Goal: Task Accomplishment & Management: Manage account settings

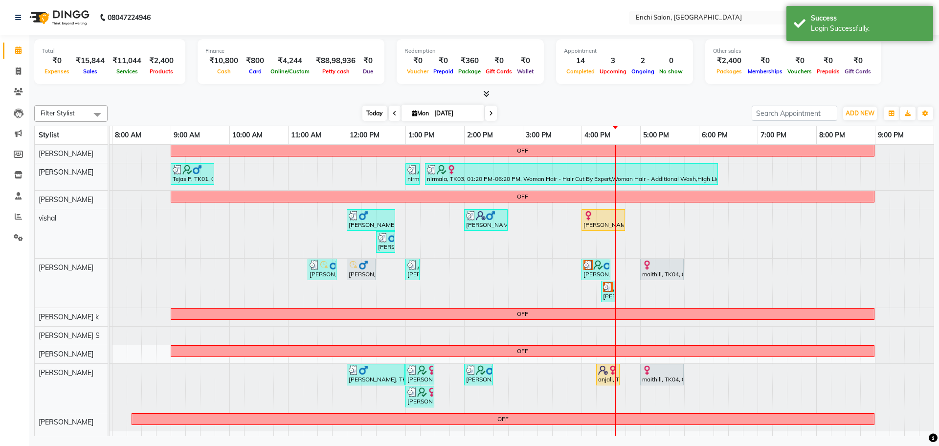
click at [373, 112] on span "Today" at bounding box center [375, 113] width 24 height 15
drag, startPoint x: 383, startPoint y: 115, endPoint x: 335, endPoint y: 109, distance: 48.4
click at [346, 111] on div "Today Mon 01-09-2025" at bounding box center [430, 113] width 635 height 15
click at [335, 109] on div "Today Mon 01-09-2025" at bounding box center [430, 113] width 635 height 15
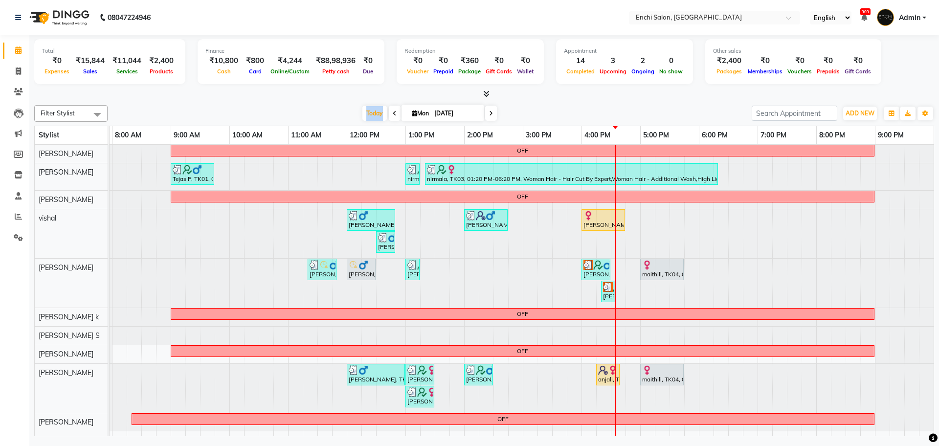
drag, startPoint x: 382, startPoint y: 113, endPoint x: 348, endPoint y: 111, distance: 34.4
click at [355, 113] on div "Today Mon 01-09-2025" at bounding box center [430, 113] width 635 height 15
click at [347, 110] on div "Today Mon 01-09-2025" at bounding box center [430, 113] width 635 height 15
drag, startPoint x: 379, startPoint y: 113, endPoint x: 342, endPoint y: 122, distance: 38.3
click at [342, 122] on div "Filter Stylist Select All [PERSON_NAME] [PERSON_NAME] vishal Arjun [PERSON_NAME…" at bounding box center [484, 268] width 900 height 335
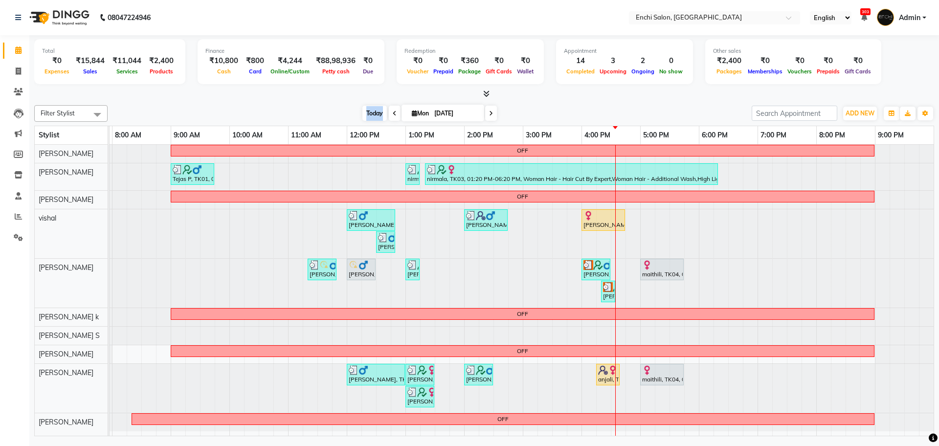
click at [364, 117] on span "Today" at bounding box center [375, 113] width 24 height 15
click at [342, 113] on div "Today Mon 01-09-2025" at bounding box center [430, 113] width 635 height 15
drag, startPoint x: 381, startPoint y: 113, endPoint x: 361, endPoint y: 114, distance: 20.6
click at [369, 114] on span "Today" at bounding box center [375, 113] width 24 height 15
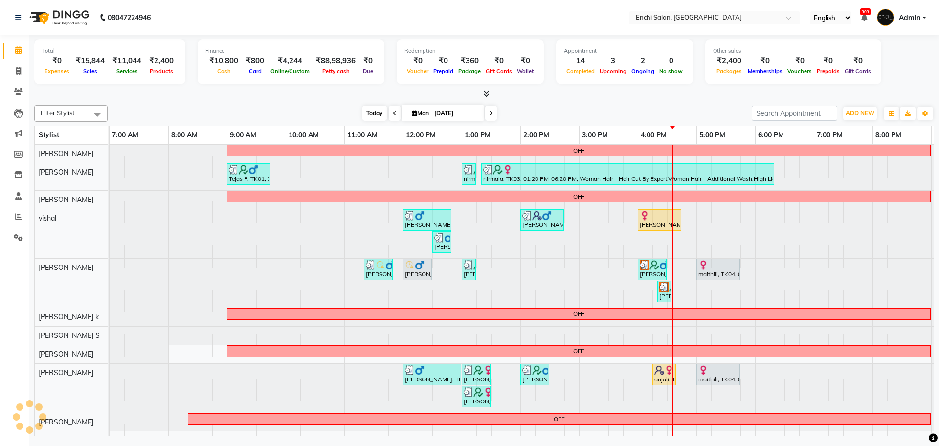
click at [363, 114] on span "Today" at bounding box center [375, 113] width 24 height 15
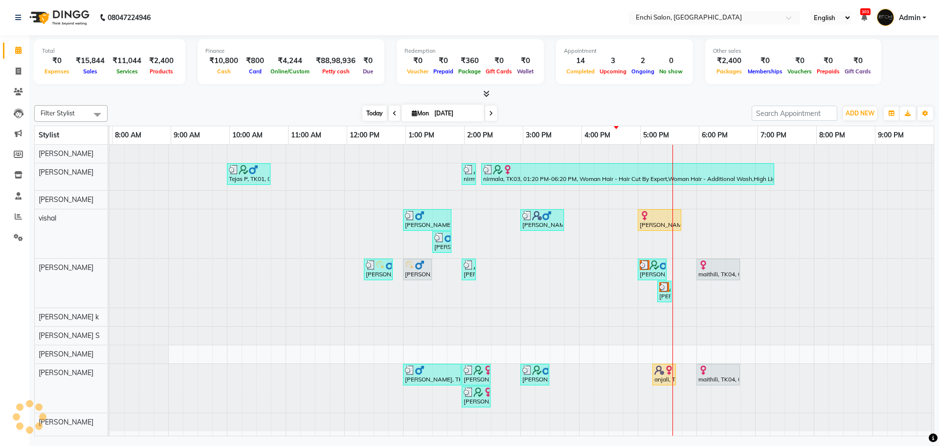
scroll to position [0, 56]
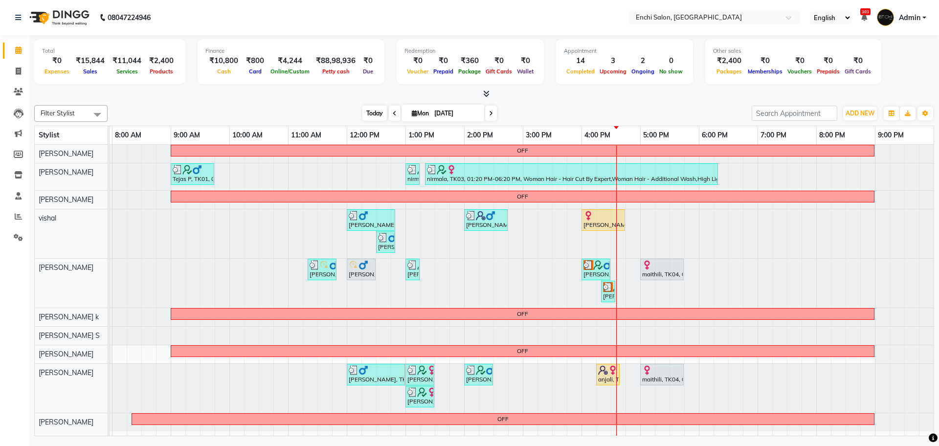
click at [375, 112] on span "Today" at bounding box center [375, 113] width 24 height 15
click at [53, 222] on div at bounding box center [53, 233] width 0 height 49
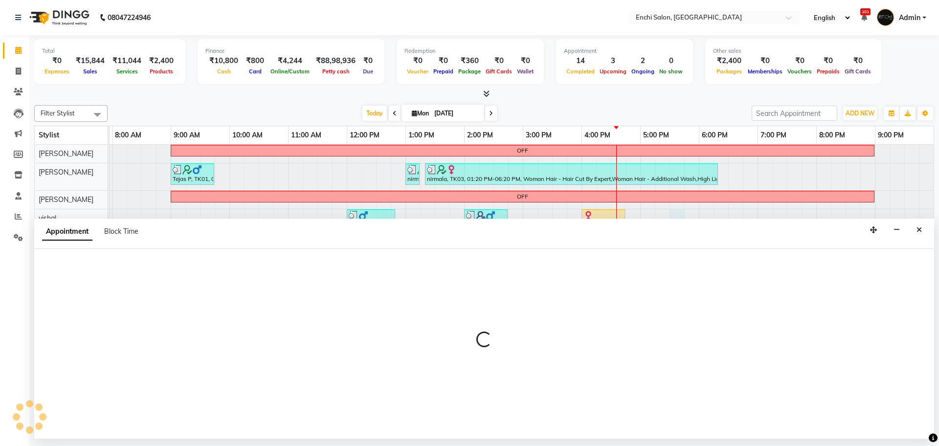
select select "16329"
select select "tentative"
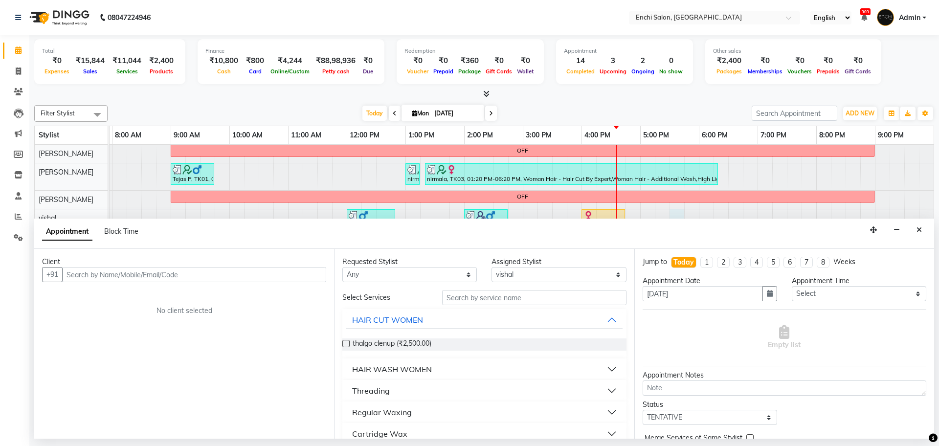
click at [234, 276] on input "text" at bounding box center [194, 274] width 264 height 15
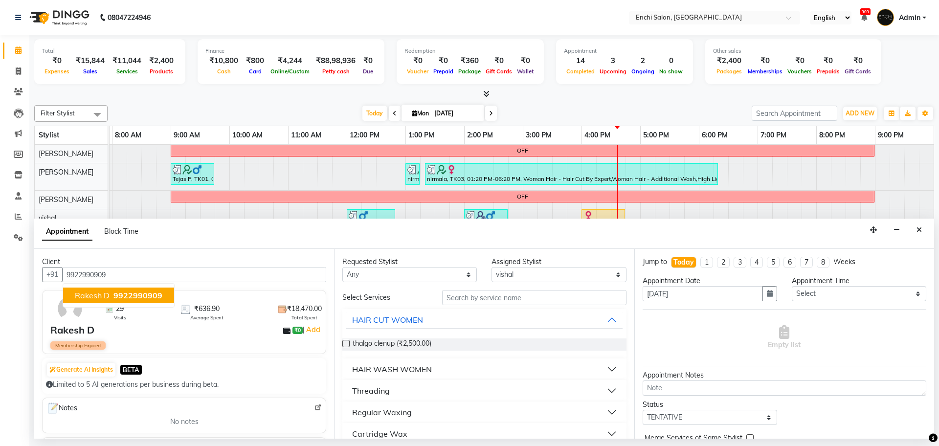
click at [116, 298] on span "9922990909" at bounding box center [137, 296] width 49 height 10
type input "9922990909"
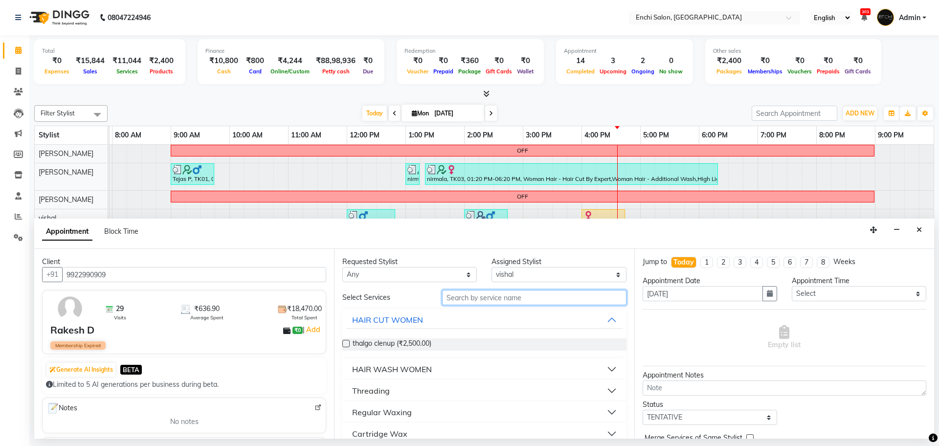
click at [492, 296] on input "text" at bounding box center [534, 297] width 184 height 15
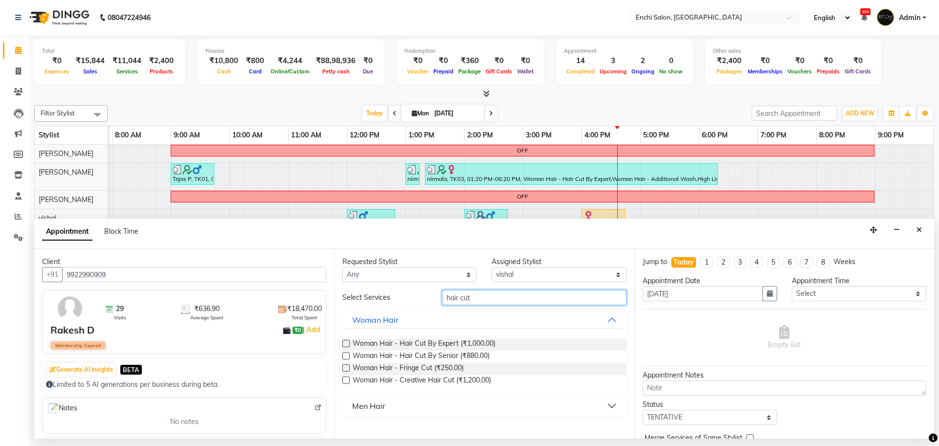
type input "hair cut"
click at [356, 408] on div "Men Hair" at bounding box center [368, 406] width 33 height 12
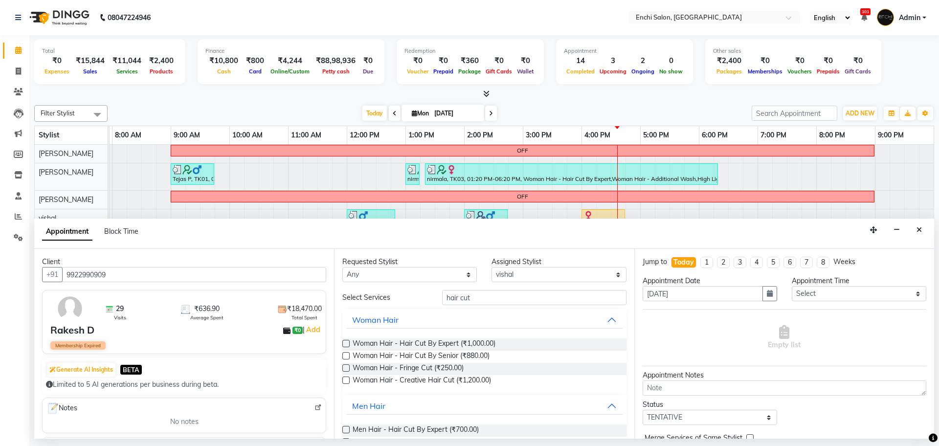
click at [346, 428] on label at bounding box center [345, 429] width 7 height 7
click at [346, 428] on input "checkbox" at bounding box center [345, 431] width 6 height 6
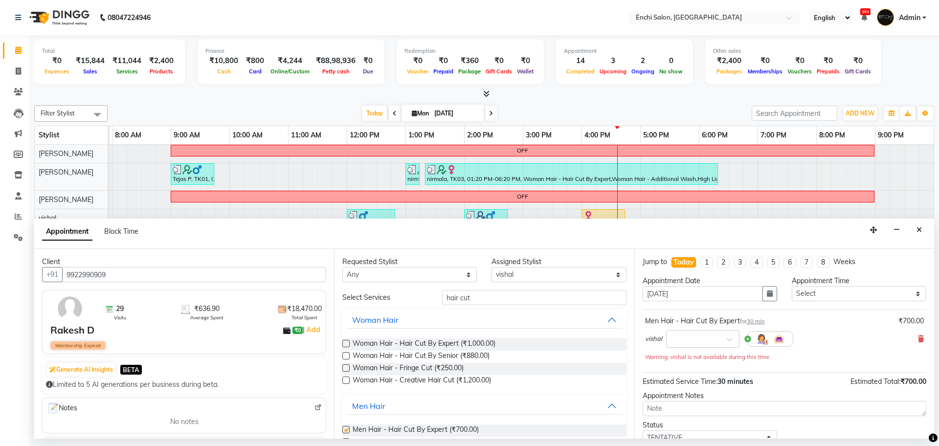
scroll to position [68, 0]
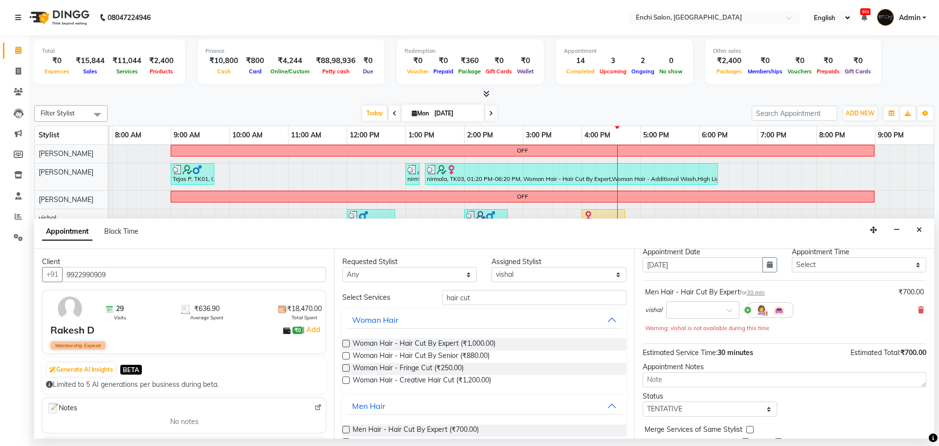
checkbox input "false"
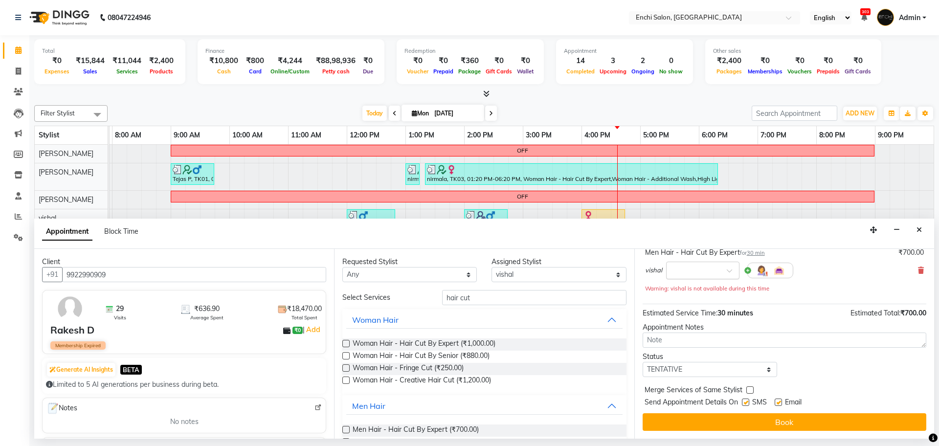
click at [702, 269] on input "text" at bounding box center [693, 270] width 43 height 10
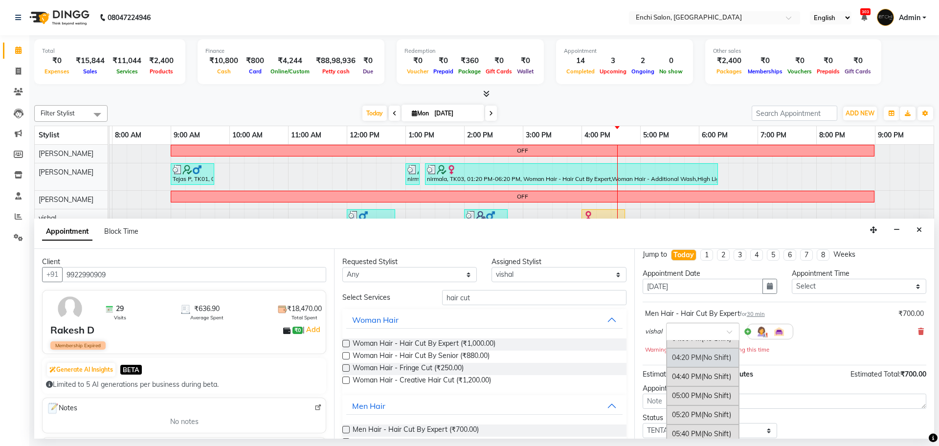
scroll to position [489, 0]
click at [692, 403] on div "05:20 PM (No Shift)" at bounding box center [703, 394] width 72 height 19
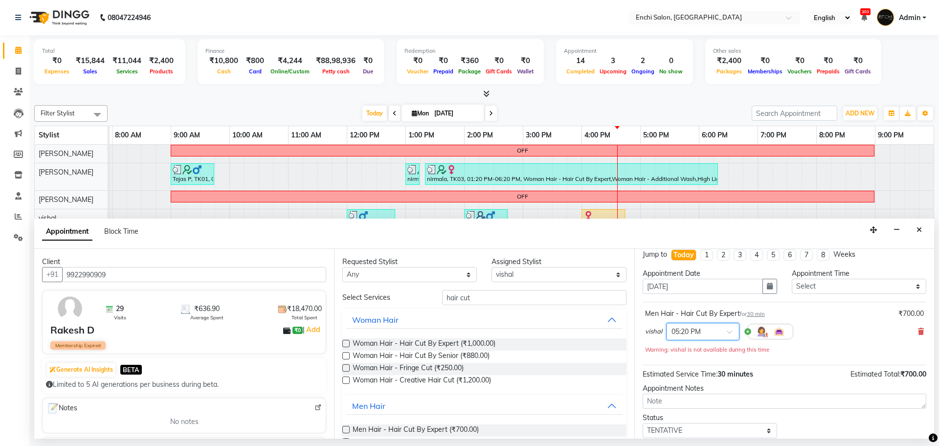
scroll to position [68, 0]
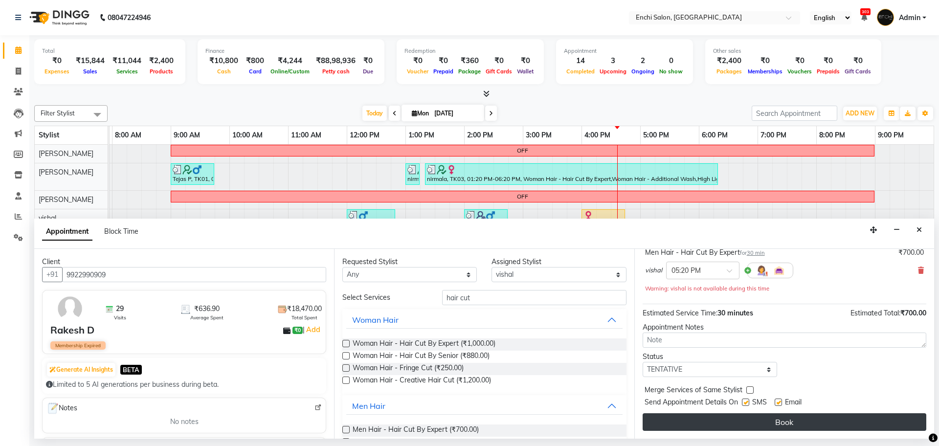
click at [735, 415] on button "Book" at bounding box center [785, 422] width 284 height 18
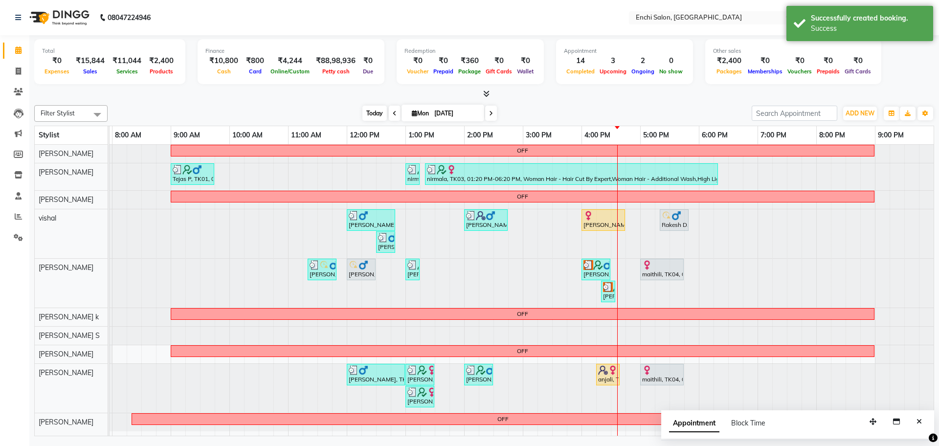
click at [379, 110] on span "Today" at bounding box center [375, 113] width 24 height 15
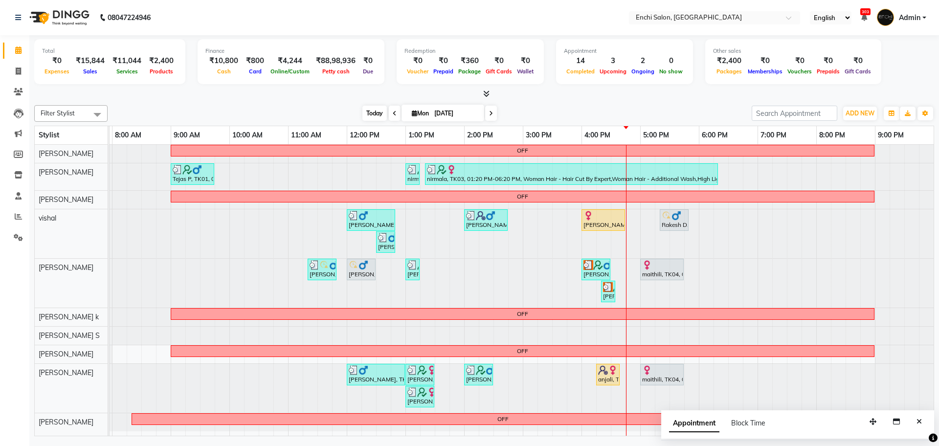
click at [365, 112] on span "Today" at bounding box center [375, 113] width 24 height 15
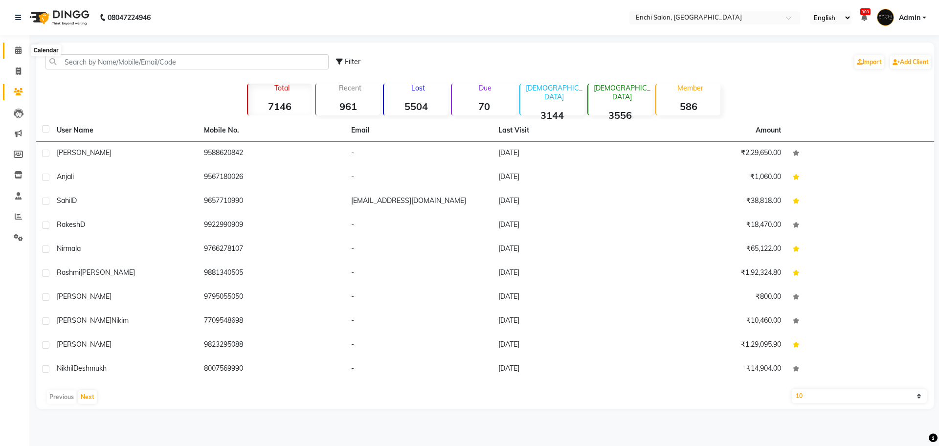
click at [22, 50] on icon at bounding box center [18, 49] width 6 height 7
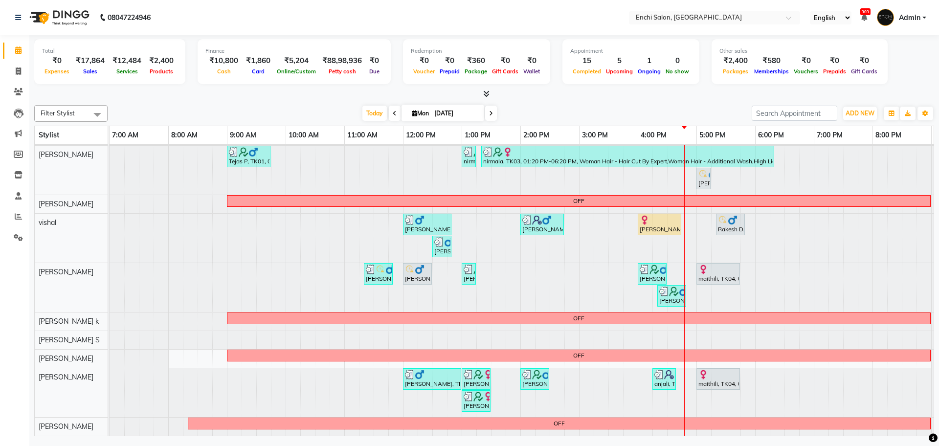
scroll to position [27, 0]
click at [110, 264] on div at bounding box center [110, 287] width 0 height 49
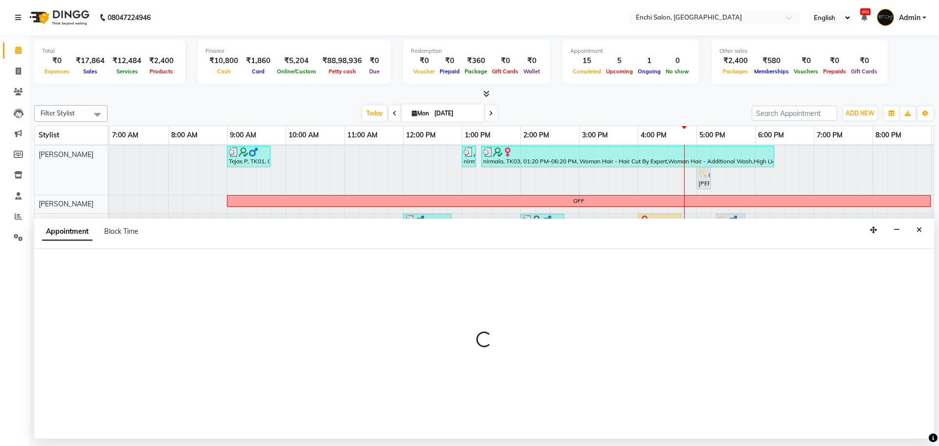
select select "25297"
select select "tentative"
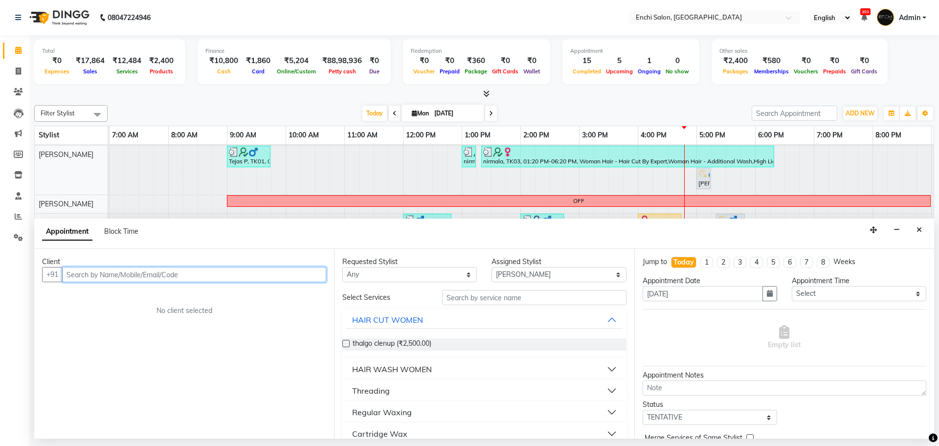
click at [130, 279] on input "text" at bounding box center [194, 274] width 264 height 15
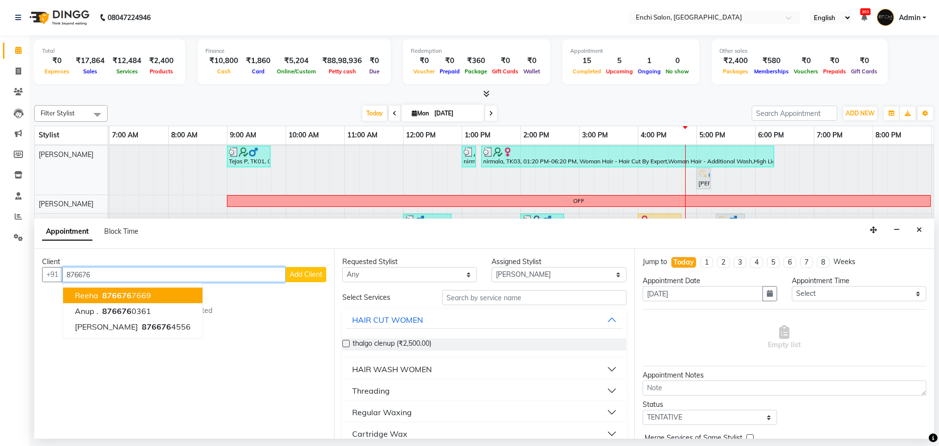
click at [128, 290] on button "reeha 876676 7669" at bounding box center [132, 296] width 139 height 16
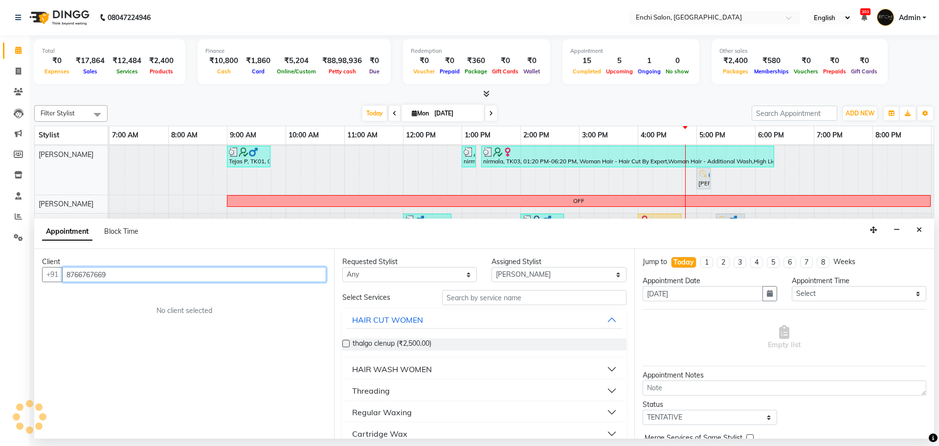
type input "8766767669"
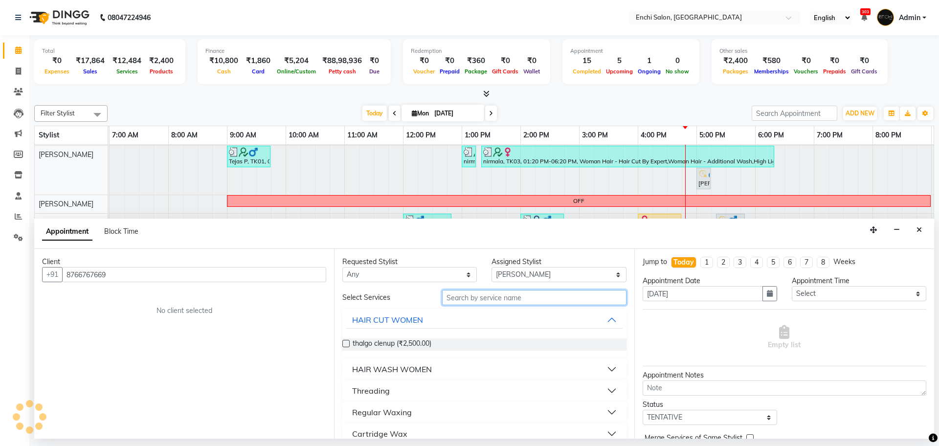
click at [501, 295] on input "text" at bounding box center [534, 297] width 184 height 15
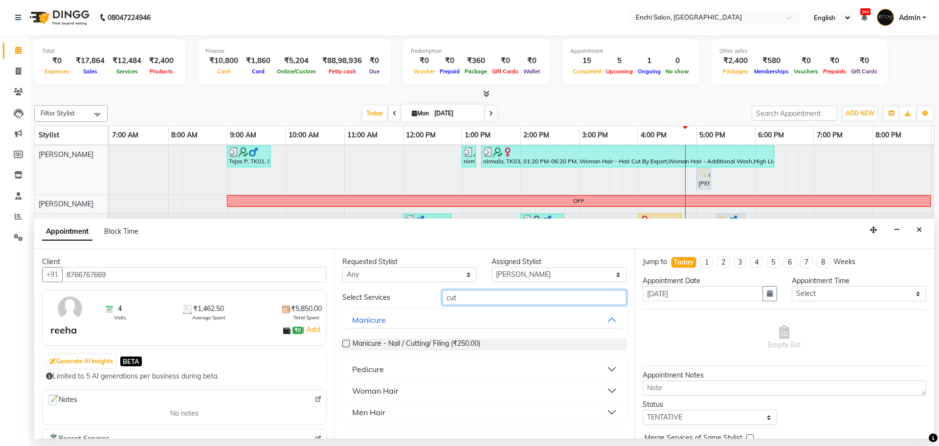
type input "cut"
click at [372, 416] on div "Men Hair" at bounding box center [368, 413] width 33 height 12
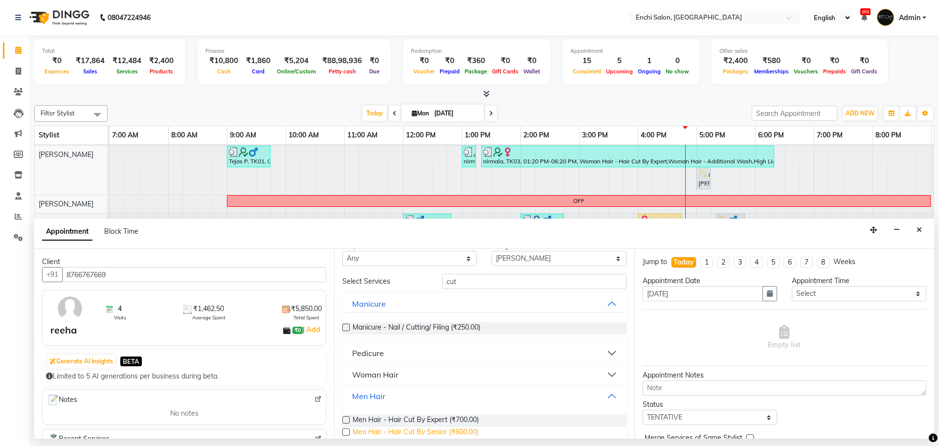
scroll to position [28, 0]
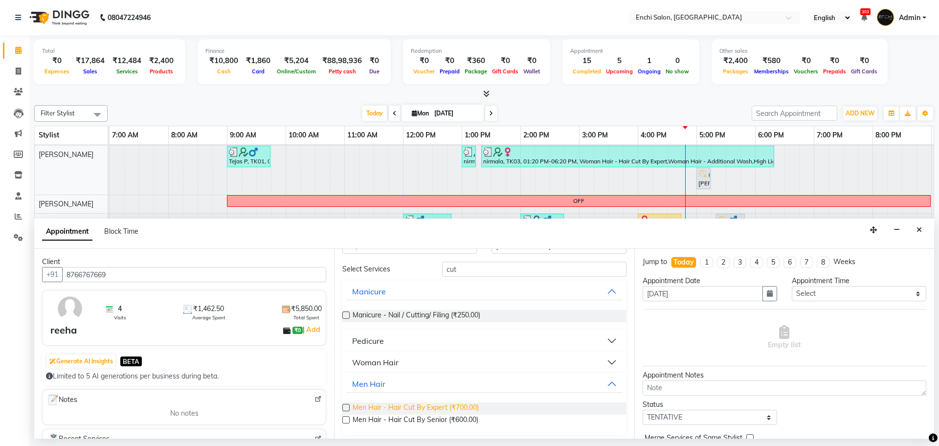
click at [457, 407] on span "Men Hair - Hair Cut By Expert (₹700.00)" at bounding box center [416, 409] width 126 height 12
checkbox input "false"
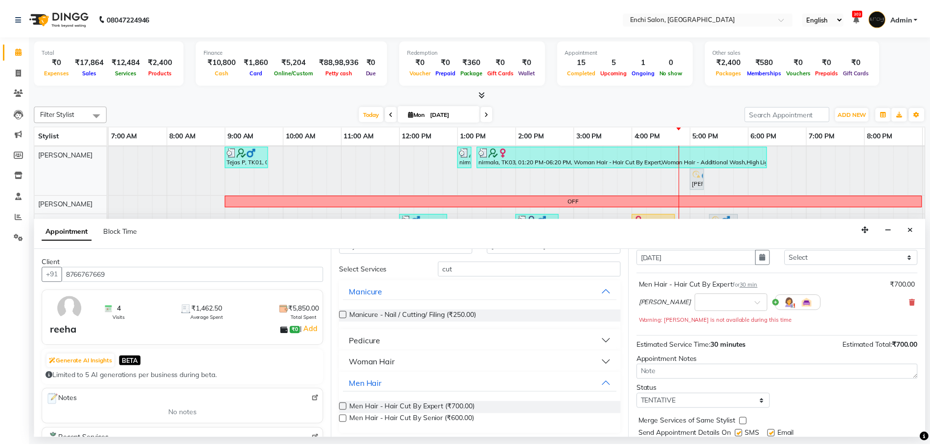
scroll to position [68, 0]
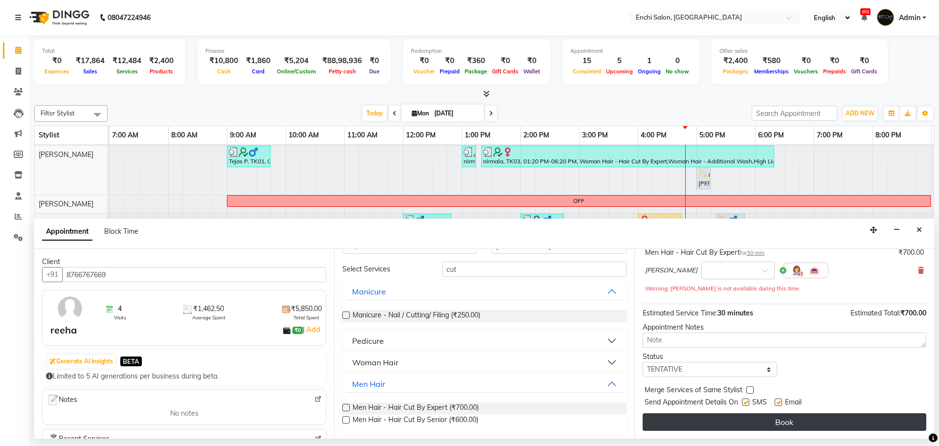
click at [791, 418] on button "Book" at bounding box center [785, 422] width 284 height 18
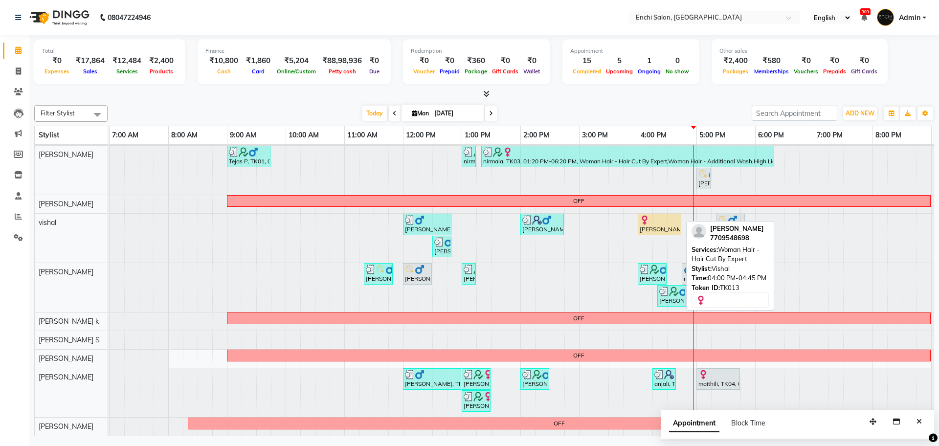
click at [651, 217] on div "[PERSON_NAME], TK13, 04:00 PM-04:45 PM, Woman Hair - Hair Cut By Expert" at bounding box center [660, 224] width 42 height 19
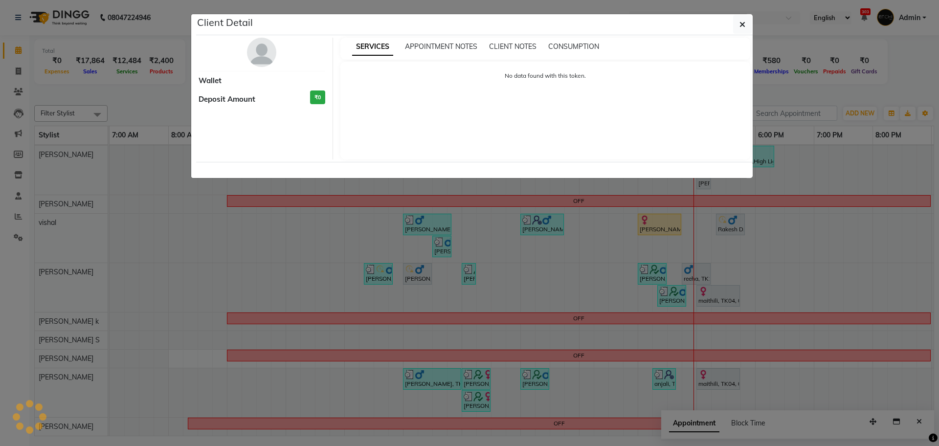
select select "1"
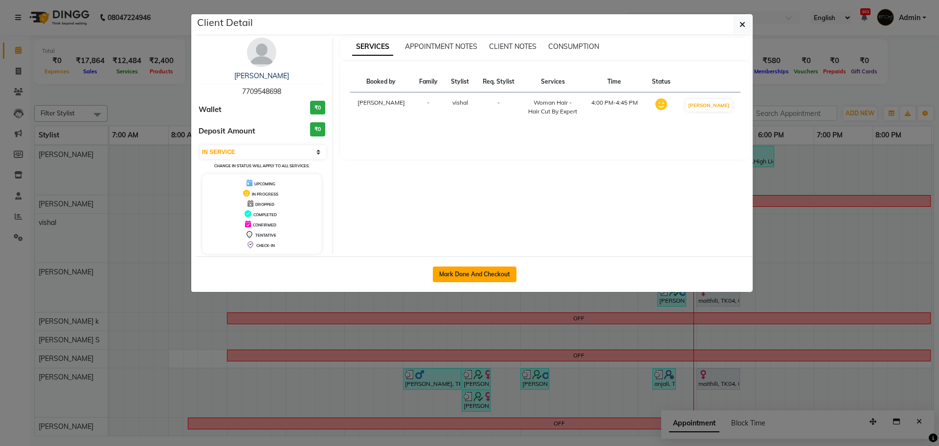
click at [481, 275] on button "Mark Done And Checkout" at bounding box center [475, 275] width 84 height 16
select select "service"
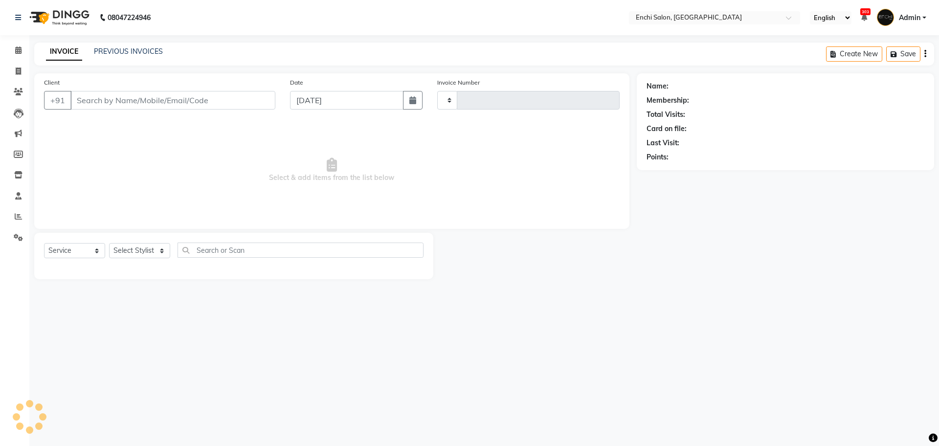
type input "3430"
select select "10"
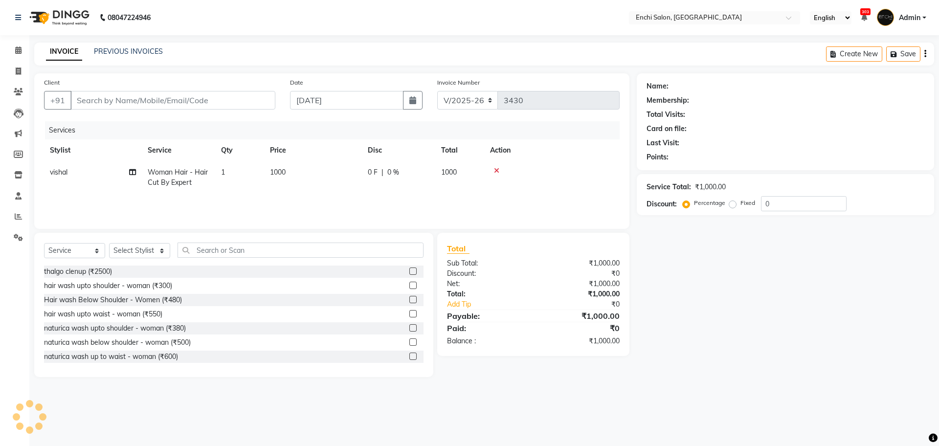
type input "7709548698"
select select "16329"
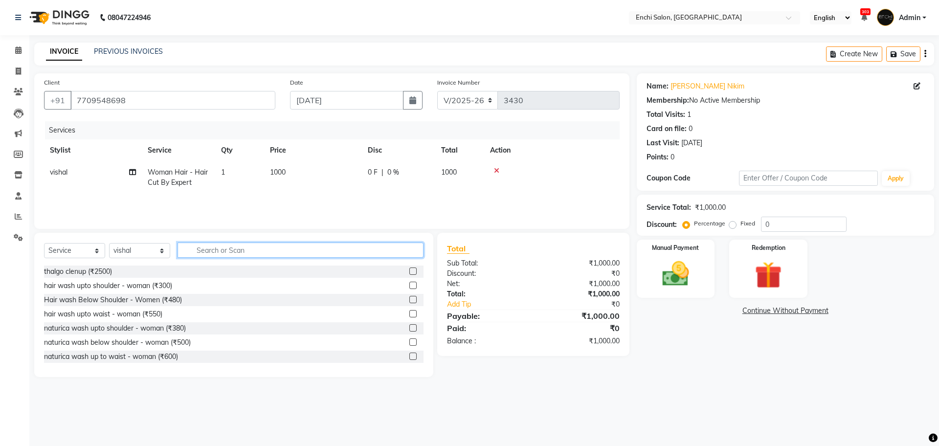
click at [214, 246] on input "text" at bounding box center [301, 250] width 246 height 15
type input "add"
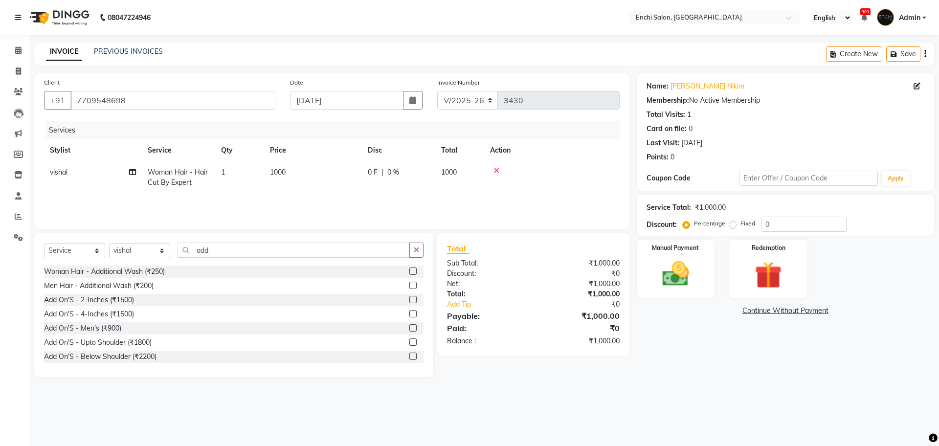
click at [409, 271] on label at bounding box center [412, 271] width 7 height 7
click at [409, 271] on input "checkbox" at bounding box center [412, 272] width 6 height 6
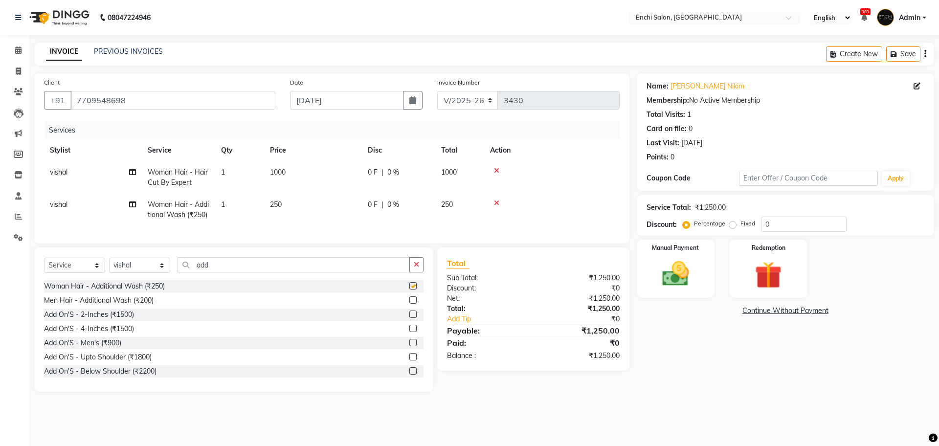
checkbox input "false"
click at [801, 228] on input "0" at bounding box center [804, 224] width 86 height 15
type input "20"
click at [680, 277] on img at bounding box center [675, 274] width 45 height 32
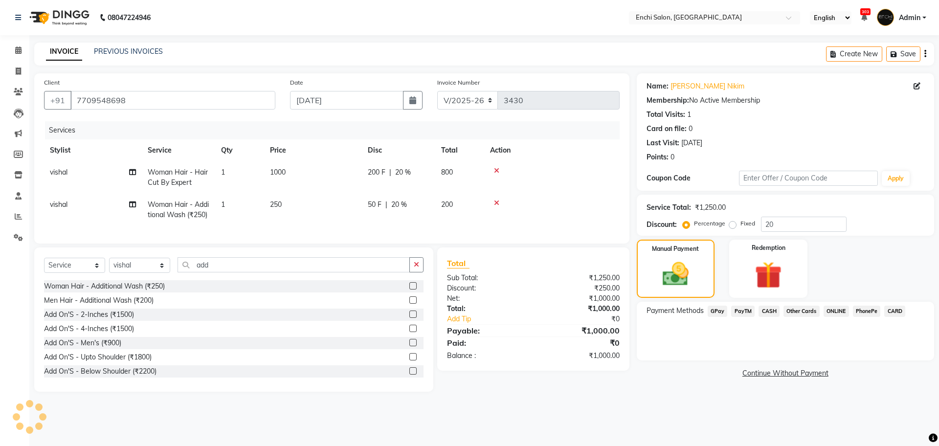
click at [720, 312] on span "GPay" at bounding box center [718, 311] width 20 height 11
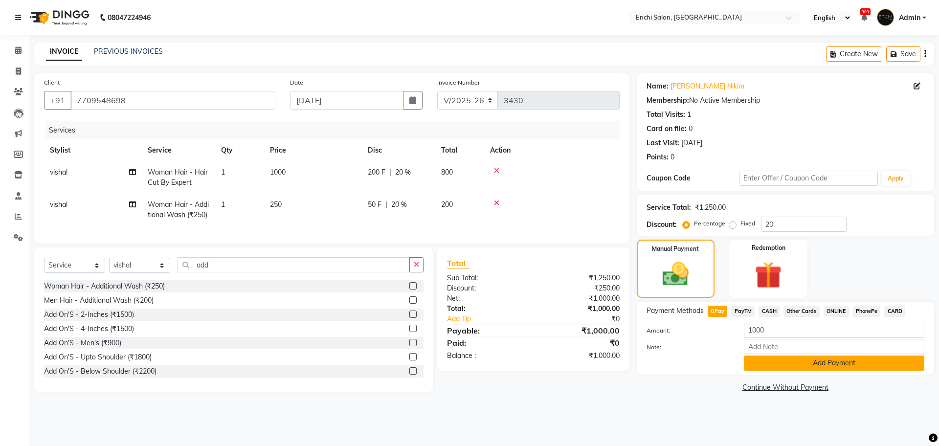
click at [793, 358] on button "Add Payment" at bounding box center [834, 363] width 181 height 15
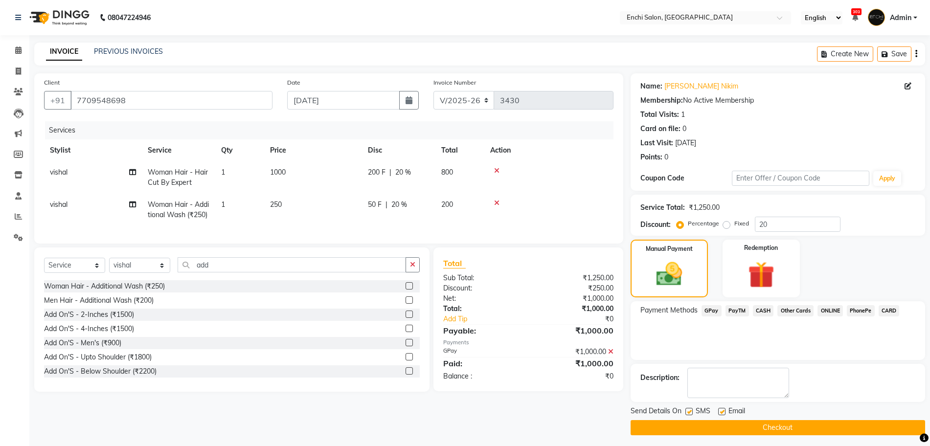
scroll to position [4, 0]
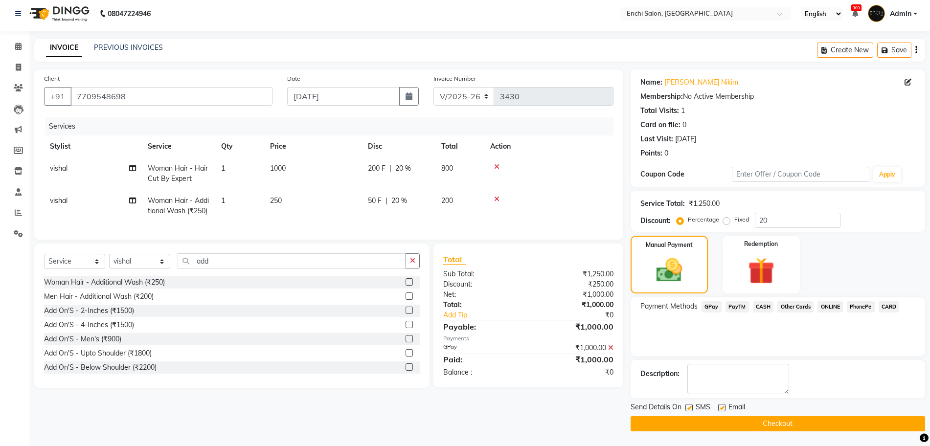
click at [209, 269] on div "Select Service Product Membership Package Voucher Prepaid Gift Card Select Styl…" at bounding box center [231, 316] width 395 height 144
click at [215, 269] on input "add" at bounding box center [292, 260] width 228 height 15
click at [216, 269] on input "add" at bounding box center [292, 260] width 228 height 15
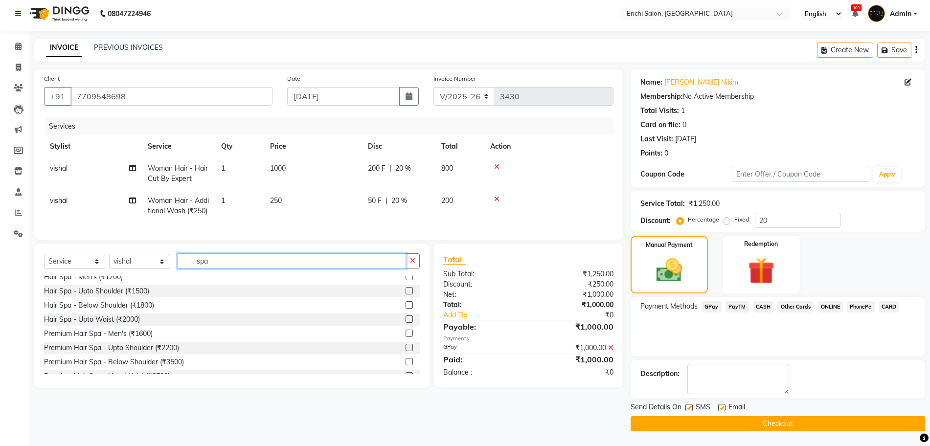
scroll to position [30, 0]
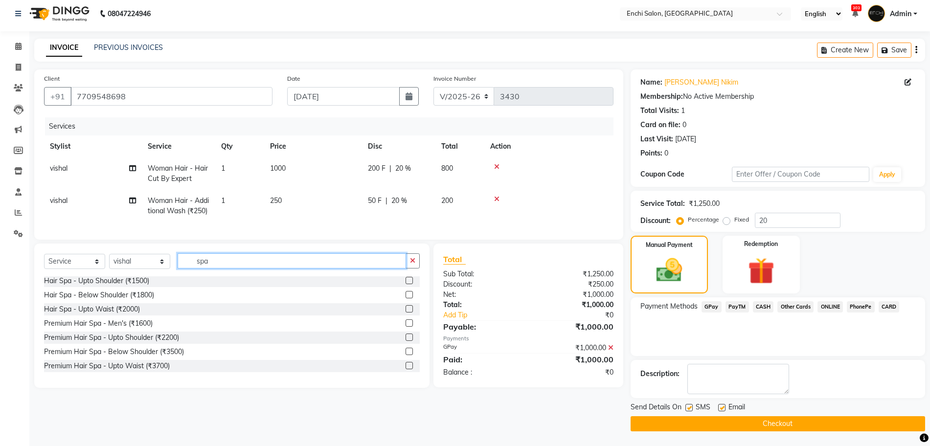
type input "spa"
click at [406, 355] on label at bounding box center [409, 351] width 7 height 7
click at [406, 355] on input "checkbox" at bounding box center [409, 352] width 6 height 6
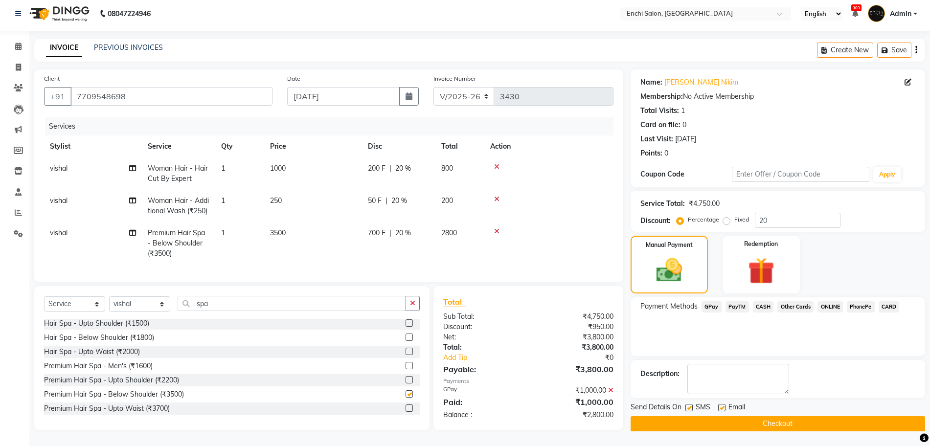
checkbox input "false"
click at [499, 235] on icon at bounding box center [496, 231] width 5 height 7
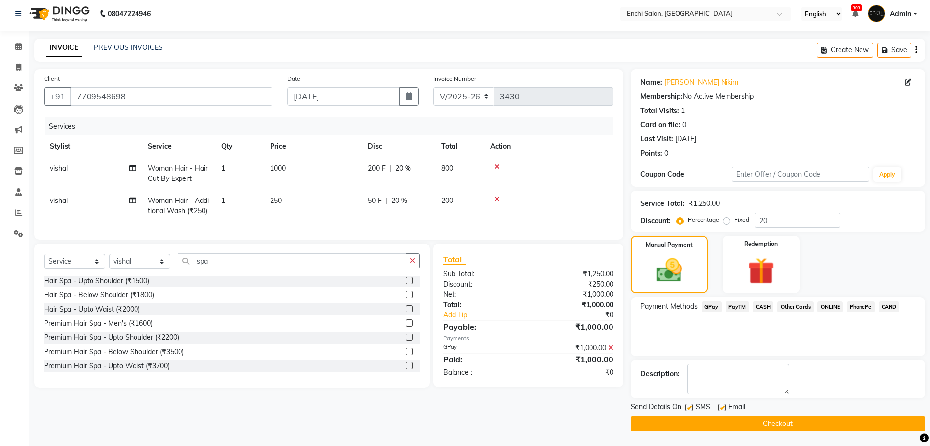
click at [753, 422] on button "Checkout" at bounding box center [778, 423] width 295 height 15
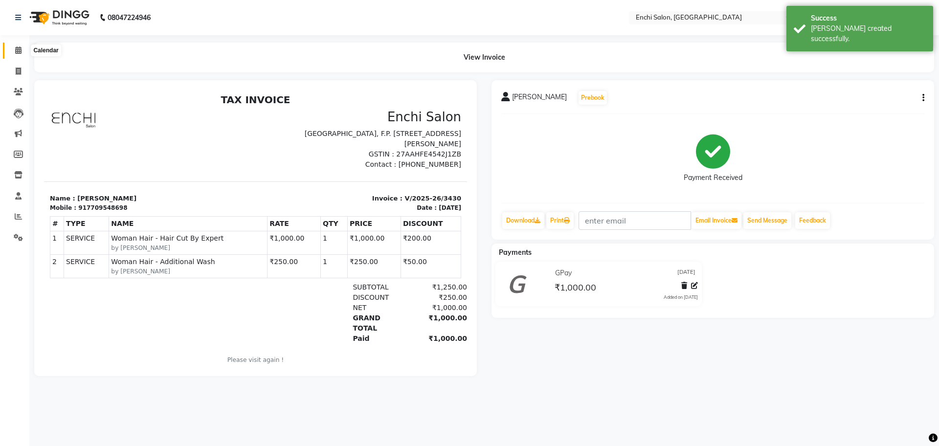
click at [19, 54] on span at bounding box center [18, 50] width 17 height 11
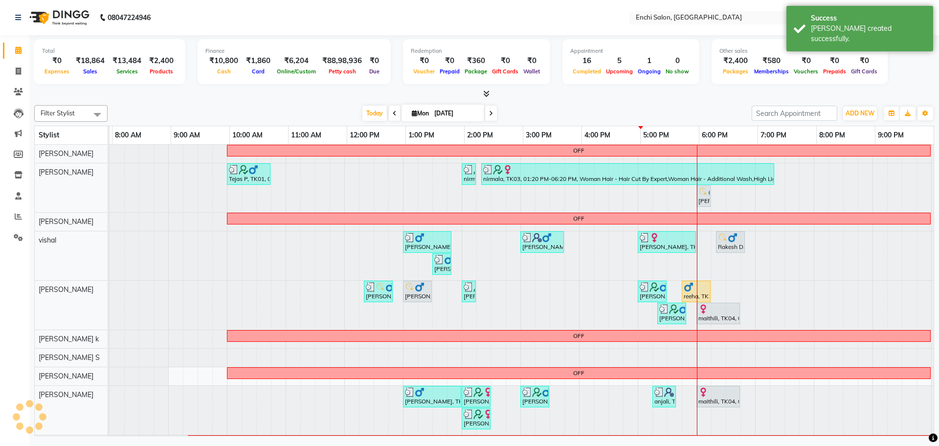
scroll to position [0, 56]
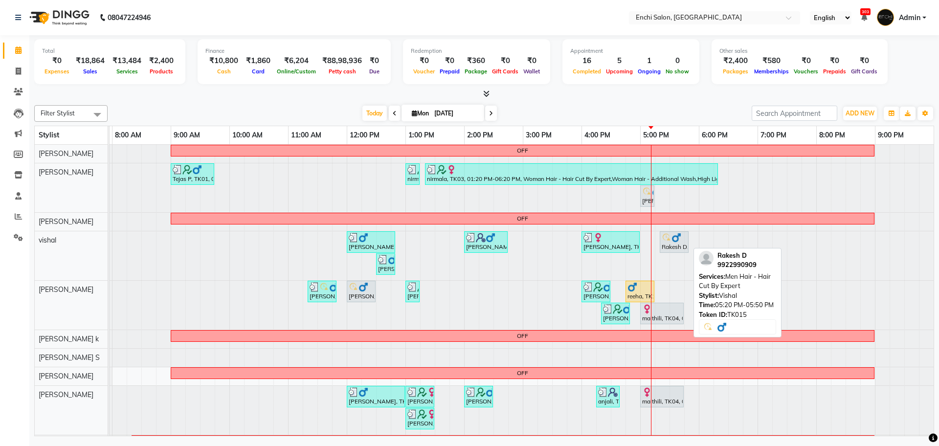
click at [710, 265] on div "[PERSON_NAME], TK05, 12:00 PM-12:50 PM, Men Hair - Hair Cut By Expert,Men Hair …" at bounding box center [493, 255] width 881 height 49
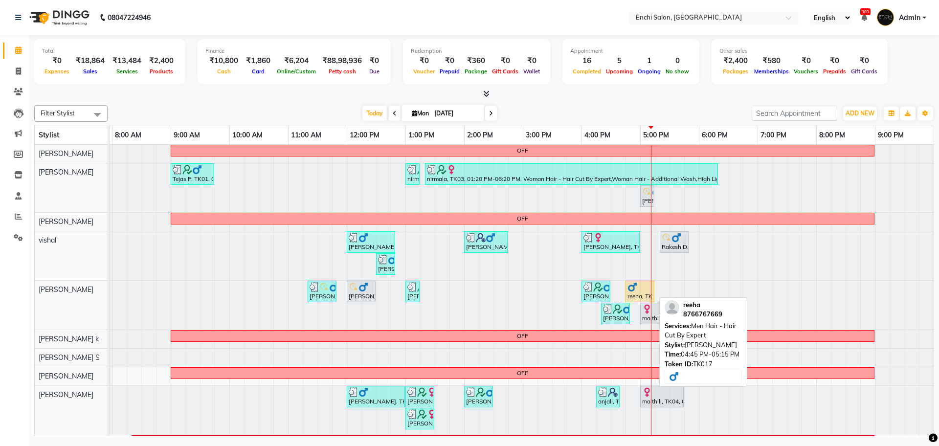
click at [638, 291] on div at bounding box center [640, 287] width 25 height 10
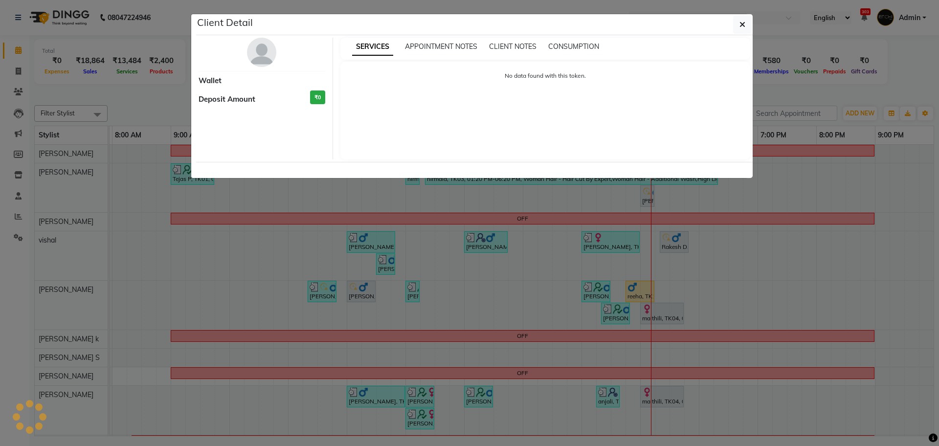
select select "1"
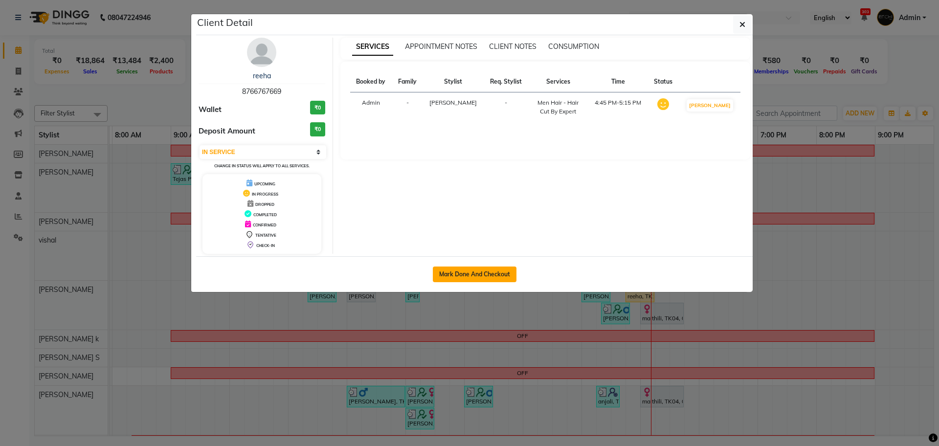
click at [477, 278] on button "Mark Done And Checkout" at bounding box center [475, 275] width 84 height 16
select select "service"
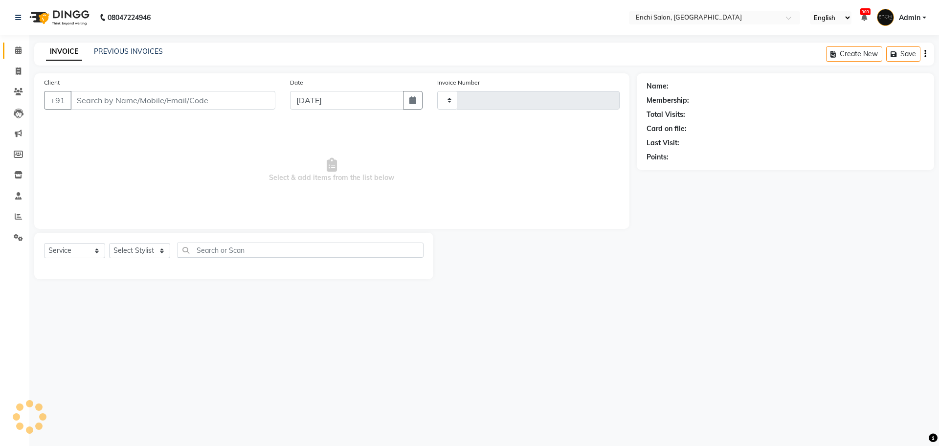
type input "3431"
select select "10"
type input "8766767669"
select select "25297"
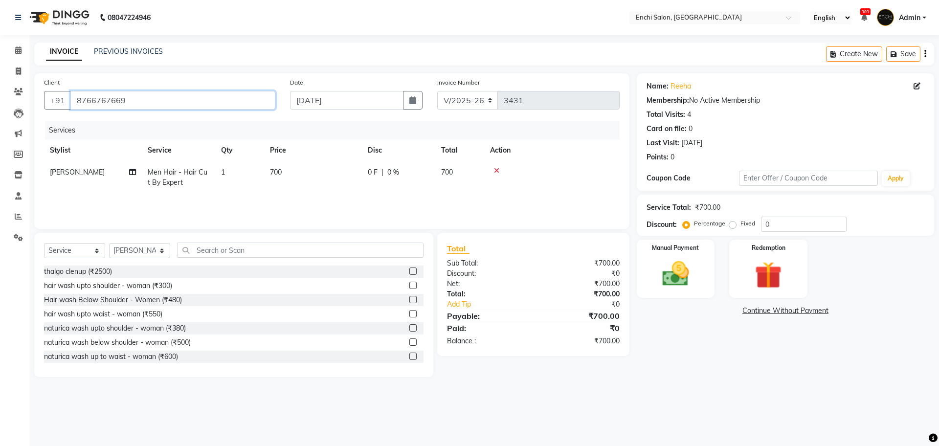
drag, startPoint x: 73, startPoint y: 98, endPoint x: 145, endPoint y: 92, distance: 71.6
click at [145, 92] on input "8766767669" at bounding box center [172, 100] width 205 height 19
click at [534, 151] on th "Action" at bounding box center [552, 150] width 136 height 22
click at [679, 269] on img at bounding box center [675, 274] width 45 height 32
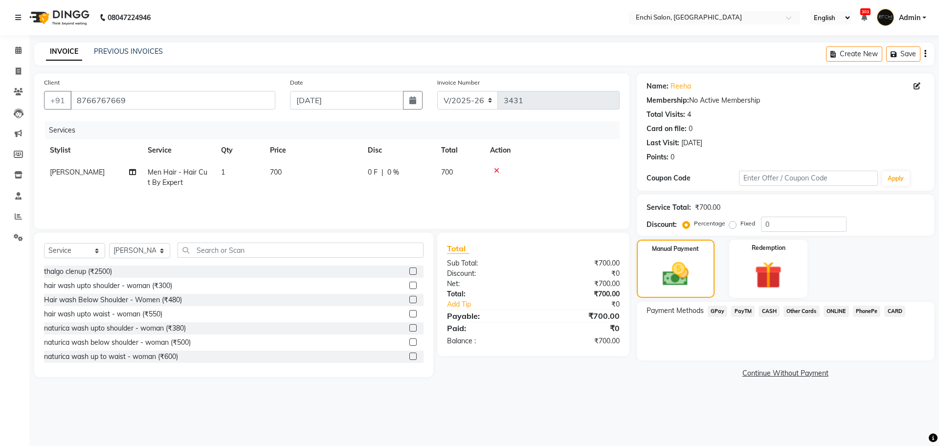
click at [713, 312] on span "GPay" at bounding box center [718, 311] width 20 height 11
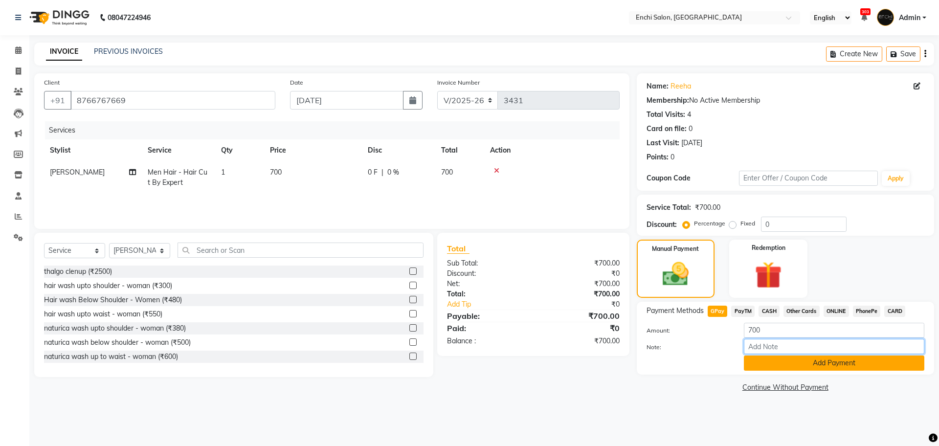
click at [780, 355] on div "Amount: 700 Note: Add Payment" at bounding box center [786, 347] width 278 height 48
click at [779, 361] on button "Add Payment" at bounding box center [834, 363] width 181 height 15
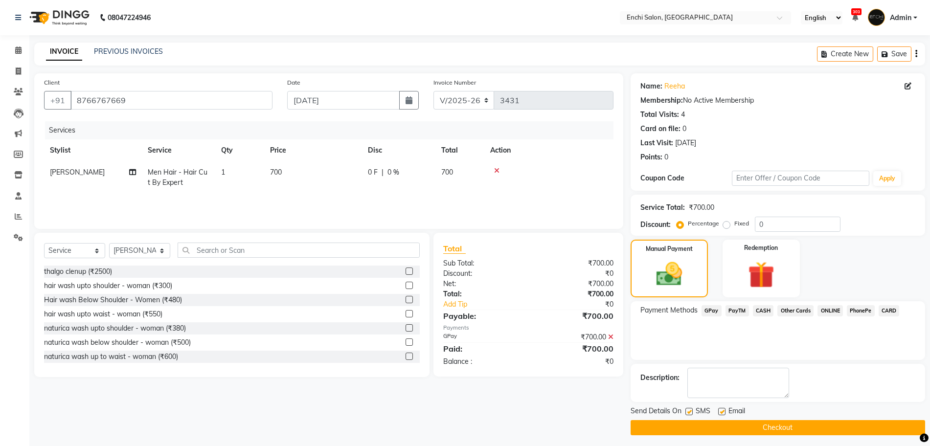
click at [765, 432] on button "Checkout" at bounding box center [778, 427] width 295 height 15
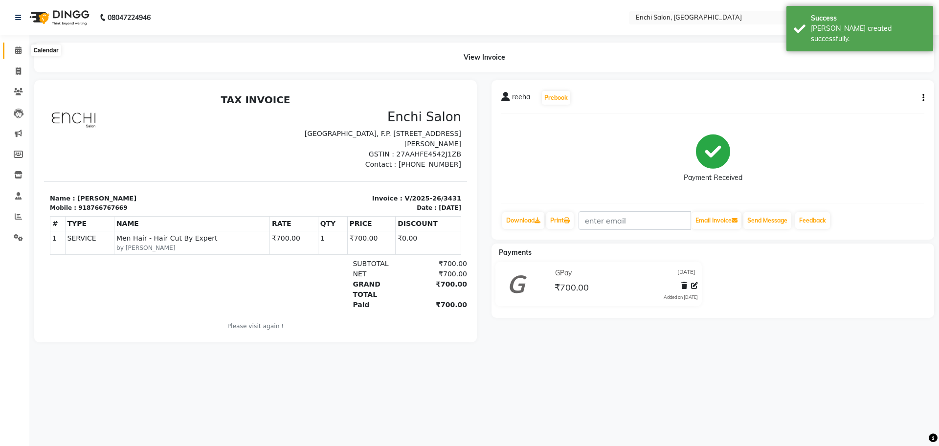
click at [17, 50] on icon at bounding box center [18, 49] width 6 height 7
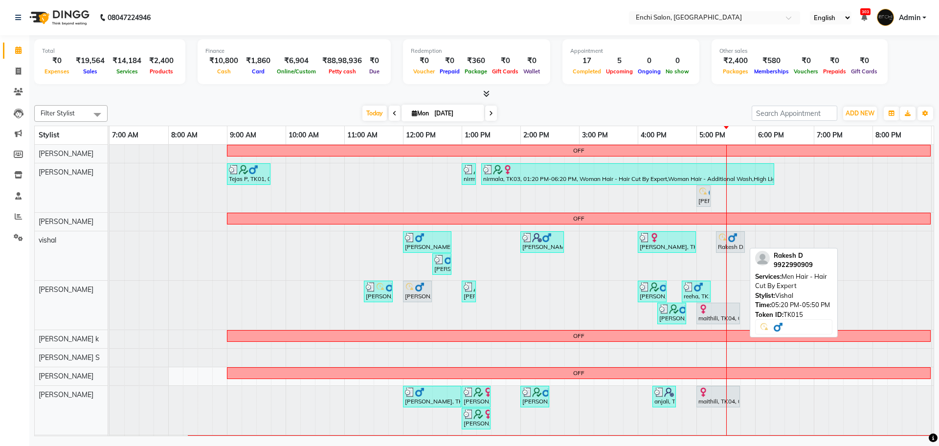
click at [722, 249] on div "Rakesh D, TK15, 05:20 PM-05:50 PM, Men Hair - Hair Cut By Expert" at bounding box center [730, 242] width 27 height 19
select select "7"
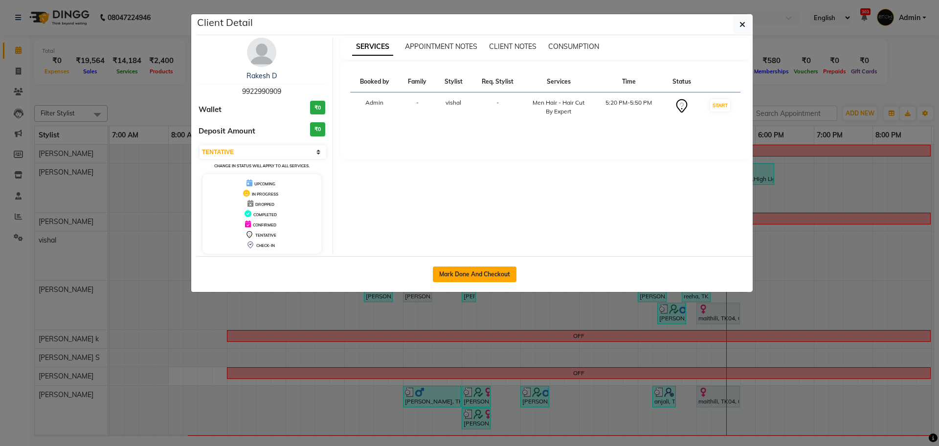
click at [468, 277] on button "Mark Done And Checkout" at bounding box center [475, 275] width 84 height 16
select select "service"
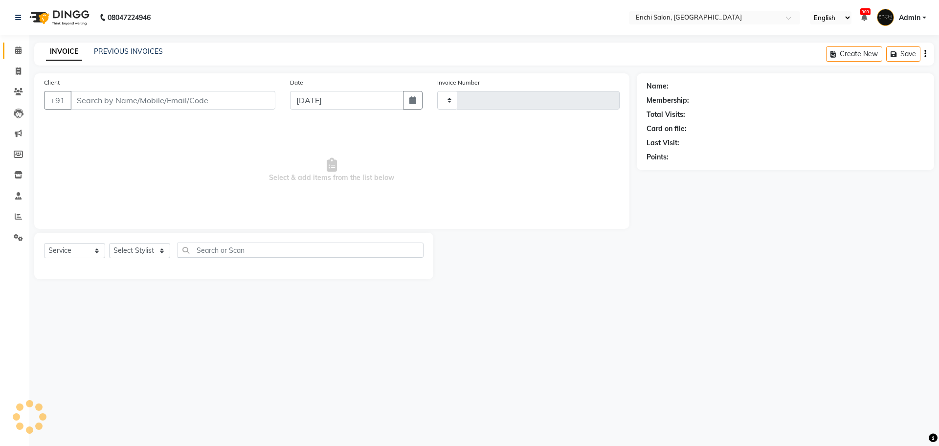
type input "3432"
select select "10"
type input "9922990909"
select select "16329"
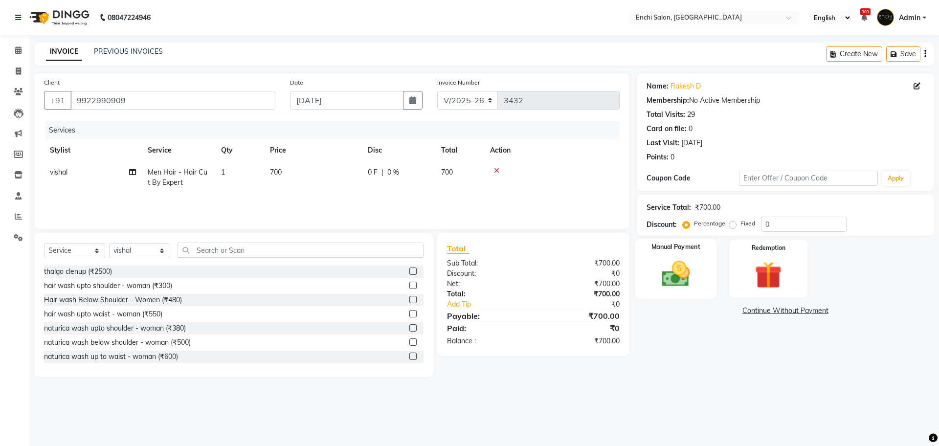
click at [642, 272] on div "Manual Payment" at bounding box center [675, 269] width 81 height 60
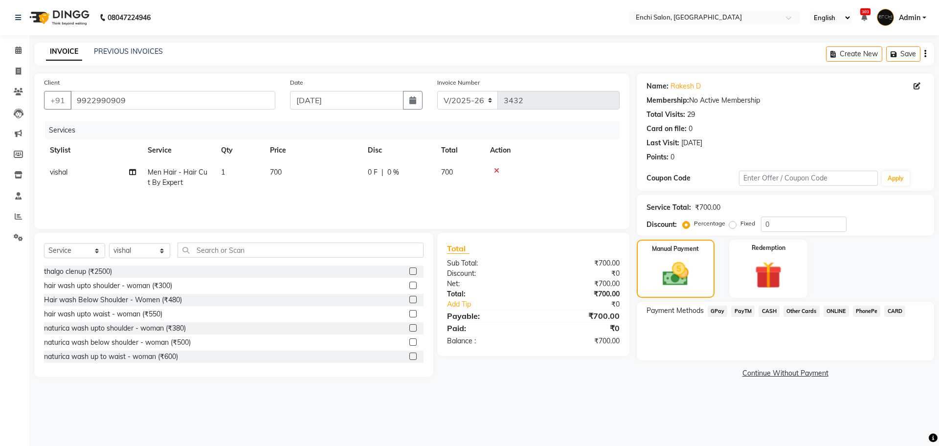
click at [719, 313] on span "GPay" at bounding box center [718, 311] width 20 height 11
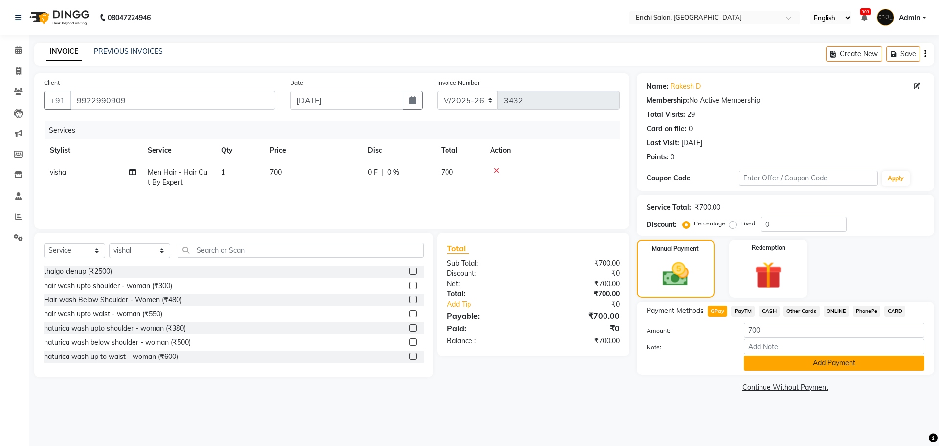
click at [777, 368] on button "Add Payment" at bounding box center [834, 363] width 181 height 15
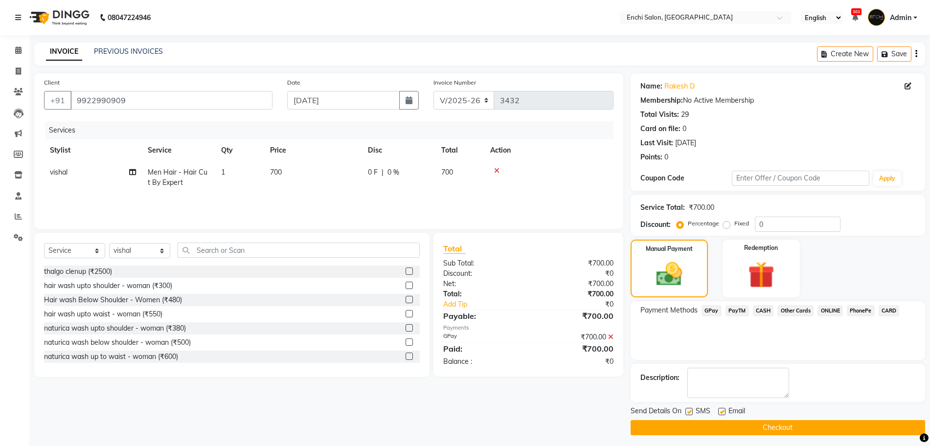
click at [793, 424] on button "Checkout" at bounding box center [778, 427] width 295 height 15
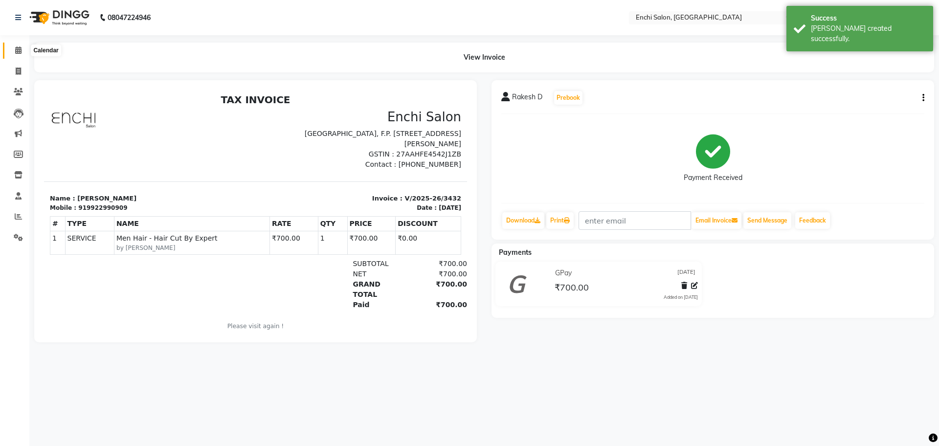
click at [17, 48] on icon at bounding box center [18, 49] width 6 height 7
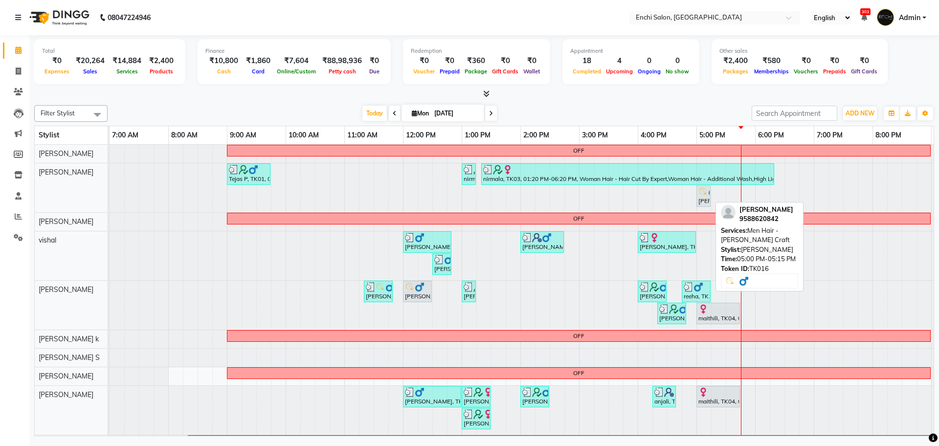
click at [705, 200] on div "[PERSON_NAME], TK16, 05:00 PM-05:15 PM, Men Hair - [PERSON_NAME] Craft" at bounding box center [704, 196] width 12 height 19
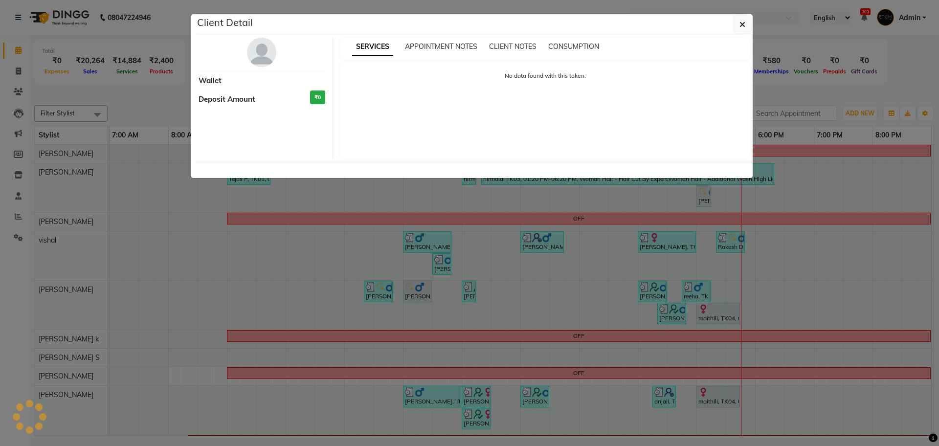
select select "7"
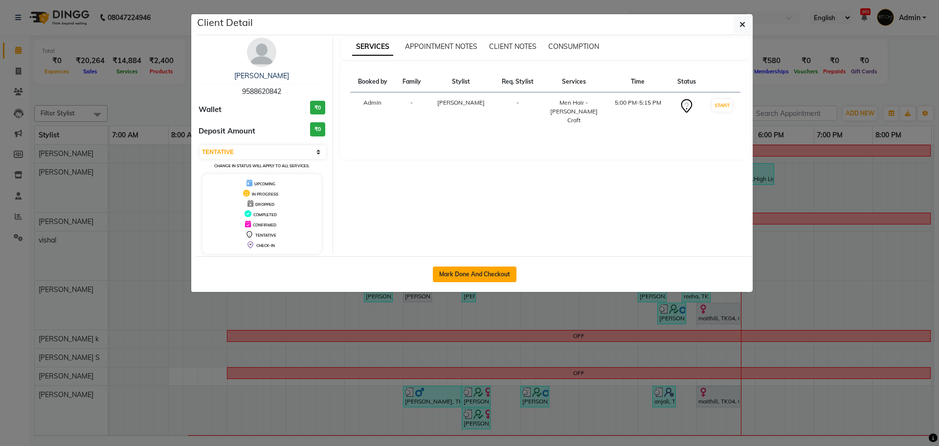
click at [481, 268] on button "Mark Done And Checkout" at bounding box center [475, 275] width 84 height 16
select select "service"
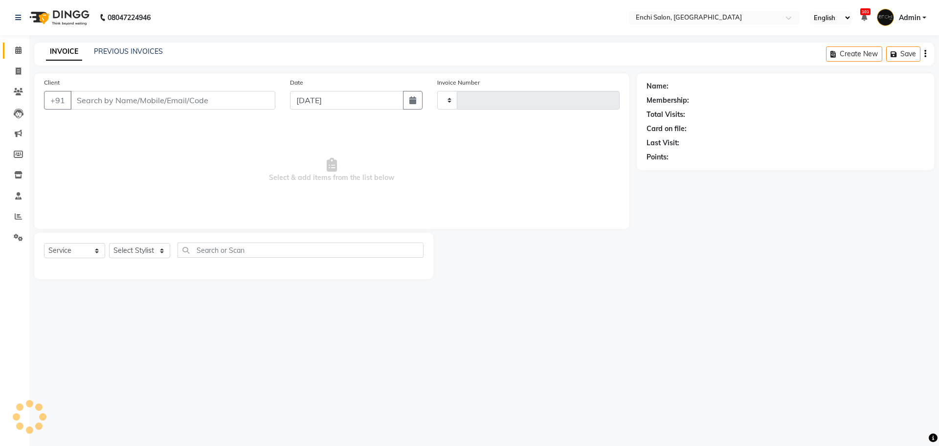
type input "3433"
select select "10"
type input "9588620842"
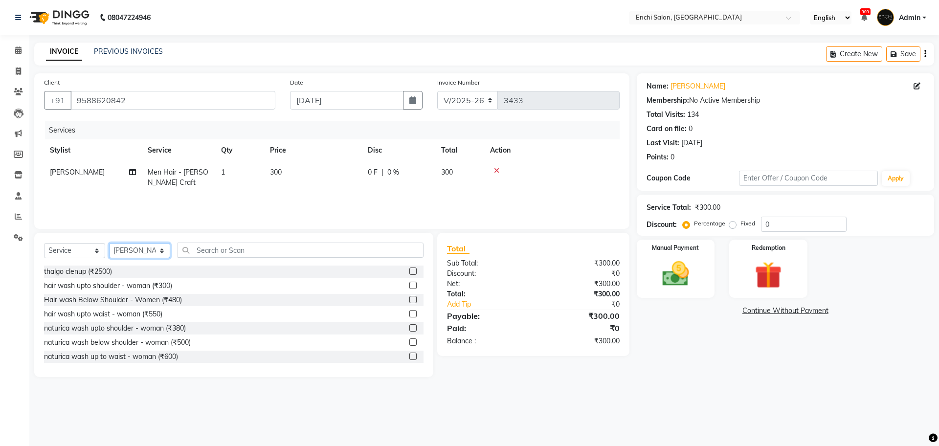
click at [138, 248] on select "Select Stylist Akshay [PERSON_NAME] k Arjun shinde Enchi salon jagdevi [PERSON_…" at bounding box center [139, 250] width 61 height 15
select select "65814"
click at [109, 243] on select "Select Stylist Akshay [PERSON_NAME] k Arjun shinde Enchi salon jagdevi [PERSON_…" at bounding box center [139, 250] width 61 height 15
click at [210, 251] on input "text" at bounding box center [301, 250] width 246 height 15
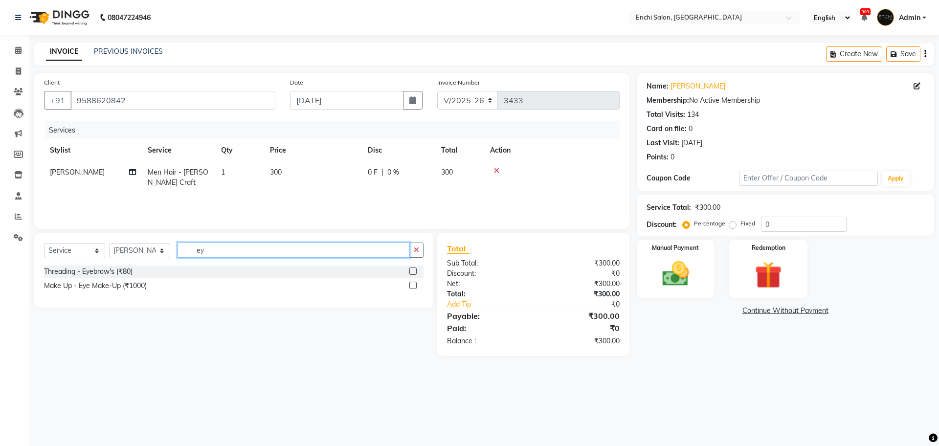
type input "ey"
click at [417, 268] on div at bounding box center [416, 272] width 14 height 12
click at [411, 270] on label at bounding box center [412, 271] width 7 height 7
click at [411, 270] on input "checkbox" at bounding box center [412, 272] width 6 height 6
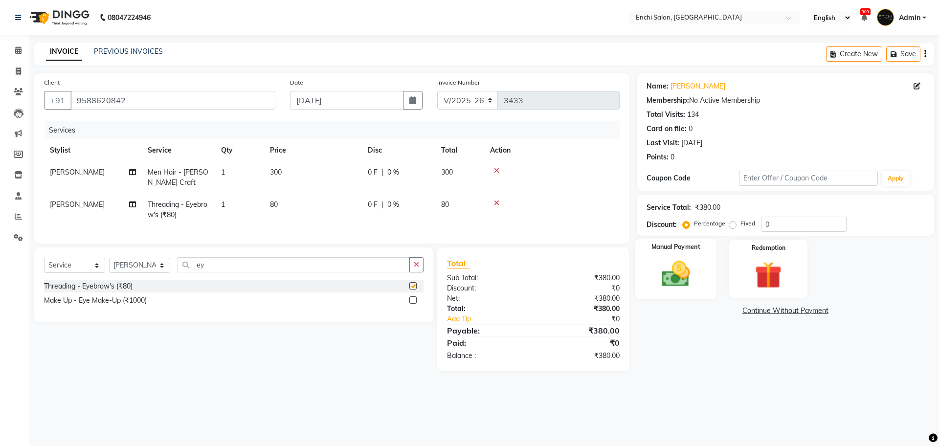
checkbox input "false"
drag, startPoint x: 763, startPoint y: 223, endPoint x: 803, endPoint y: 225, distance: 40.7
click at [806, 222] on input "0" at bounding box center [804, 224] width 86 height 15
type input "20"
drag, startPoint x: 440, startPoint y: 169, endPoint x: 469, endPoint y: 169, distance: 28.9
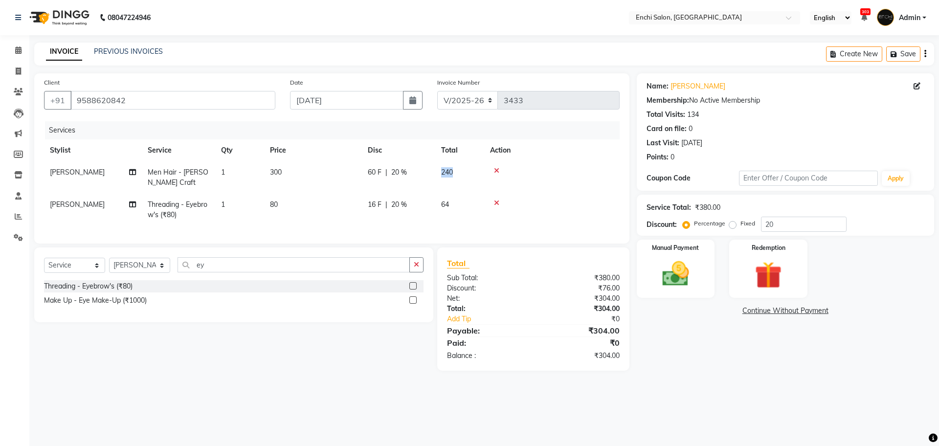
click at [469, 169] on td "240" at bounding box center [459, 177] width 49 height 32
select select "604"
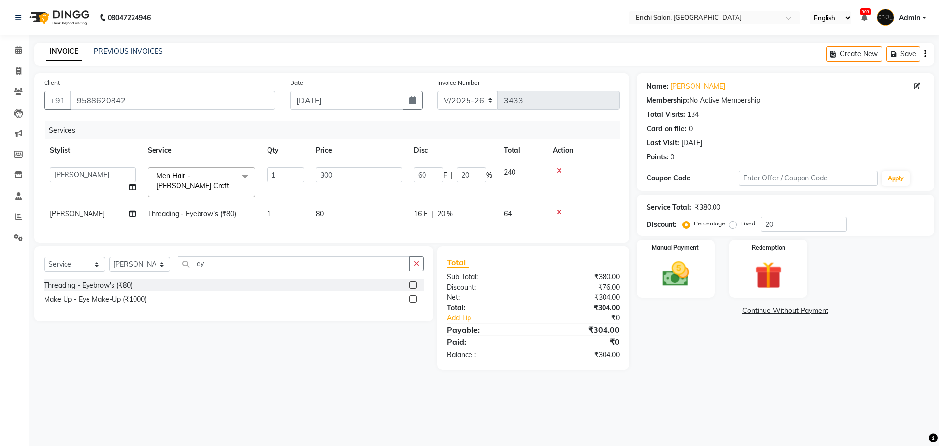
click at [572, 186] on td at bounding box center [583, 182] width 73 height 42
click at [676, 280] on img at bounding box center [675, 274] width 45 height 32
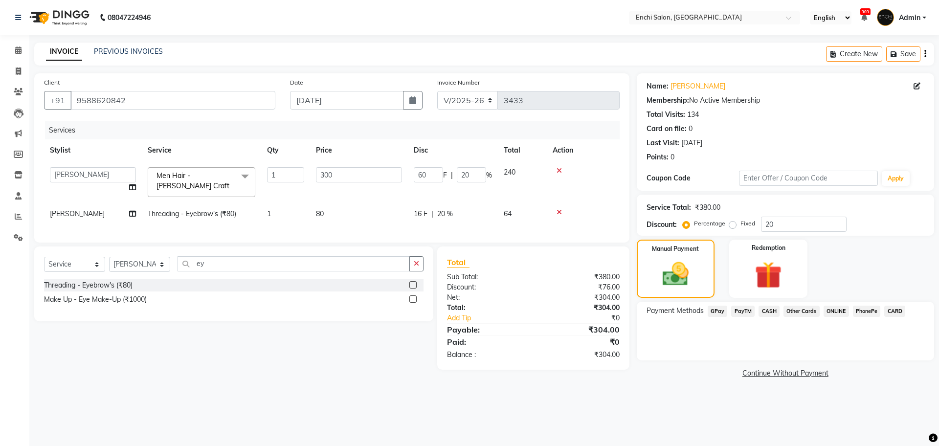
click at [719, 314] on span "GPay" at bounding box center [718, 311] width 20 height 11
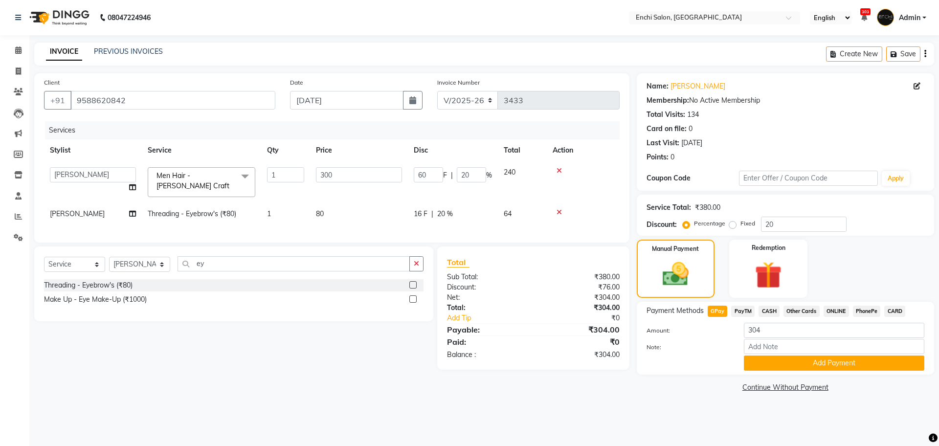
click at [722, 313] on span "GPay" at bounding box center [718, 311] width 20 height 11
click at [785, 361] on button "Add Payment" at bounding box center [834, 363] width 181 height 15
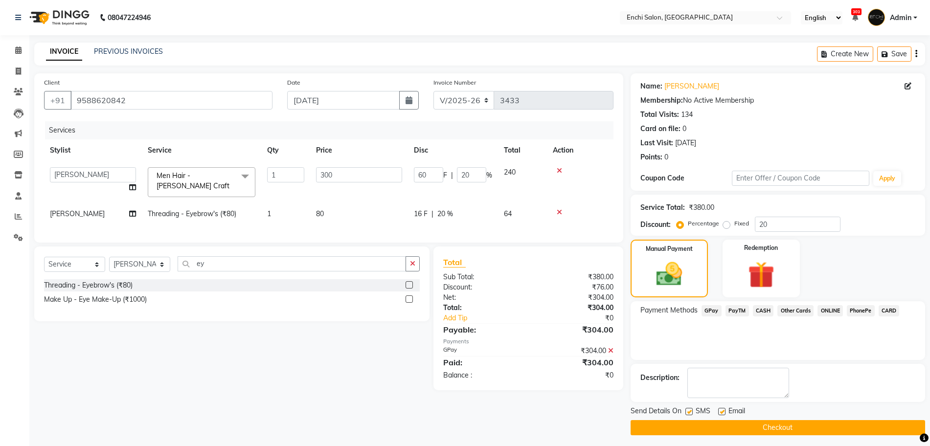
click at [794, 429] on button "Checkout" at bounding box center [778, 427] width 295 height 15
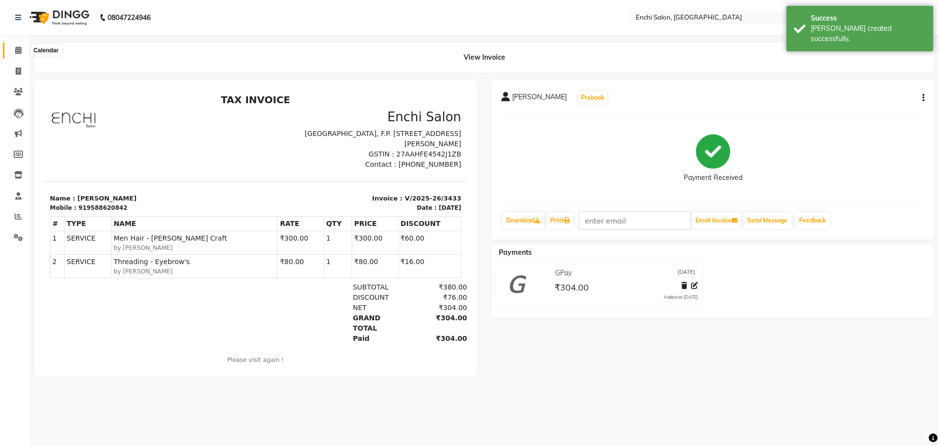
click at [18, 47] on icon at bounding box center [18, 49] width 6 height 7
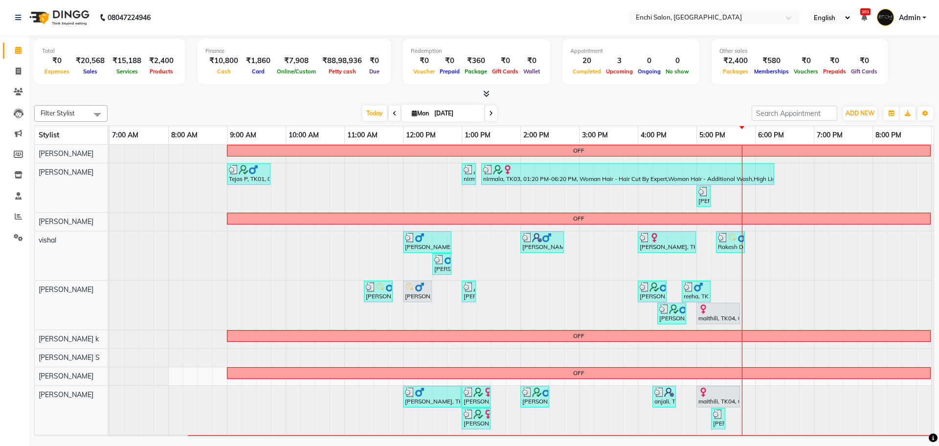
click at [369, 104] on div "Filter Stylist Select All [PERSON_NAME] [PERSON_NAME] vishal Arjun [PERSON_NAME…" at bounding box center [484, 268] width 900 height 335
click at [369, 111] on span "Today" at bounding box center [375, 113] width 24 height 15
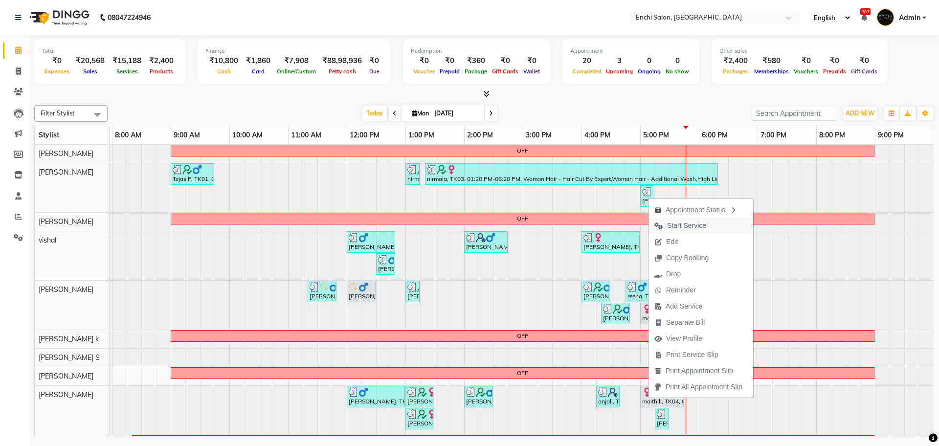
click at [677, 223] on span "Start Service" at bounding box center [686, 226] width 39 height 10
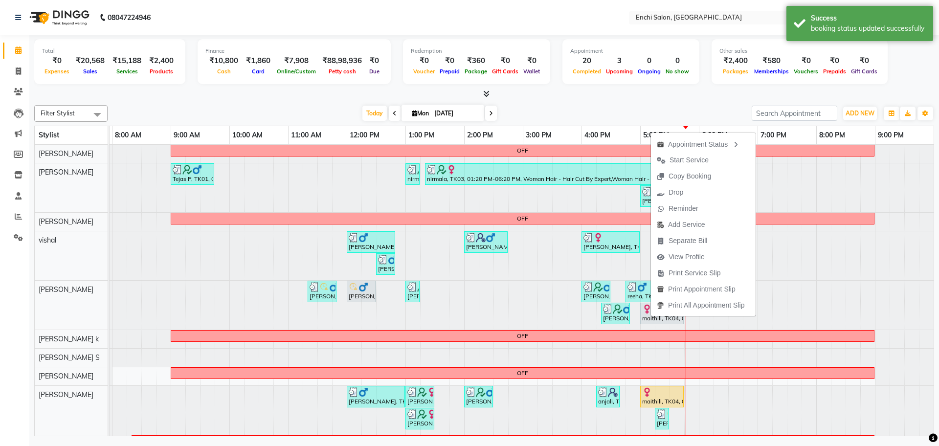
click at [677, 160] on span "Start Service" at bounding box center [689, 160] width 39 height 10
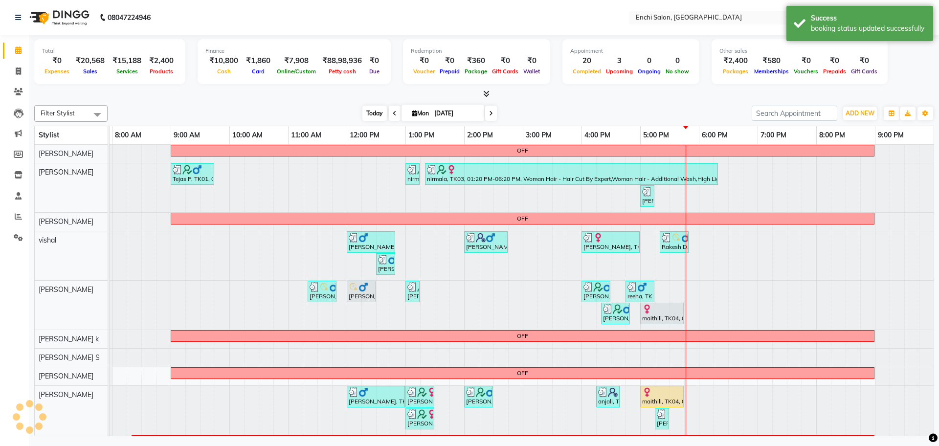
click at [377, 113] on span "Today" at bounding box center [375, 113] width 24 height 15
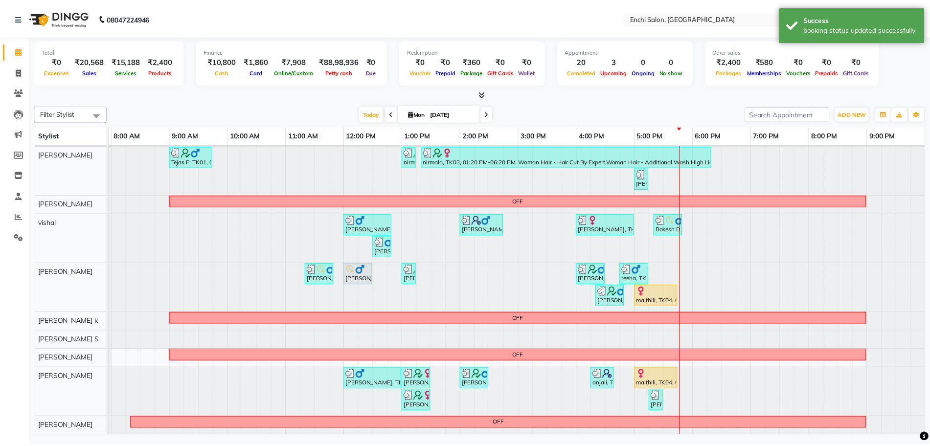
scroll to position [27, 0]
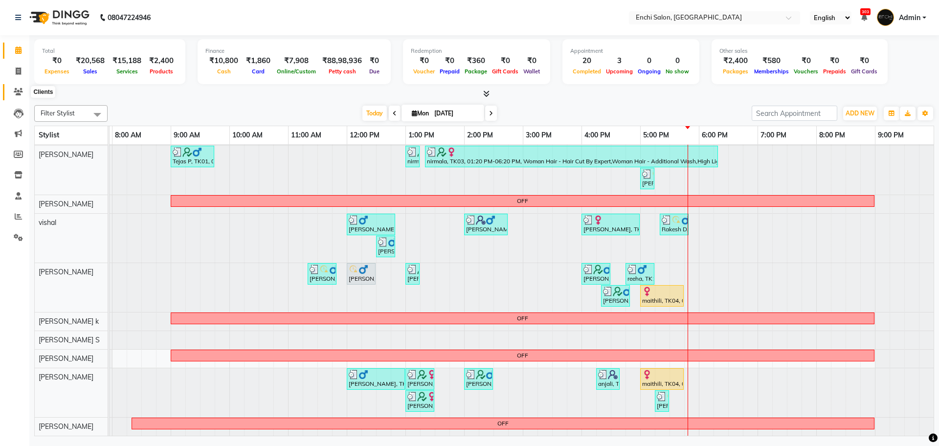
click at [16, 93] on icon at bounding box center [18, 91] width 9 height 7
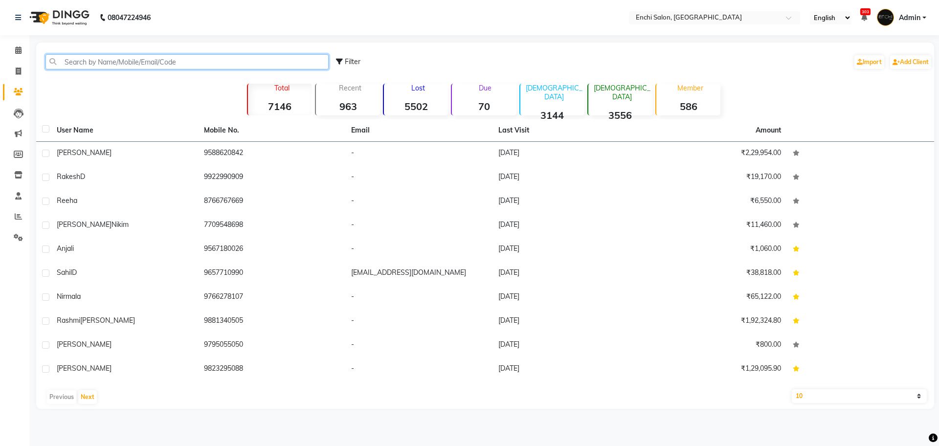
click at [72, 65] on input "text" at bounding box center [186, 61] width 283 height 15
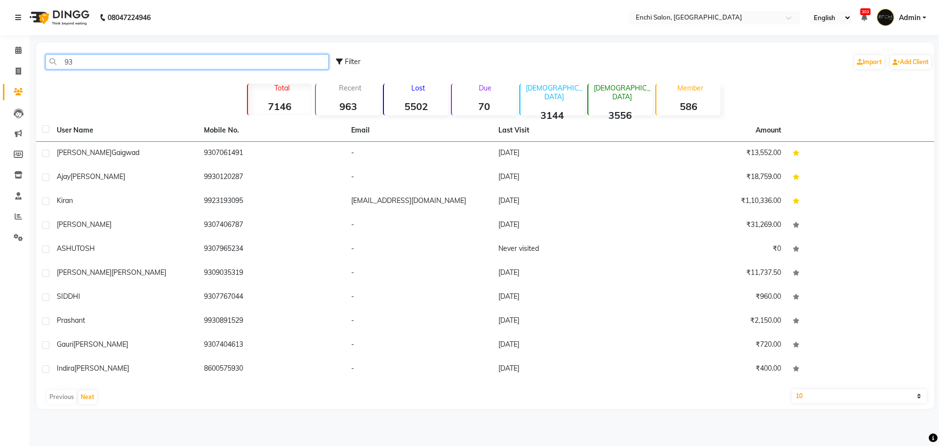
type input "9"
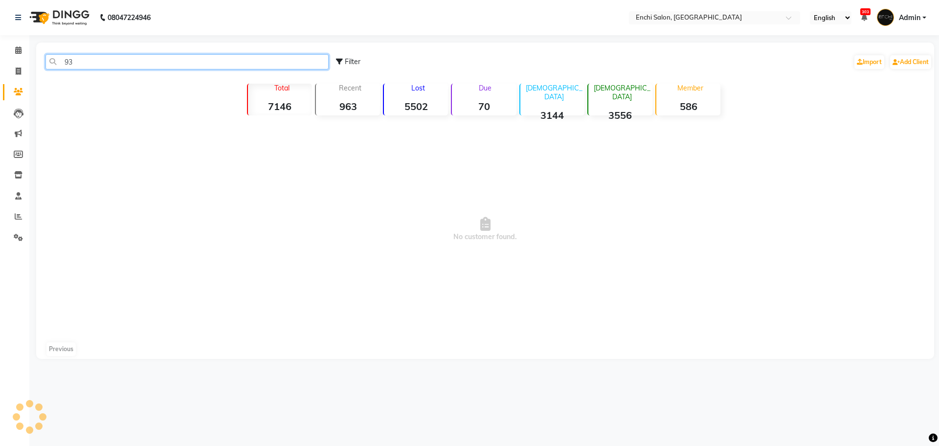
type input "9"
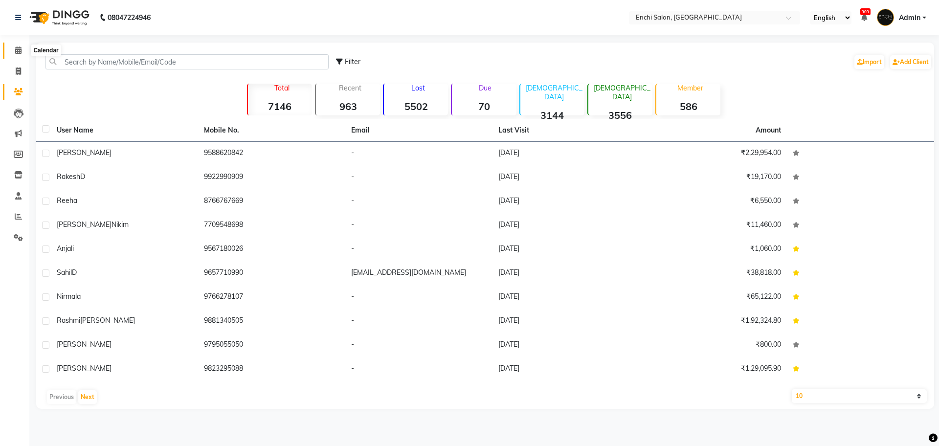
click at [16, 49] on icon at bounding box center [18, 49] width 6 height 7
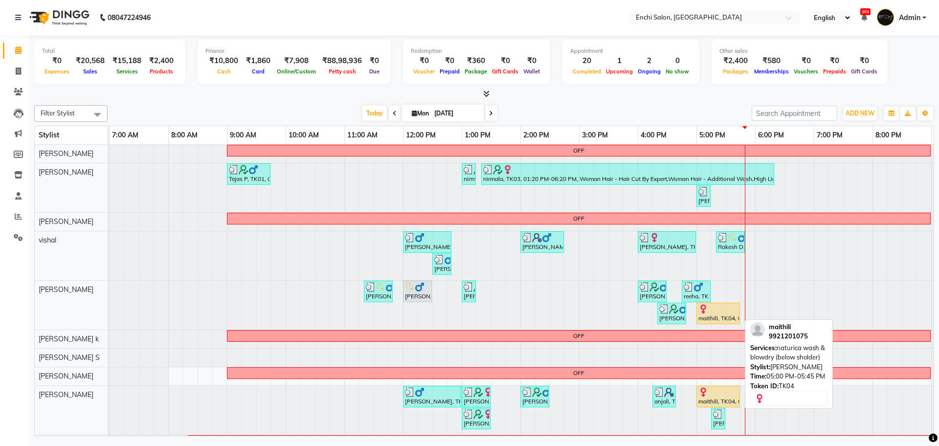
click at [724, 312] on div at bounding box center [719, 309] width 40 height 10
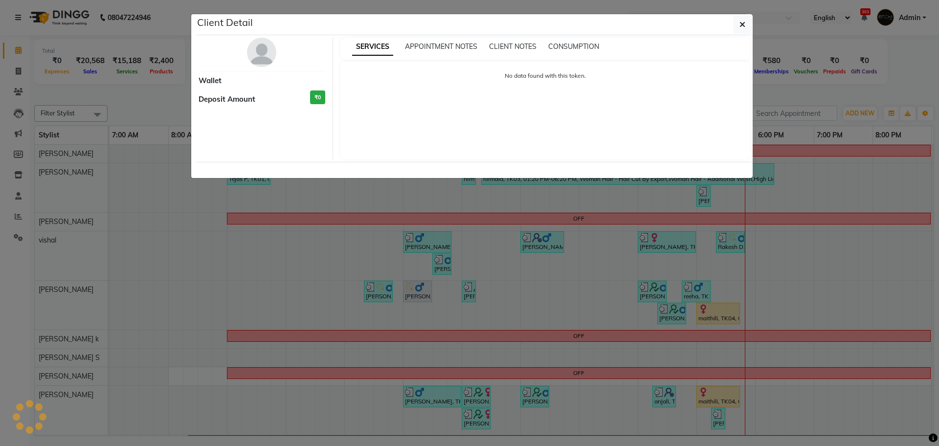
select select "1"
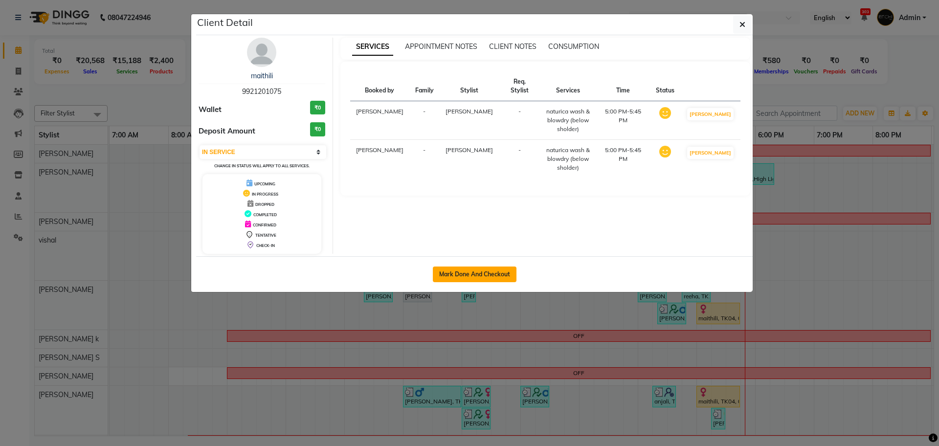
click at [468, 269] on button "Mark Done And Checkout" at bounding box center [475, 275] width 84 height 16
select select "service"
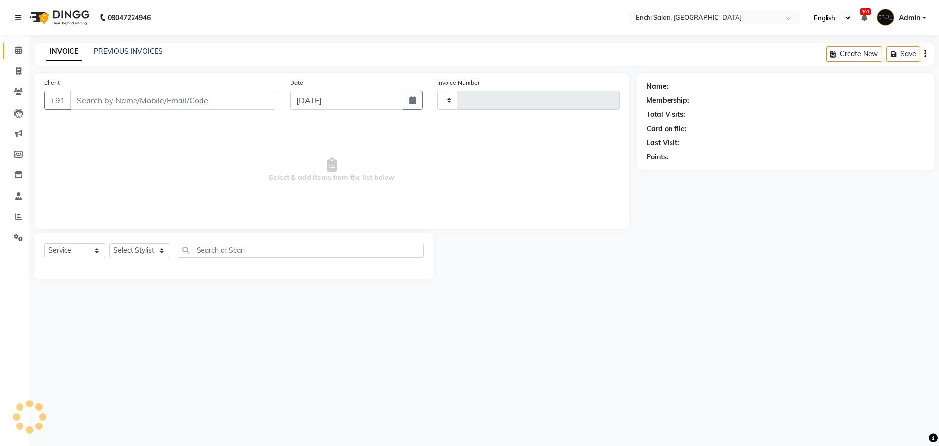
type input "3434"
select select "10"
type input "9921201075"
select select "65814"
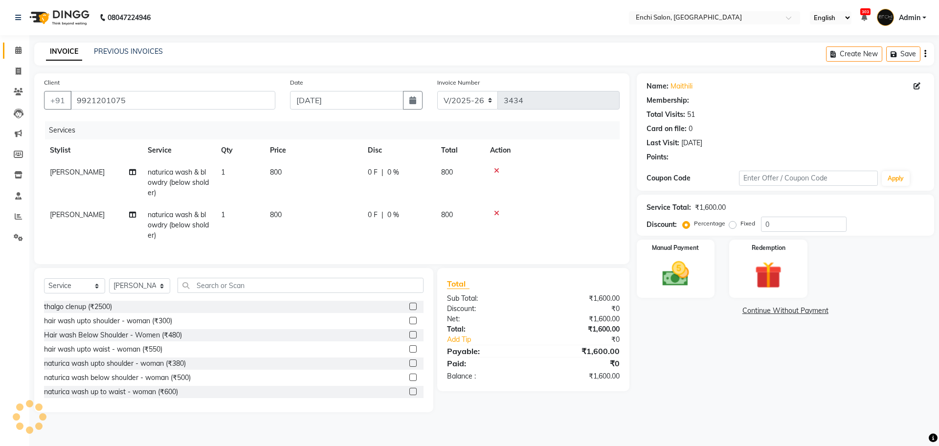
type input "20"
select select "1: Object"
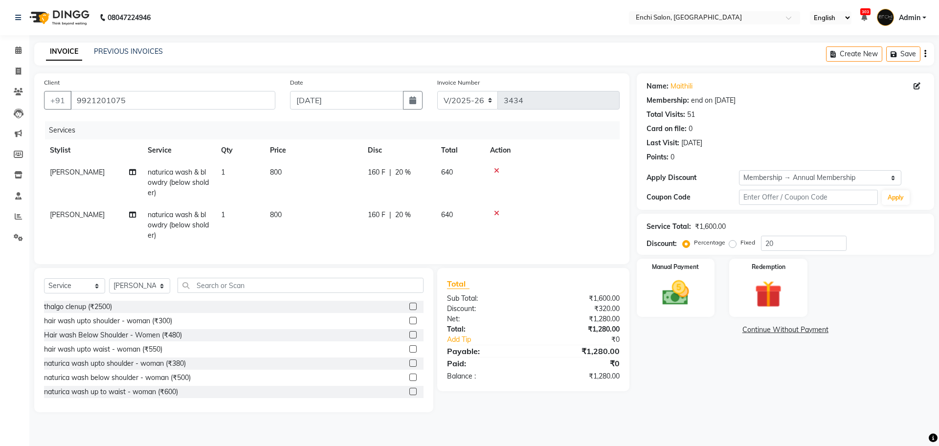
click at [169, 173] on span "naturica wash & blowdry (below sholder)" at bounding box center [178, 182] width 61 height 29
select select "25297"
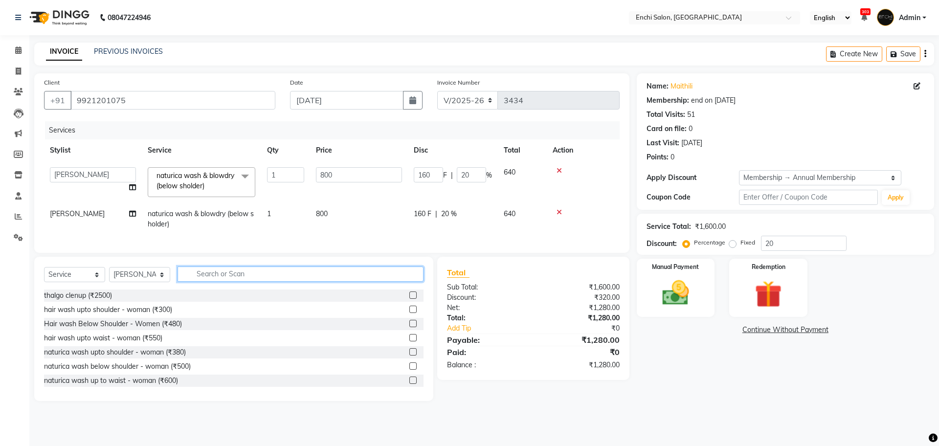
click at [208, 281] on input "text" at bounding box center [301, 274] width 246 height 15
click at [201, 184] on span "naturica wash & blowdry (below sholder)" at bounding box center [196, 180] width 78 height 19
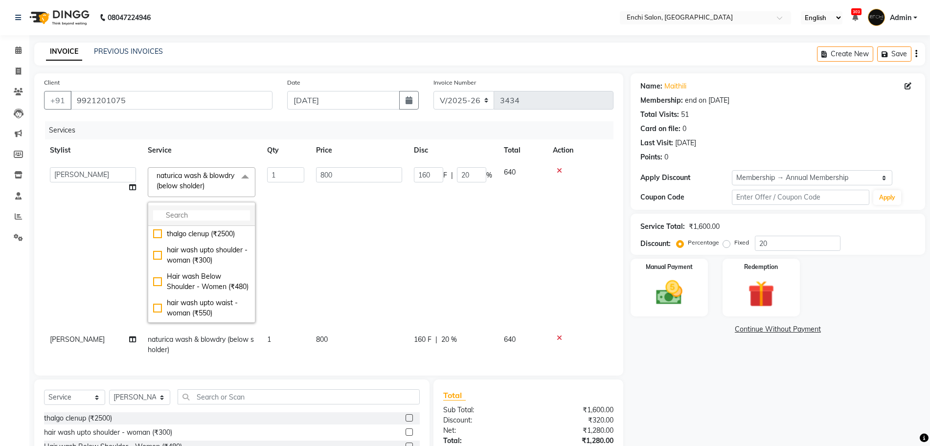
click at [199, 217] on input "multiselect-search" at bounding box center [201, 215] width 97 height 10
type input "blo"
click at [156, 302] on div "naturica wash & blowdry (uptp waist) (₹900)" at bounding box center [201, 292] width 97 height 21
checkbox input "false"
checkbox input "true"
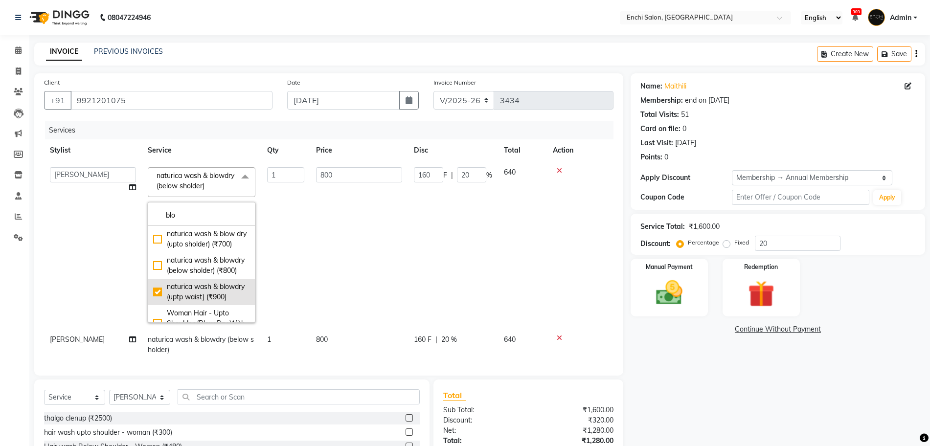
type input "900"
type input "180"
click at [375, 249] on td "900" at bounding box center [359, 244] width 98 height 167
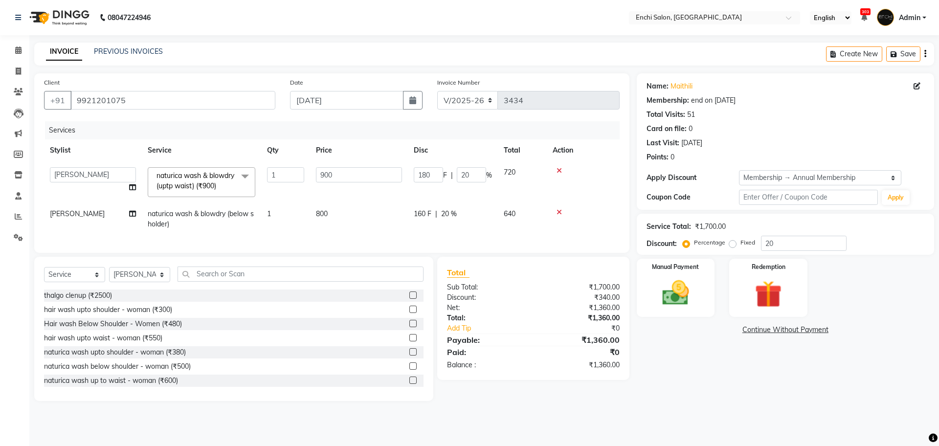
click at [580, 182] on td at bounding box center [583, 182] width 73 height 42
click at [696, 285] on img at bounding box center [675, 293] width 45 height 32
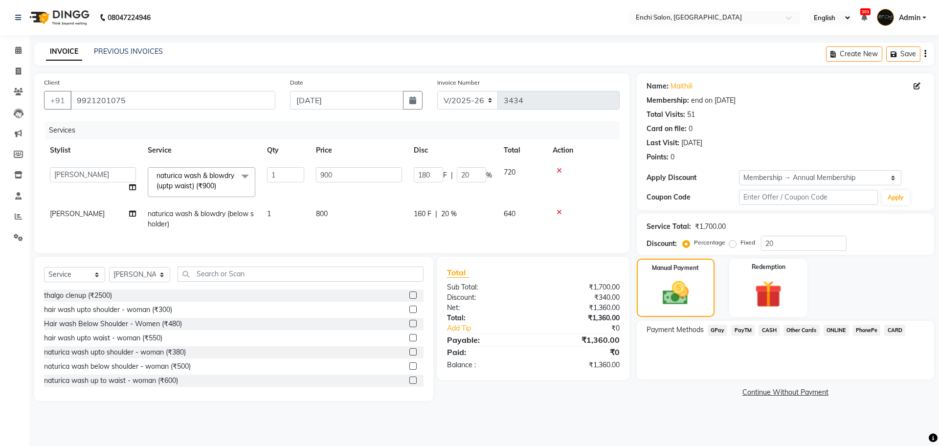
click at [719, 330] on span "GPay" at bounding box center [718, 330] width 20 height 11
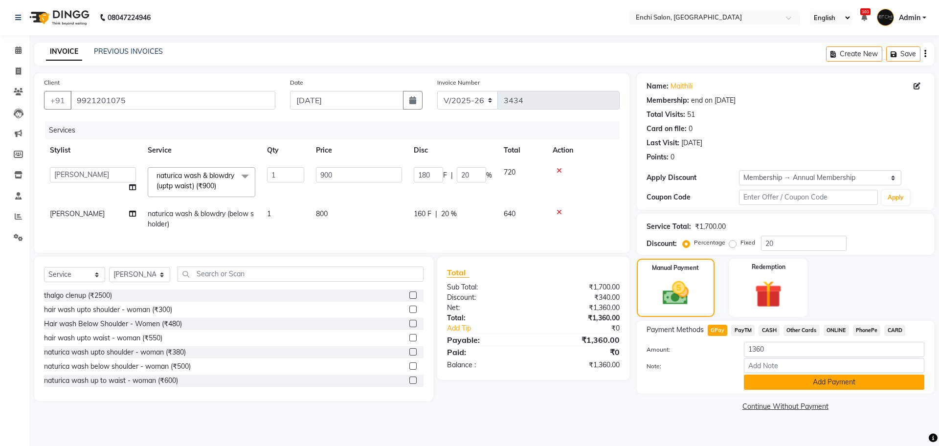
click at [770, 380] on button "Add Payment" at bounding box center [834, 382] width 181 height 15
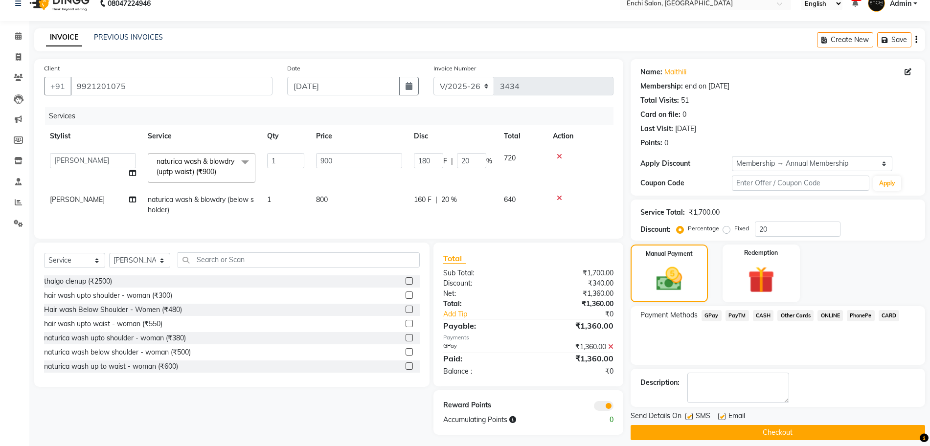
scroll to position [27, 0]
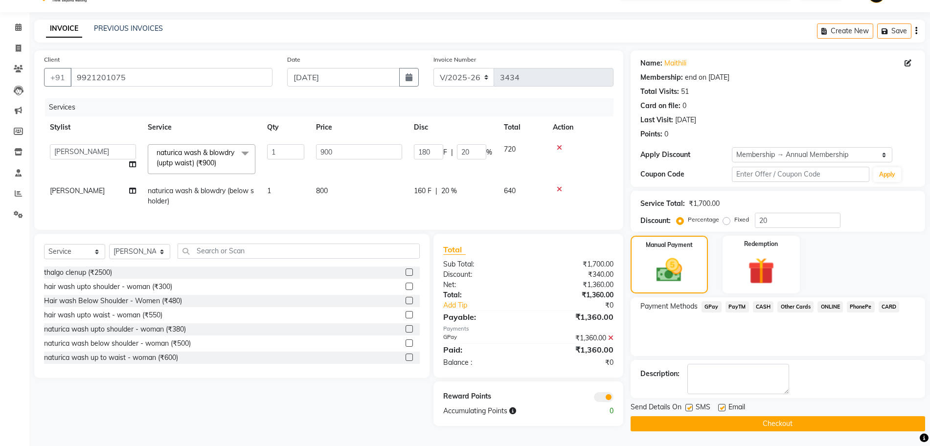
click at [753, 421] on button "Checkout" at bounding box center [778, 423] width 295 height 15
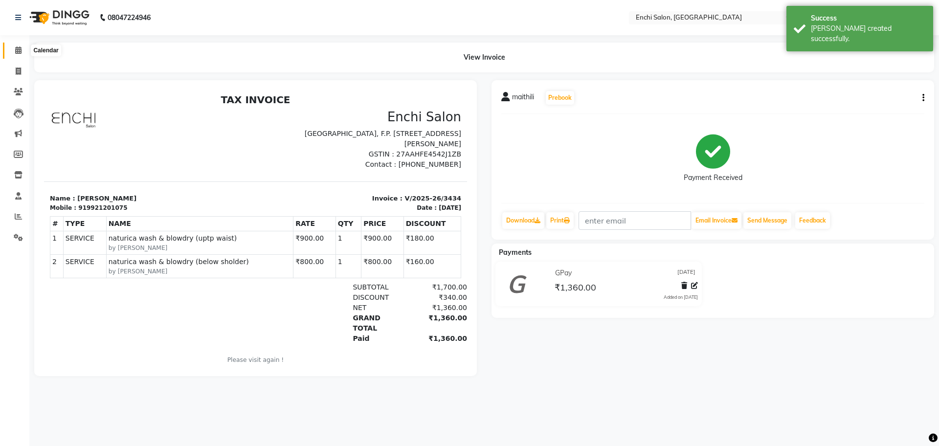
click at [13, 49] on span at bounding box center [18, 50] width 17 height 11
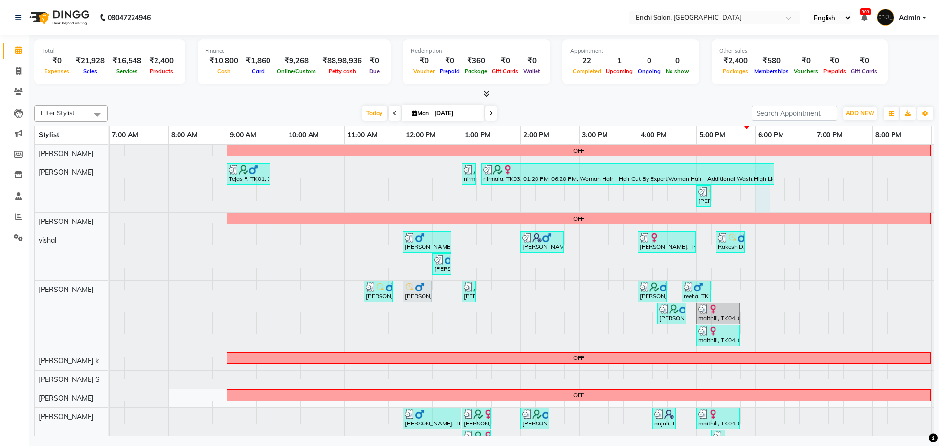
click at [110, 192] on div at bounding box center [110, 187] width 0 height 49
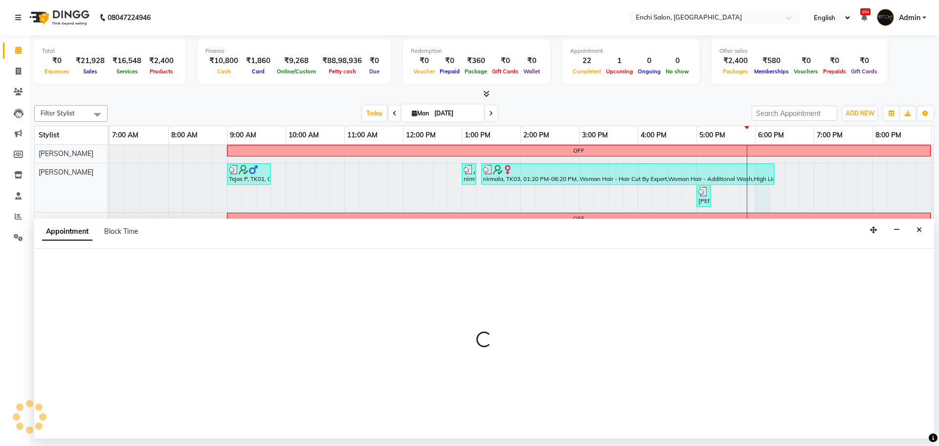
select select "604"
select select "1080"
select select "tentative"
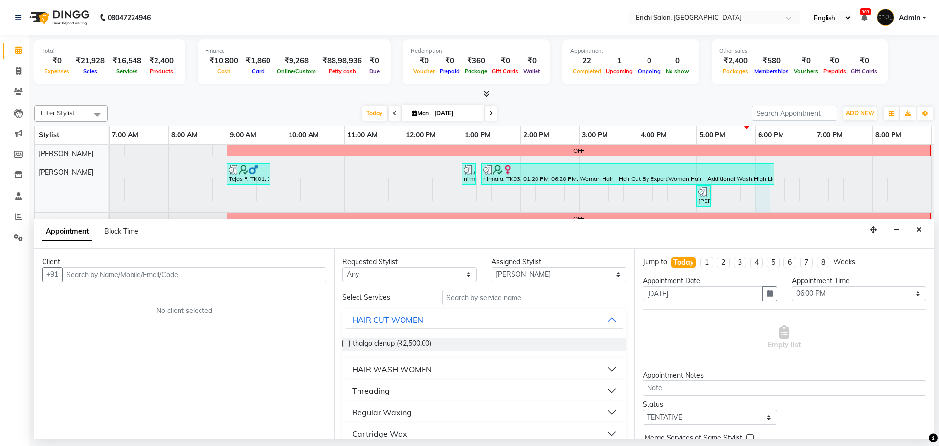
click at [143, 274] on input "text" at bounding box center [194, 274] width 264 height 15
click at [371, 113] on span "Today" at bounding box center [375, 113] width 24 height 15
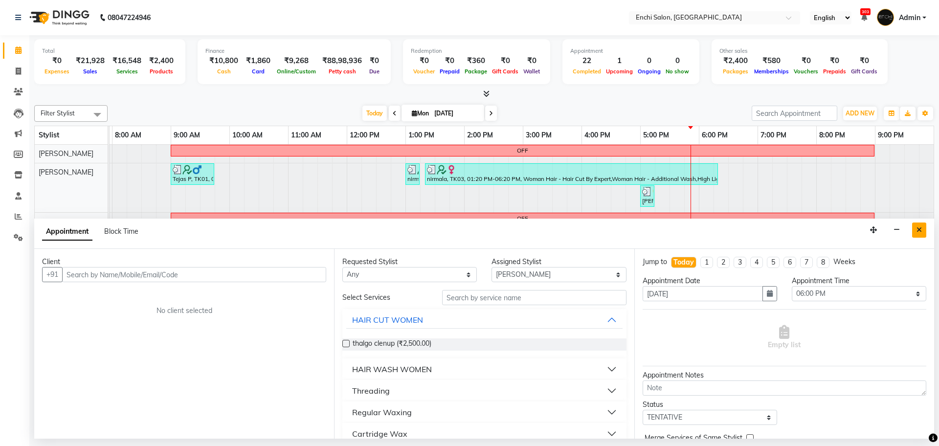
click at [923, 229] on button "Close" at bounding box center [919, 230] width 14 height 15
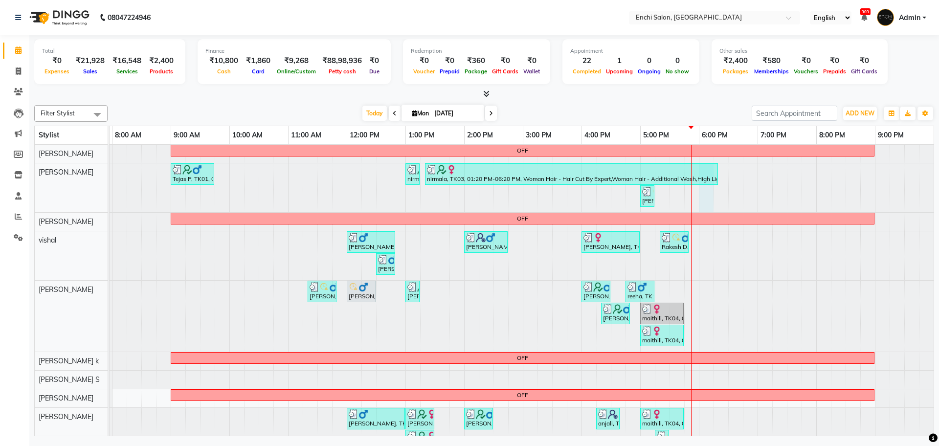
click at [53, 192] on div at bounding box center [53, 187] width 0 height 49
select select "604"
select select "1080"
select select "tentative"
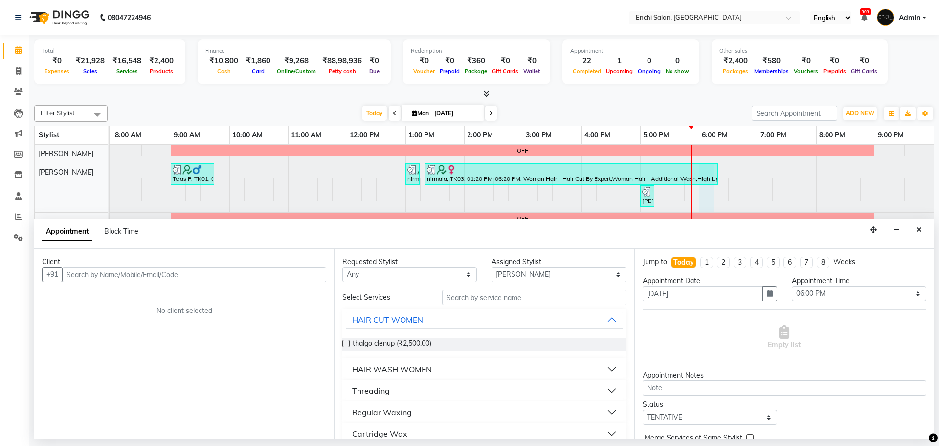
click at [267, 262] on div "Client" at bounding box center [184, 262] width 284 height 10
click at [256, 278] on input "text" at bounding box center [194, 274] width 264 height 15
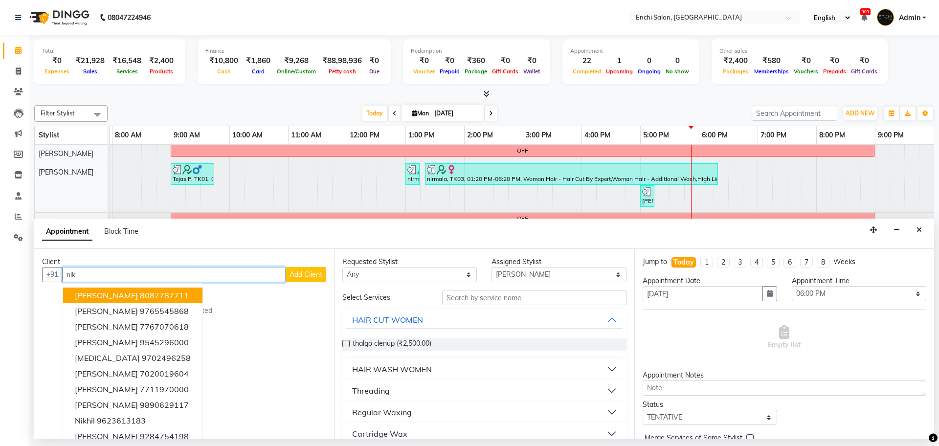
click at [136, 297] on span "[PERSON_NAME]" at bounding box center [106, 296] width 63 height 10
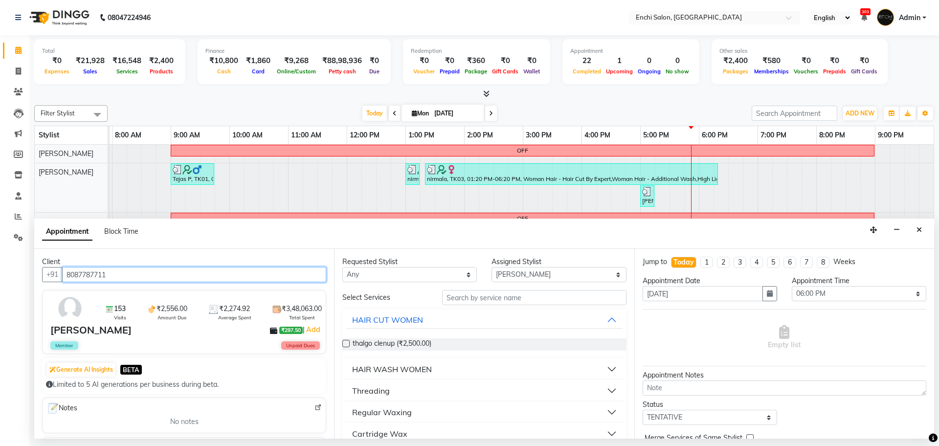
type input "8087787711"
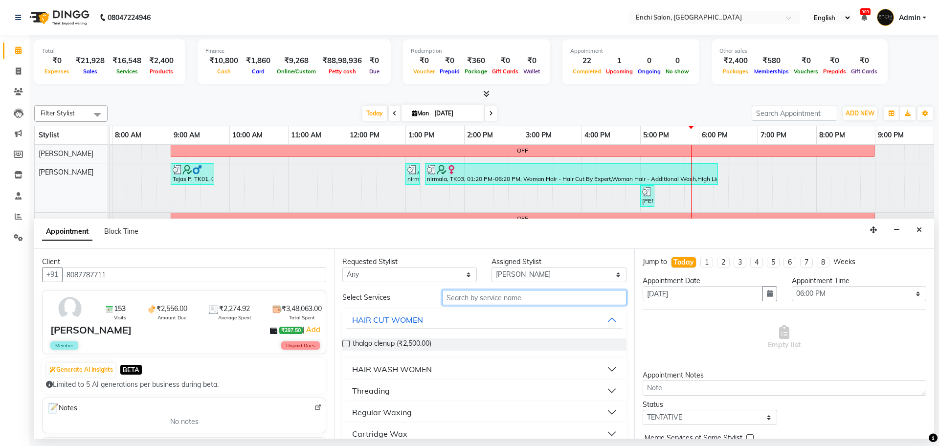
click at [480, 302] on input "text" at bounding box center [534, 297] width 184 height 15
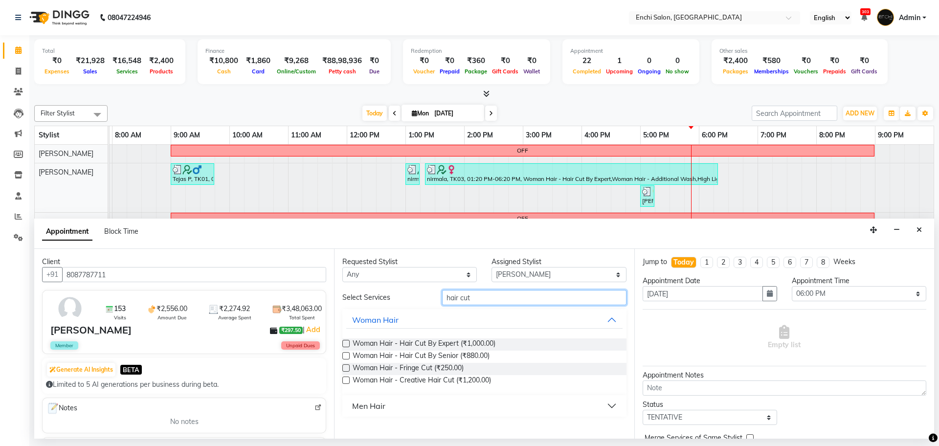
type input "hair cut"
click at [360, 405] on div "Men Hair" at bounding box center [368, 406] width 33 height 12
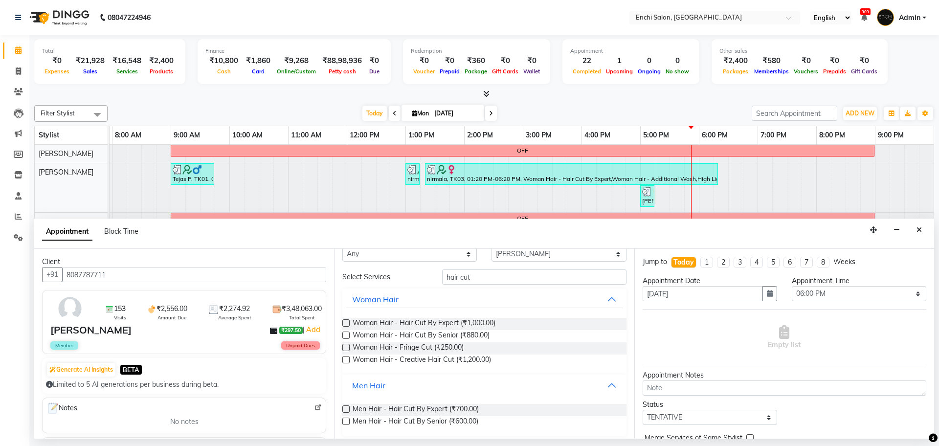
scroll to position [26, 0]
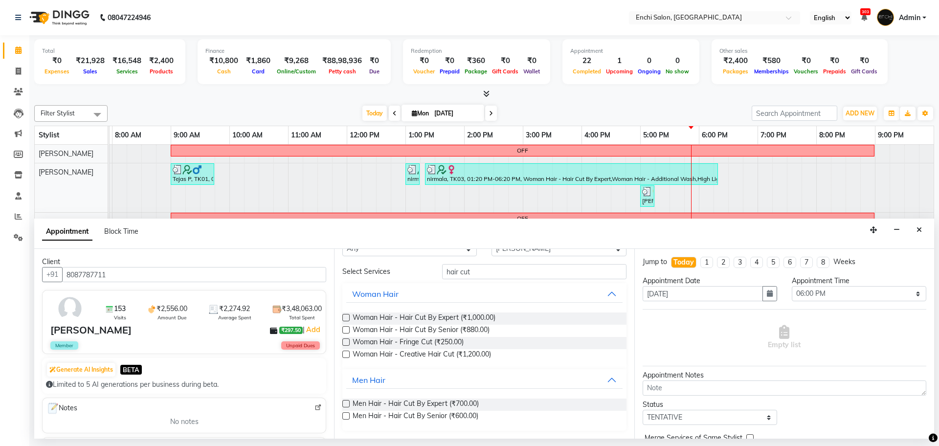
click at [340, 404] on div "Requested Stylist Any [PERSON_NAME] k Arjun shinde jagdevi dudhni [PERSON_NAME]…" at bounding box center [484, 344] width 300 height 190
click at [345, 404] on label at bounding box center [345, 403] width 7 height 7
click at [345, 404] on input "checkbox" at bounding box center [345, 405] width 6 height 6
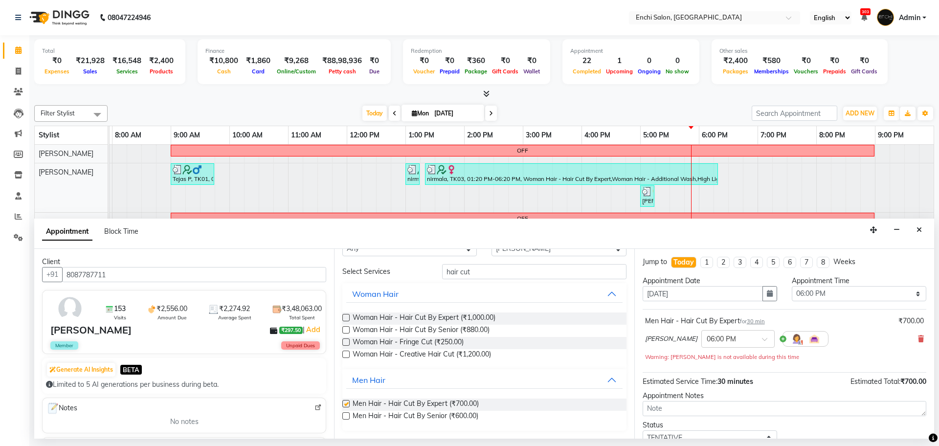
checkbox input "false"
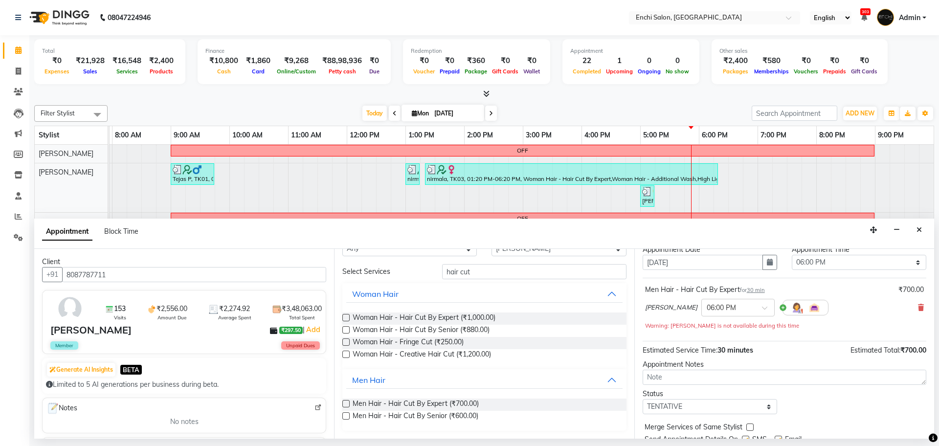
scroll to position [68, 0]
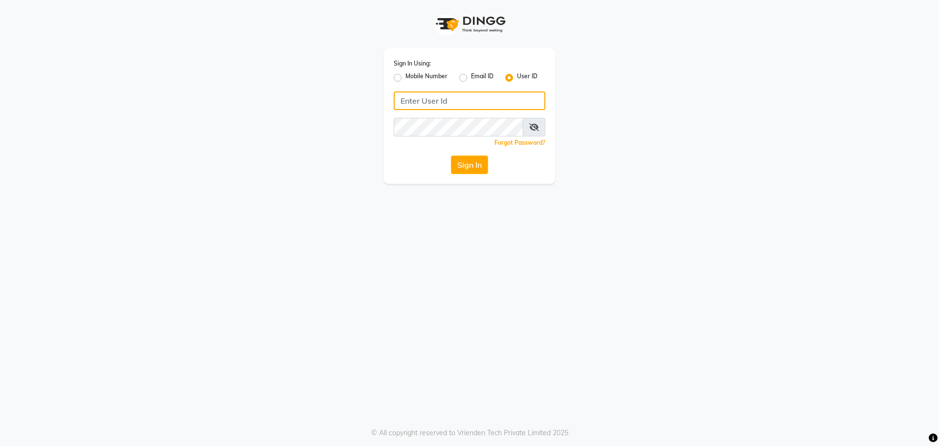
type input "9823117461"
click at [406, 75] on label "Mobile Number" at bounding box center [427, 78] width 42 height 12
click at [406, 75] on input "Mobile Number" at bounding box center [409, 75] width 6 height 6
radio input "true"
radio input "false"
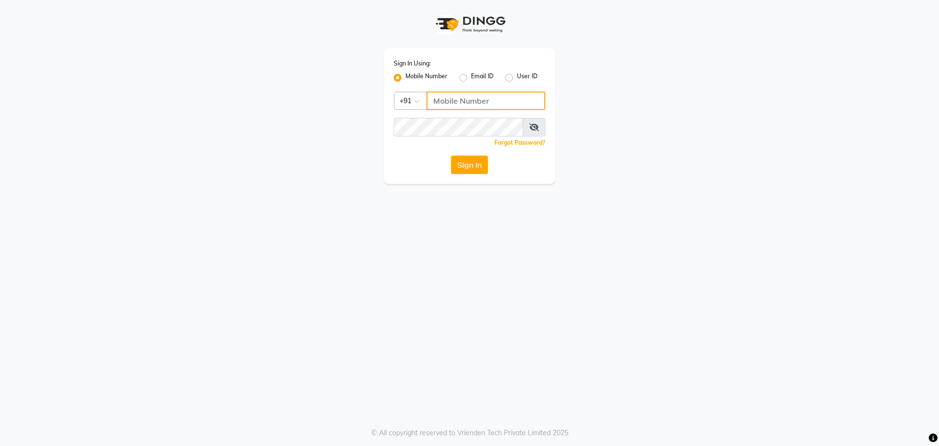
click at [449, 109] on input "Username" at bounding box center [486, 100] width 119 height 19
click at [465, 161] on button "Sign In" at bounding box center [469, 165] width 37 height 19
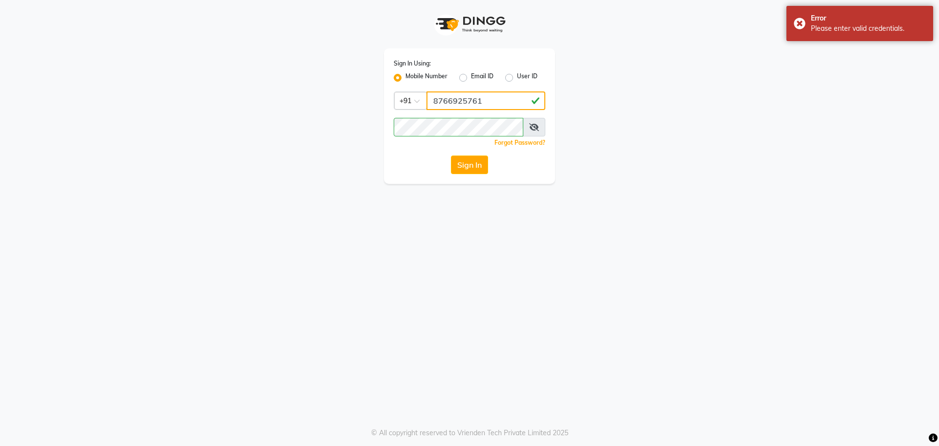
click at [495, 96] on input "8766925761" at bounding box center [486, 100] width 119 height 19
type input "9823117461"
click at [476, 161] on button "Sign In" at bounding box center [469, 165] width 37 height 19
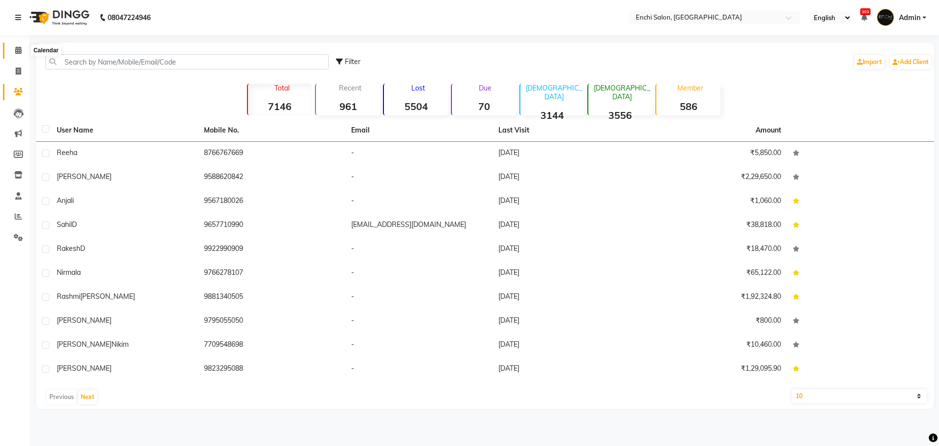
click at [21, 49] on icon at bounding box center [18, 49] width 6 height 7
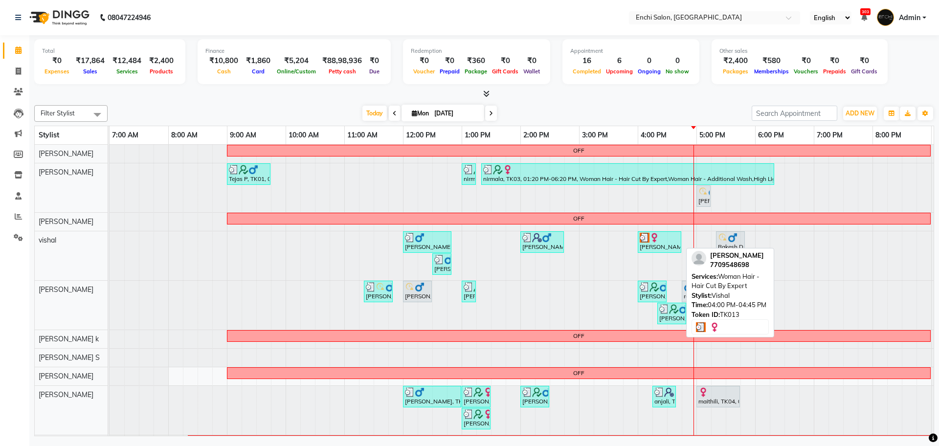
click at [654, 241] on img at bounding box center [655, 238] width 10 height 10
select select "3"
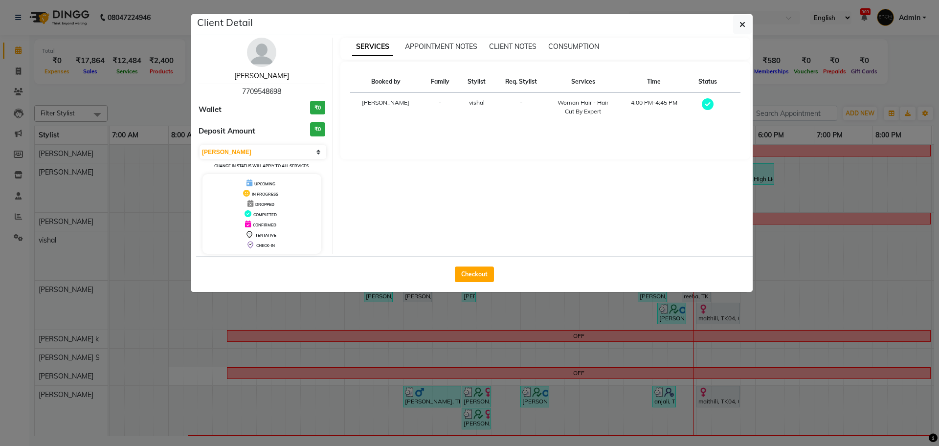
click at [264, 75] on link "[PERSON_NAME]" at bounding box center [261, 75] width 55 height 9
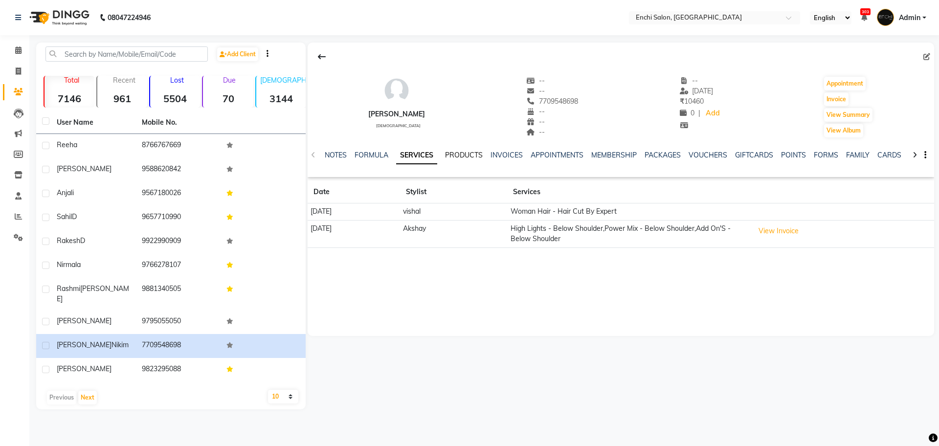
click at [452, 156] on link "PRODUCTS" at bounding box center [464, 155] width 38 height 9
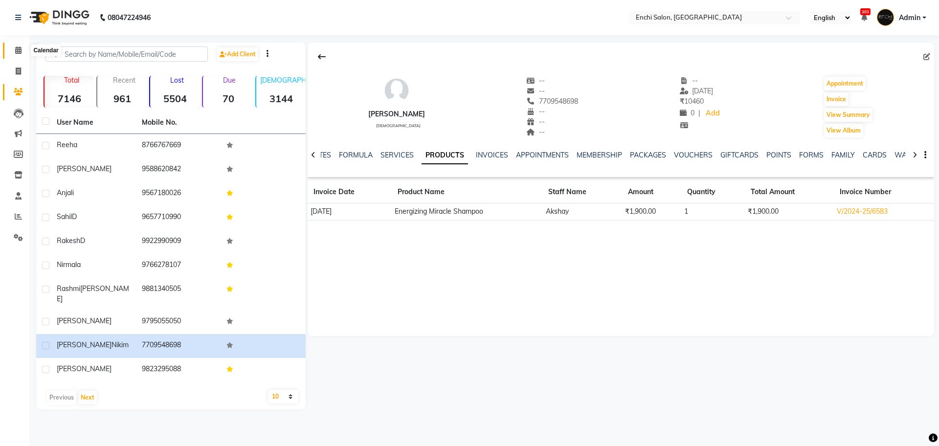
click at [22, 55] on span at bounding box center [18, 50] width 17 height 11
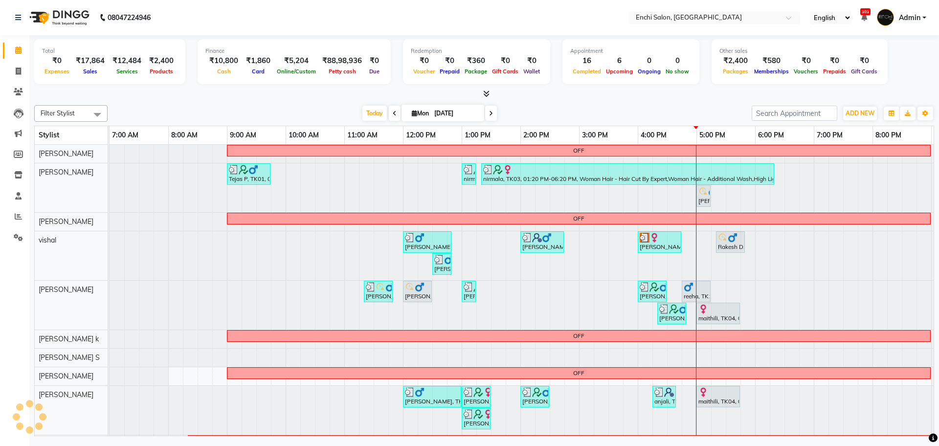
scroll to position [27, 0]
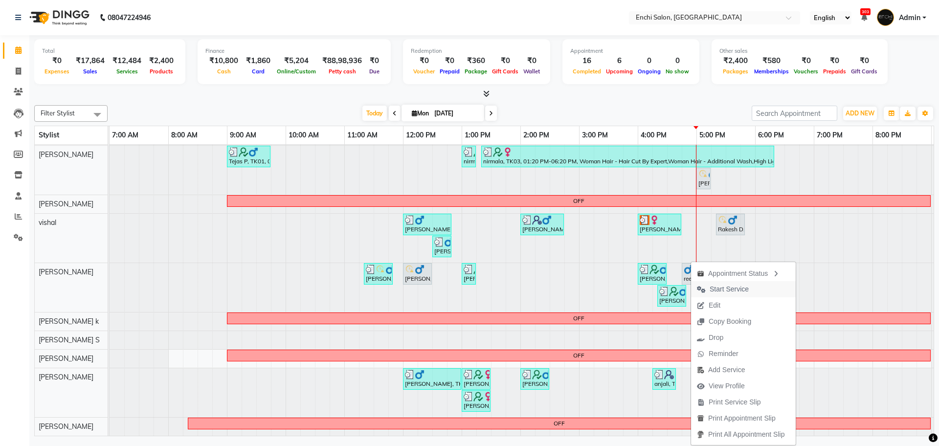
click at [723, 288] on span "Start Service" at bounding box center [729, 289] width 39 height 10
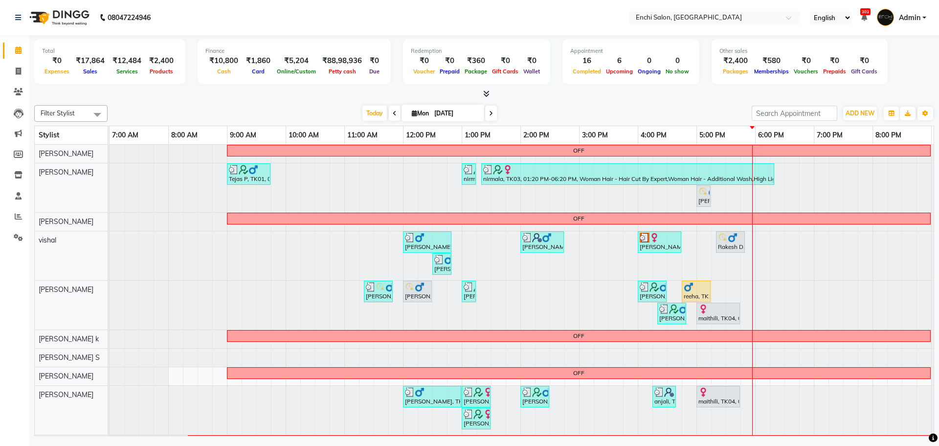
scroll to position [27, 0]
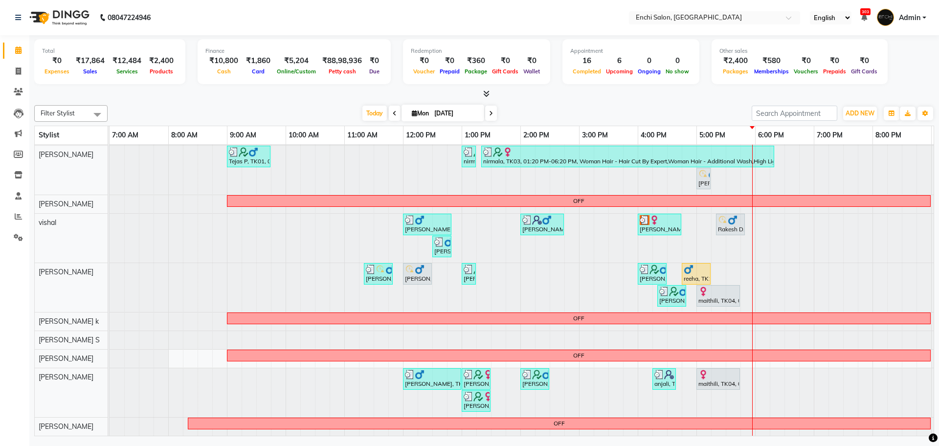
click at [489, 111] on icon at bounding box center [491, 114] width 4 height 6
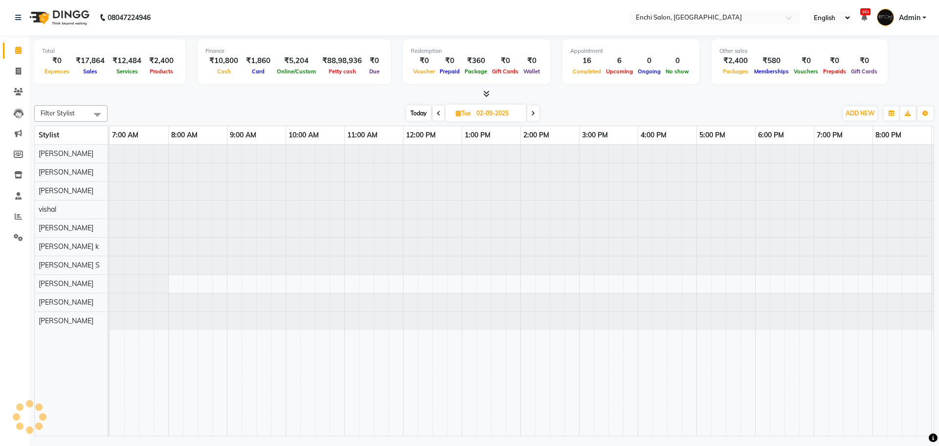
scroll to position [0, 0]
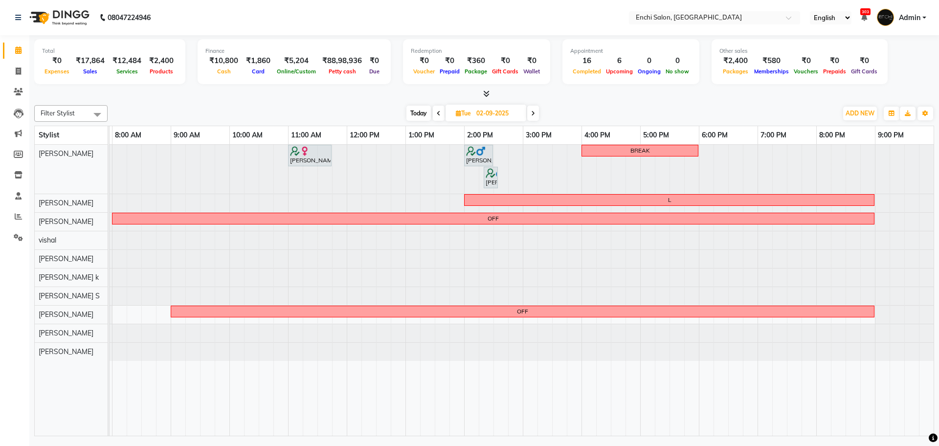
click at [423, 114] on span "Today" at bounding box center [419, 113] width 24 height 15
type input "[DATE]"
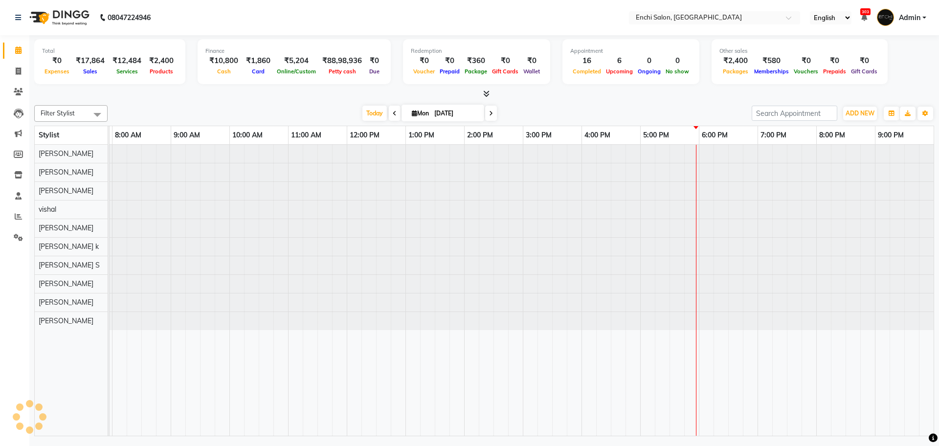
scroll to position [0, 56]
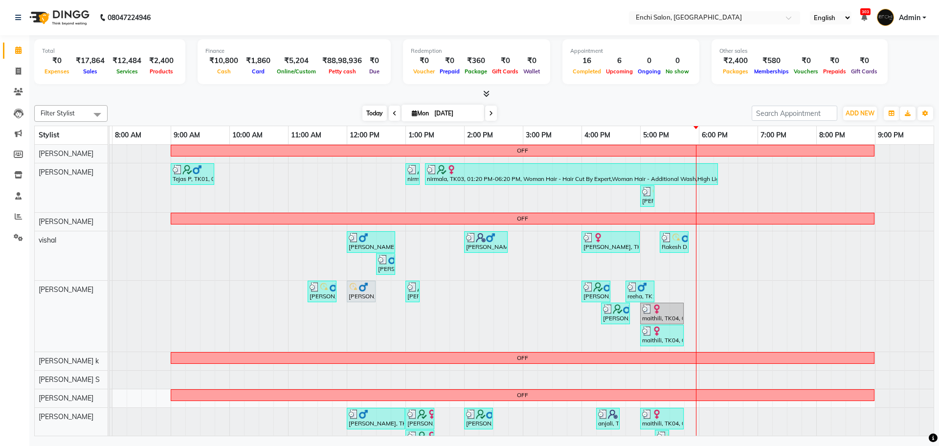
click at [369, 115] on span "Today" at bounding box center [375, 113] width 24 height 15
drag, startPoint x: 482, startPoint y: 90, endPoint x: 490, endPoint y: 100, distance: 13.3
click at [490, 99] on div at bounding box center [484, 94] width 900 height 10
click at [363, 112] on span "Today" at bounding box center [375, 113] width 24 height 15
click at [383, 111] on span "Today" at bounding box center [375, 113] width 24 height 15
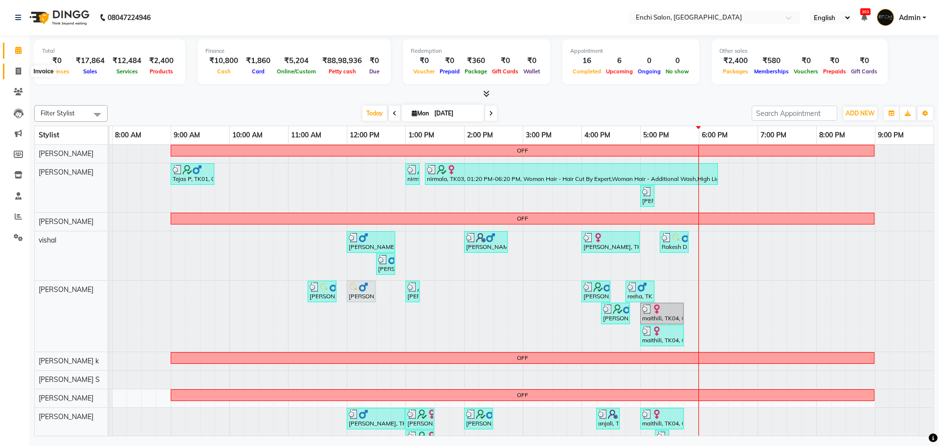
click at [19, 70] on icon at bounding box center [18, 71] width 5 height 7
select select "service"
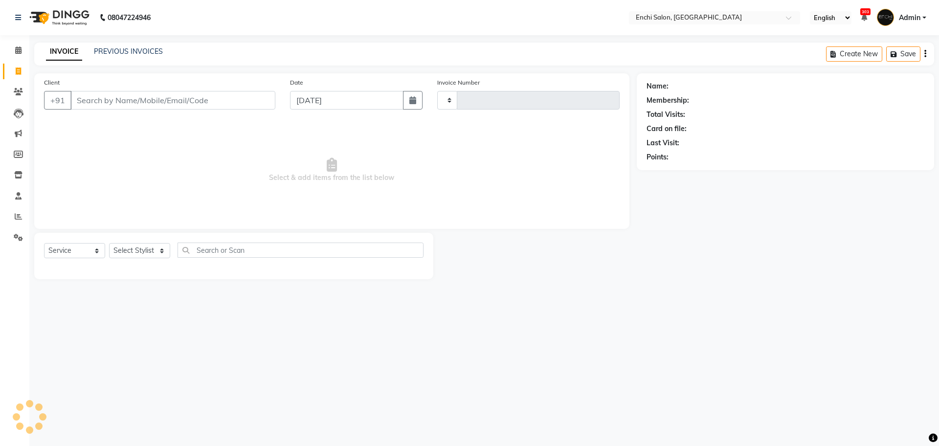
type input "3435"
click at [130, 98] on input "Client" at bounding box center [172, 100] width 205 height 19
select select "10"
click at [152, 245] on select "Select Stylist Akshay [PERSON_NAME] k Arjun shinde Enchi salon jagdevi [PERSON_…" at bounding box center [139, 250] width 61 height 15
select select "16329"
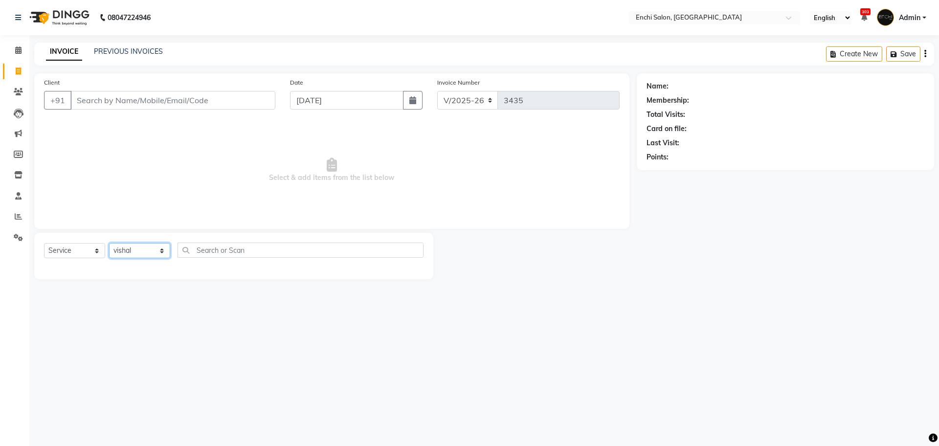
click at [109, 243] on select "Select Stylist Akshay [PERSON_NAME] k Arjun shinde Enchi salon jagdevi [PERSON_…" at bounding box center [139, 250] width 61 height 15
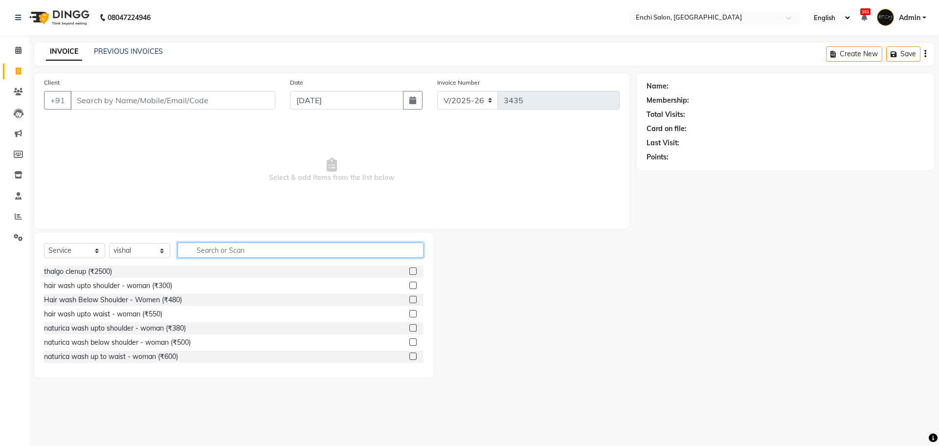
drag, startPoint x: 213, startPoint y: 251, endPoint x: 223, endPoint y: 250, distance: 9.8
click at [214, 250] on input "text" at bounding box center [301, 250] width 246 height 15
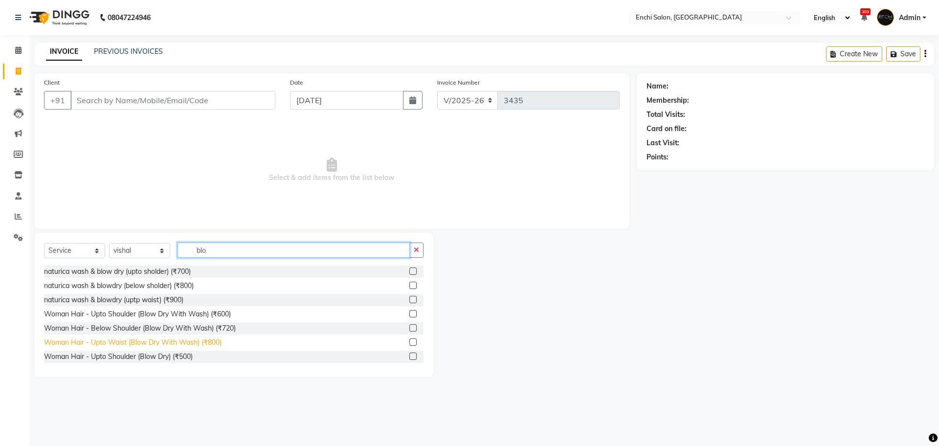
type input "blo"
click at [79, 342] on div "Woman Hair - Upto Waist (Blow Dry With Wash) (₹800)" at bounding box center [133, 343] width 178 height 10
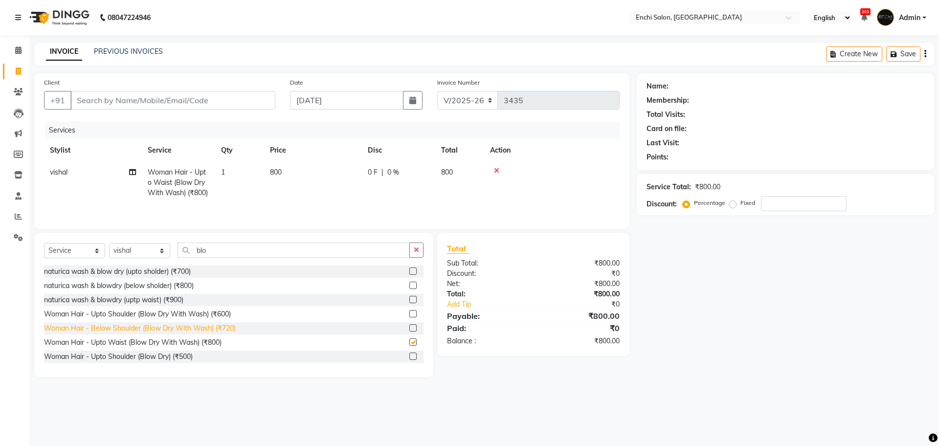
checkbox input "false"
click at [772, 204] on input "number" at bounding box center [804, 203] width 86 height 15
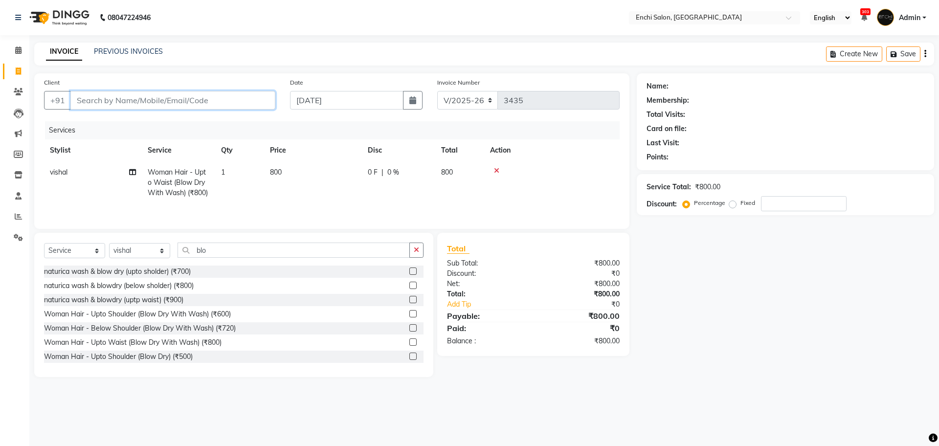
click at [131, 93] on input "Client" at bounding box center [172, 100] width 205 height 19
click at [127, 98] on input "Client" at bounding box center [172, 100] width 205 height 19
type input "7"
type input "0"
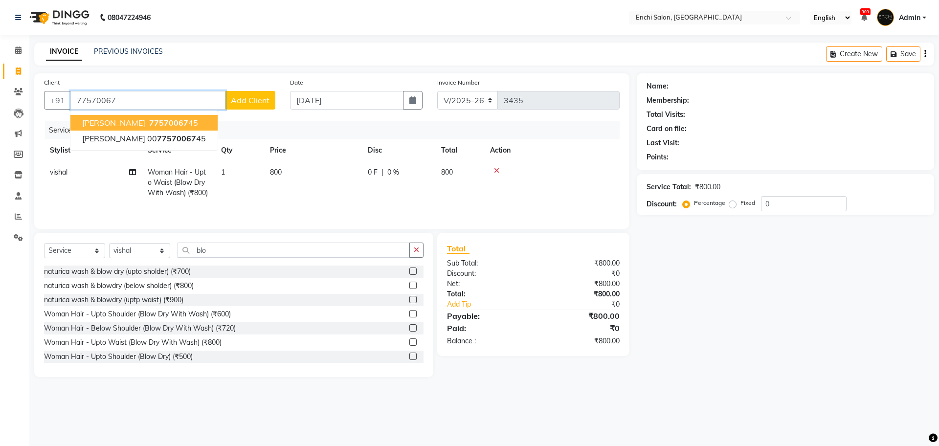
click at [162, 124] on ngb-highlight "77570067 45" at bounding box center [172, 123] width 51 height 10
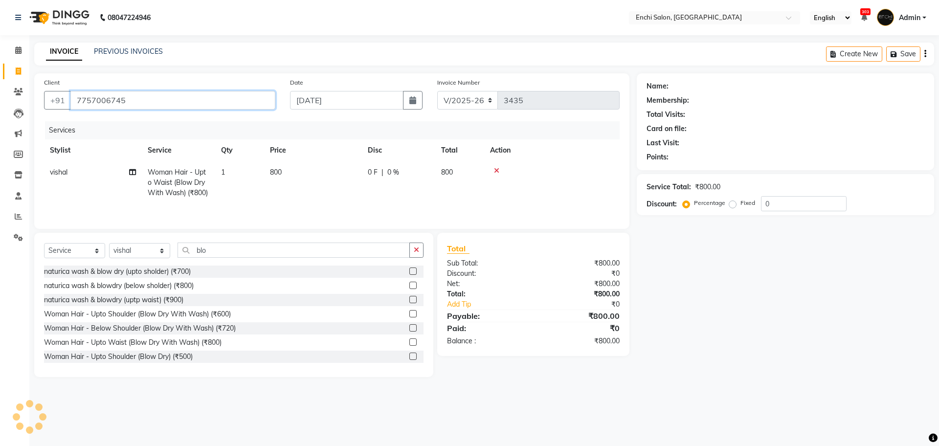
type input "7757006745"
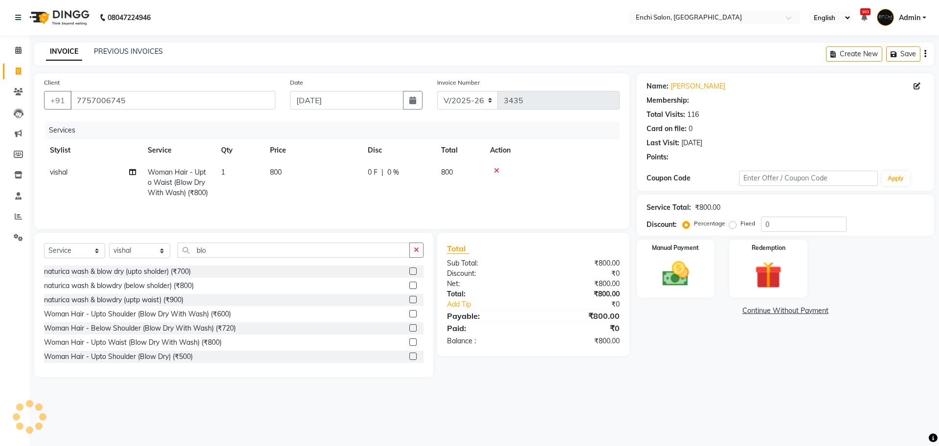
select select "1: Object"
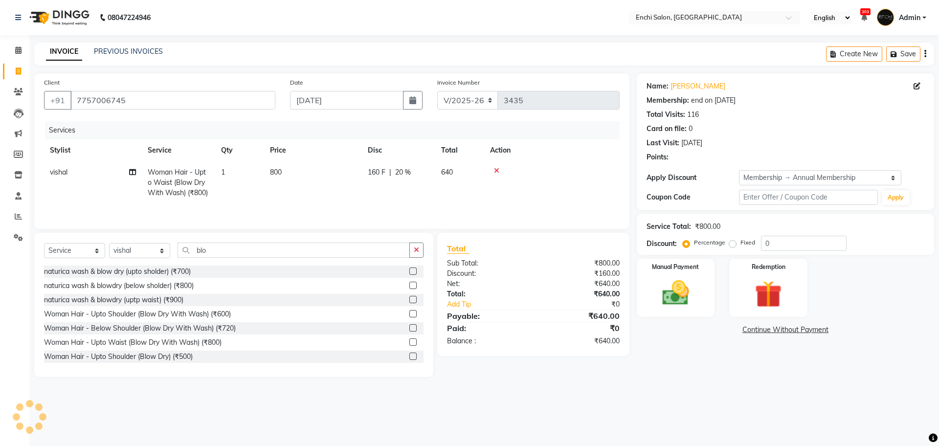
type input "20"
click at [677, 283] on img at bounding box center [675, 293] width 45 height 32
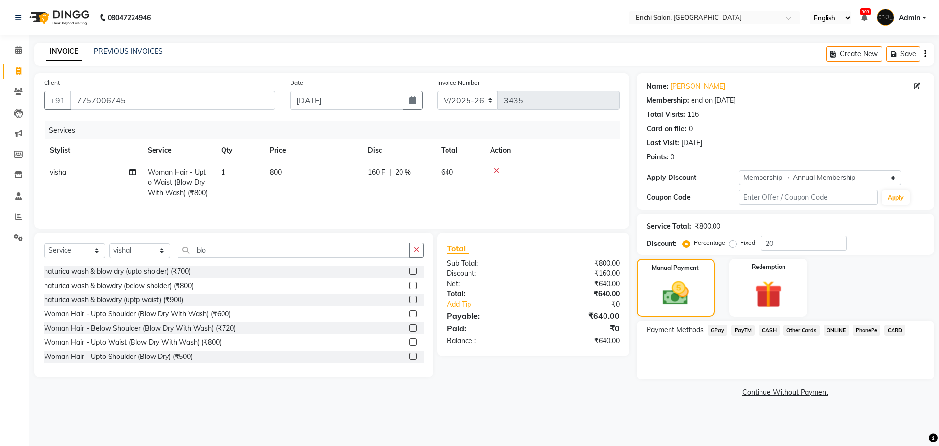
click at [716, 332] on span "GPay" at bounding box center [718, 330] width 20 height 11
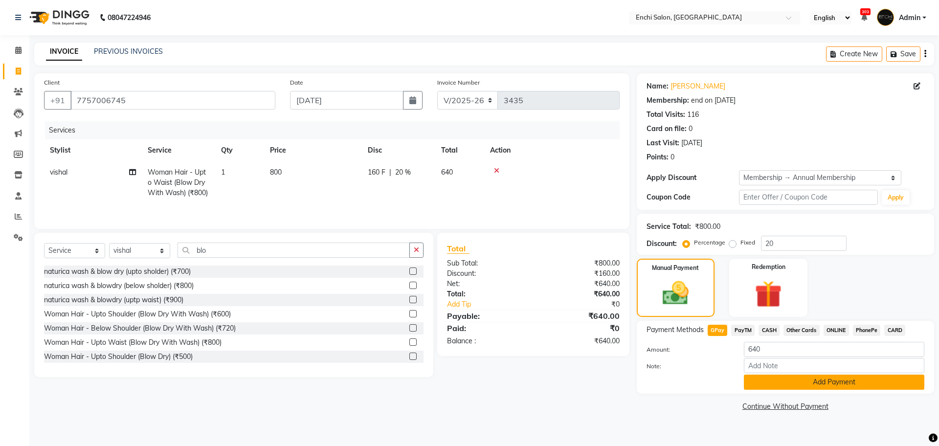
click at [763, 381] on button "Add Payment" at bounding box center [834, 382] width 181 height 15
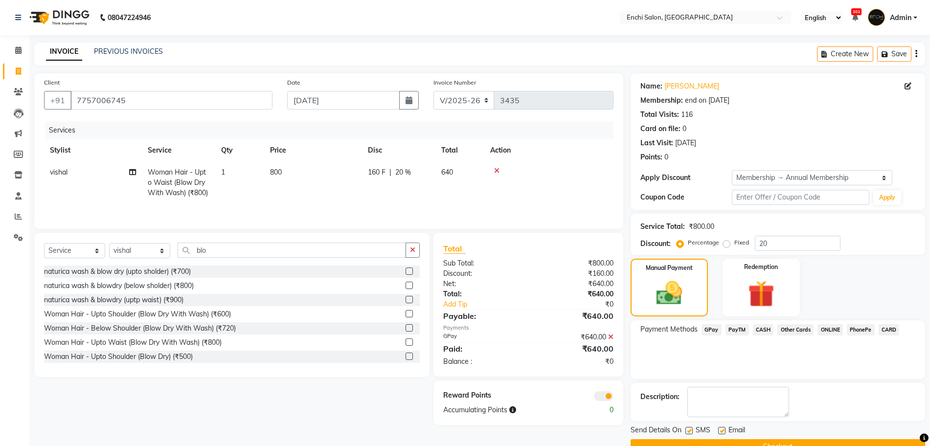
scroll to position [23, 0]
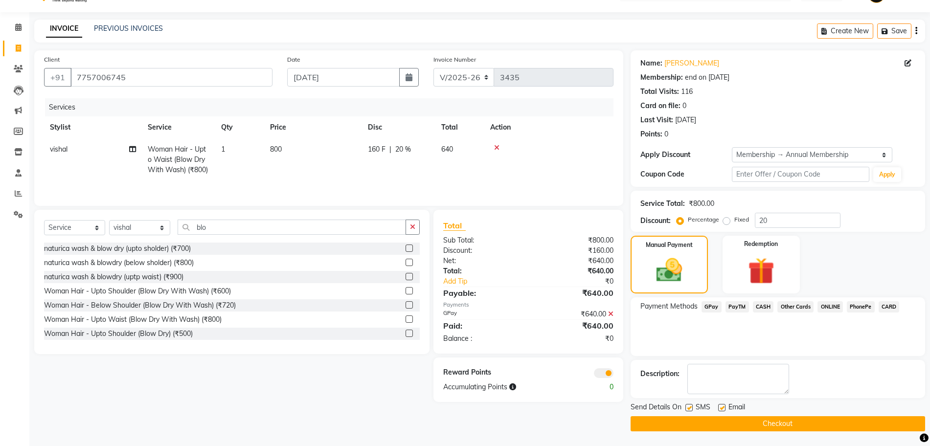
click at [751, 421] on button "Checkout" at bounding box center [778, 423] width 295 height 15
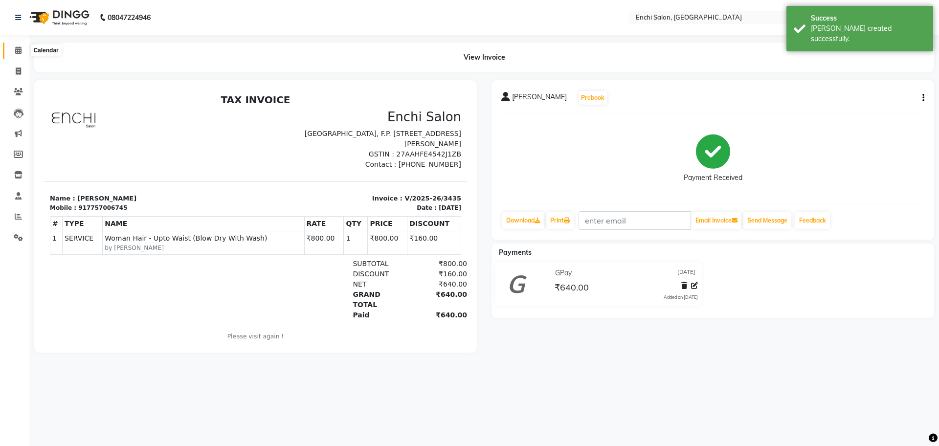
click at [18, 51] on icon at bounding box center [18, 49] width 6 height 7
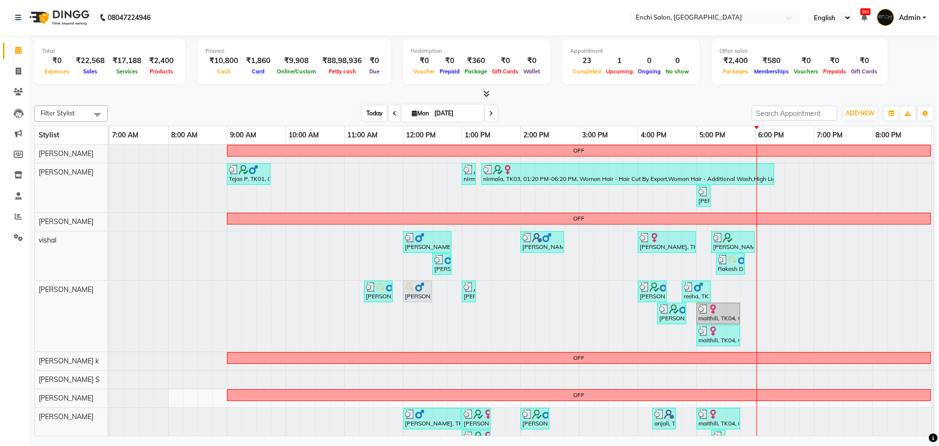
click at [375, 113] on span "Today" at bounding box center [375, 113] width 24 height 15
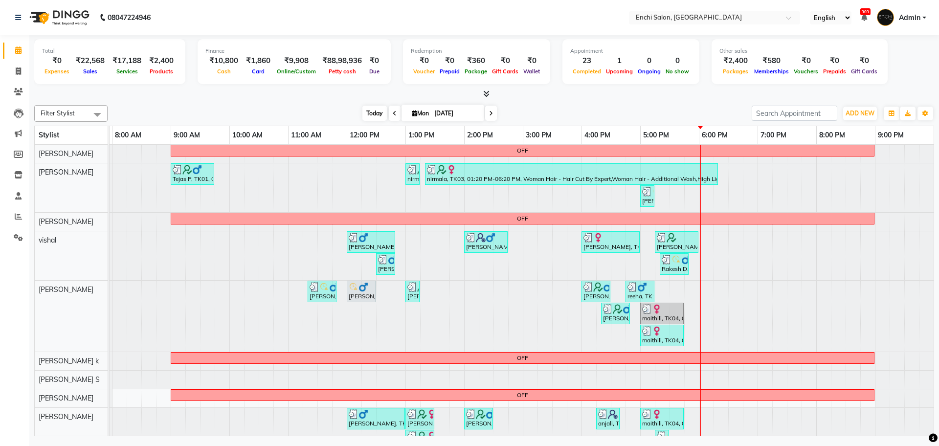
click at [378, 115] on span "Today" at bounding box center [375, 113] width 24 height 15
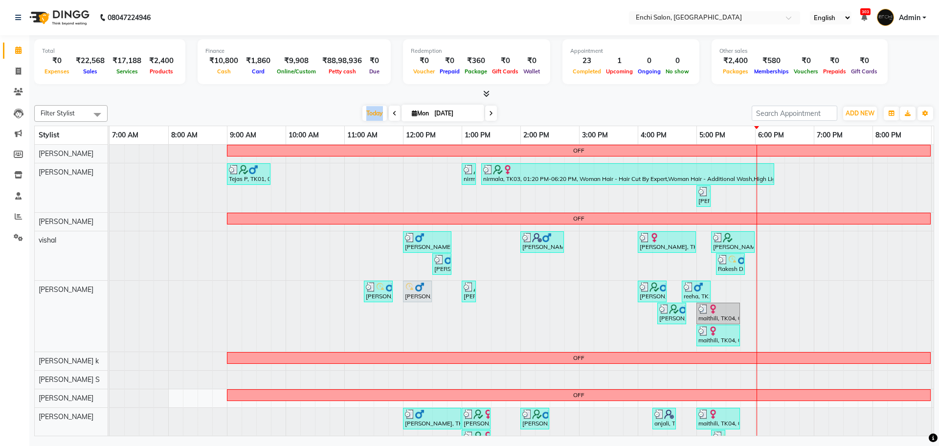
drag, startPoint x: 382, startPoint y: 112, endPoint x: 345, endPoint y: 109, distance: 36.9
click at [345, 109] on div "Today Mon 01-09-2025" at bounding box center [430, 113] width 635 height 15
click at [344, 108] on div "Today Mon 01-09-2025" at bounding box center [430, 113] width 635 height 15
click at [487, 113] on span at bounding box center [491, 113] width 12 height 15
type input "02-09-2025"
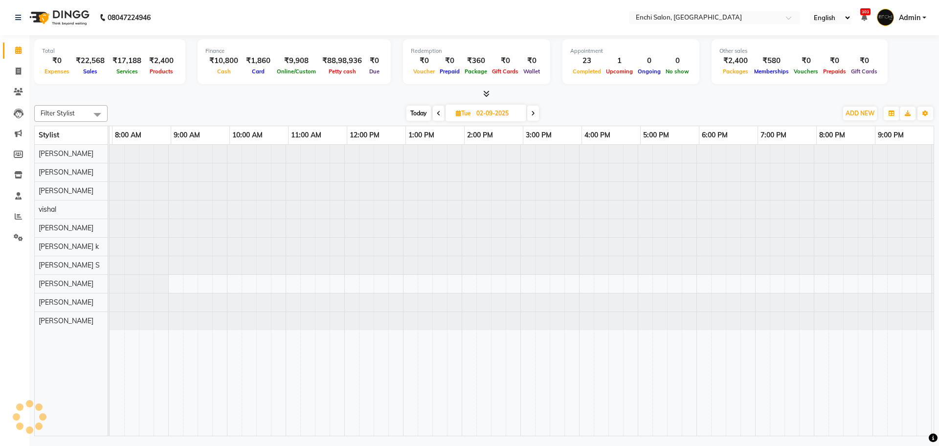
scroll to position [0, 56]
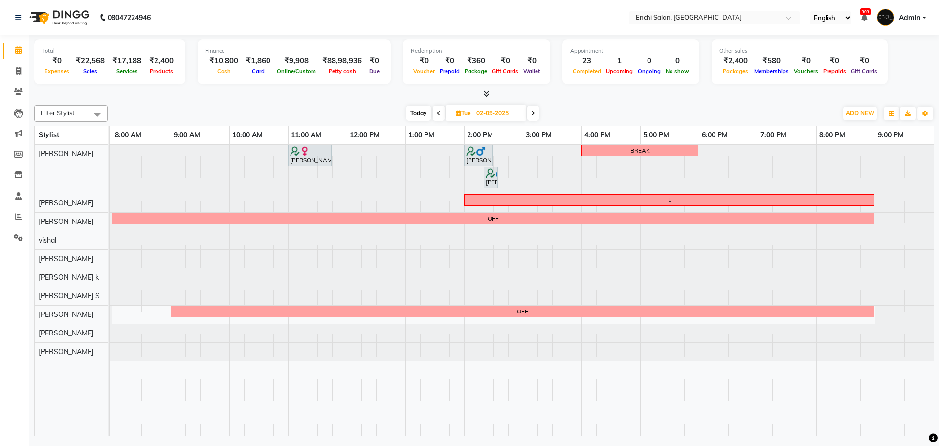
click at [53, 150] on div at bounding box center [53, 169] width 0 height 49
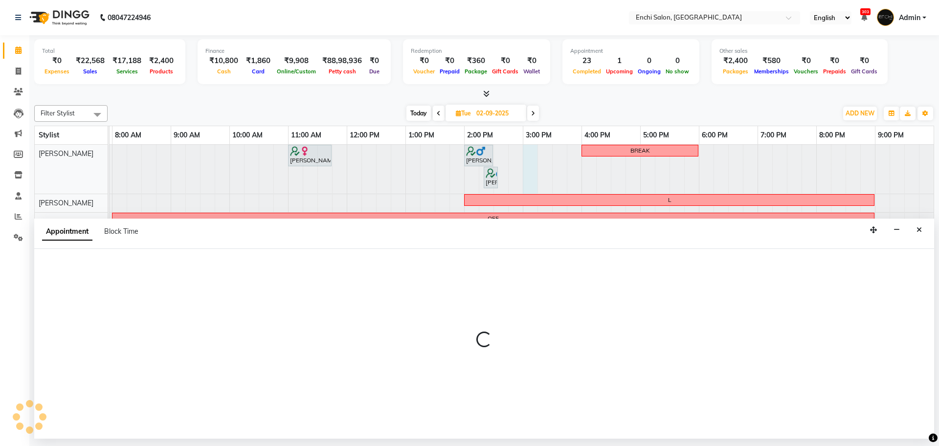
select select "592"
select select "900"
select select "tentative"
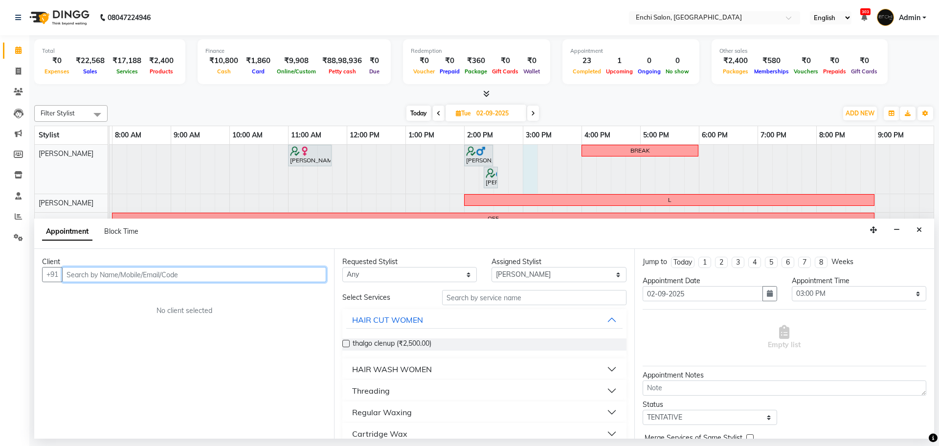
click at [173, 269] on input "text" at bounding box center [194, 274] width 264 height 15
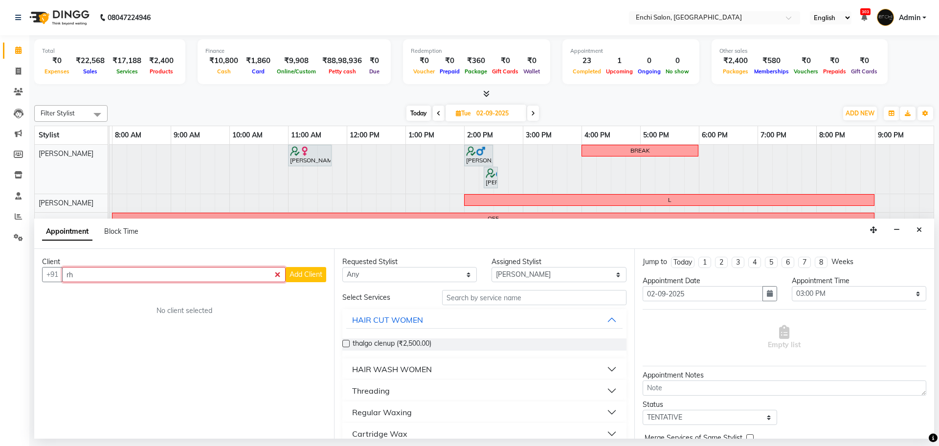
type input "r"
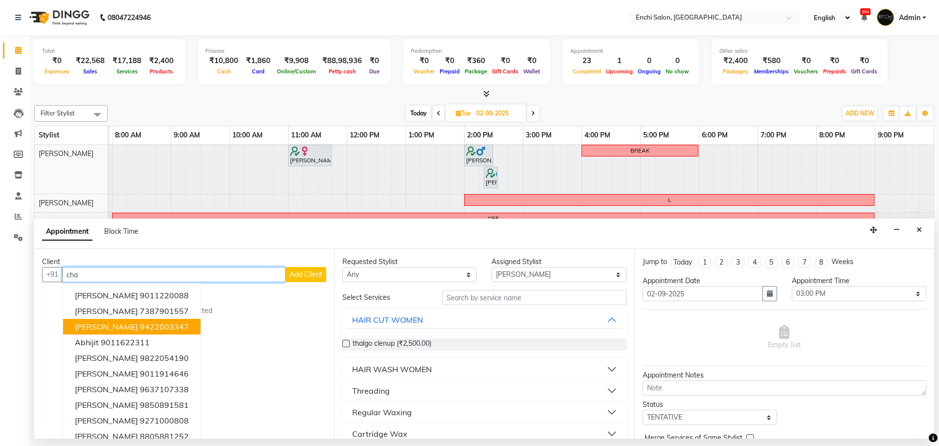
click at [129, 328] on span "rohan chaajed" at bounding box center [106, 327] width 63 height 10
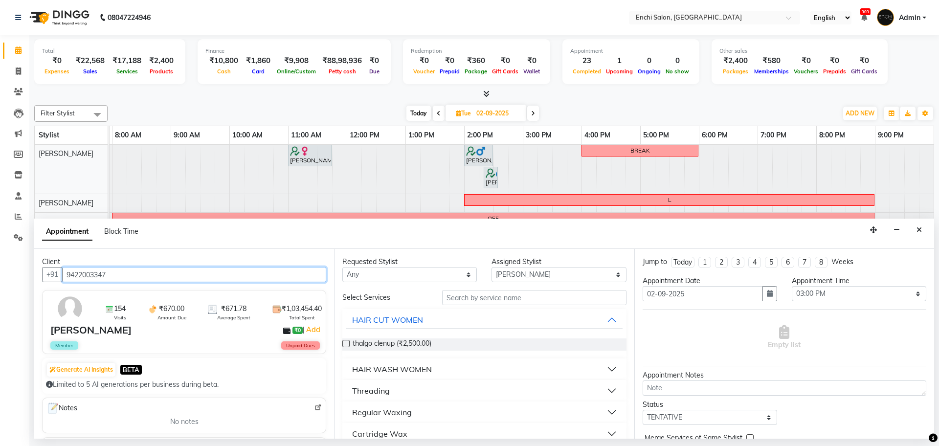
type input "9422003347"
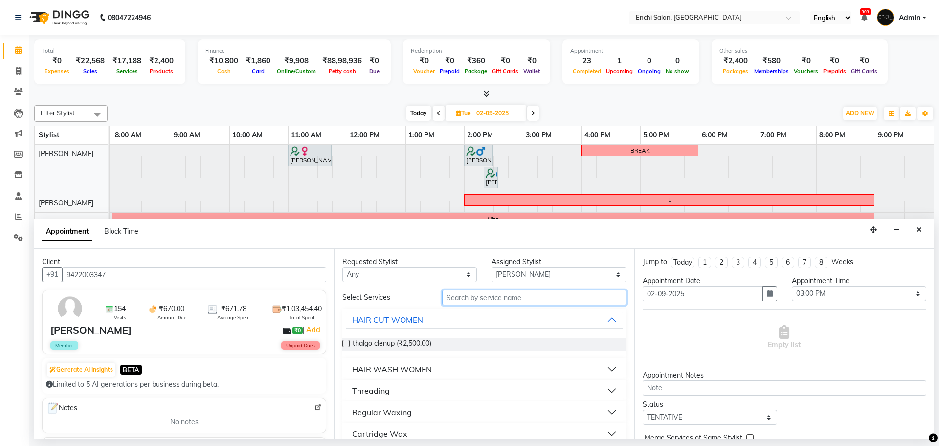
click at [478, 301] on input "text" at bounding box center [534, 297] width 184 height 15
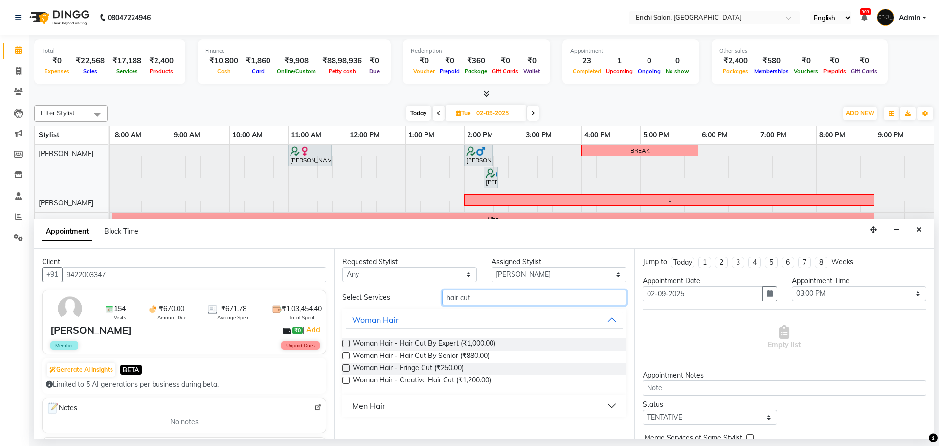
type input "hair cut"
click at [374, 403] on div "Men Hair" at bounding box center [368, 406] width 33 height 12
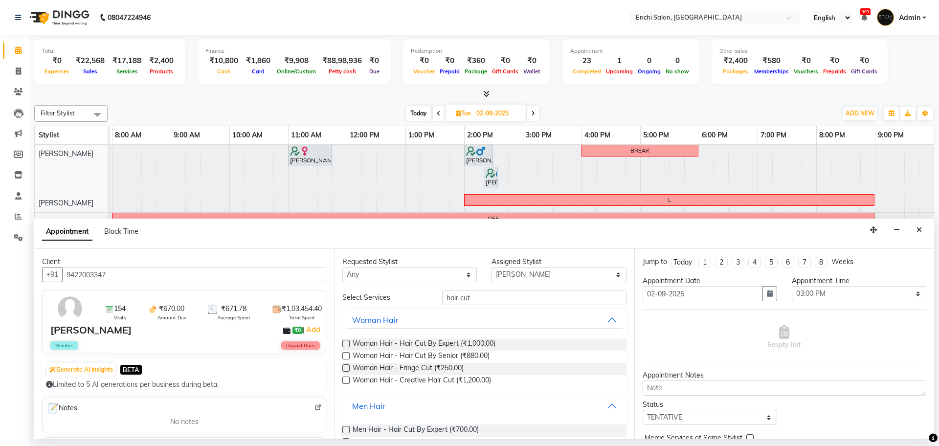
scroll to position [22, 0]
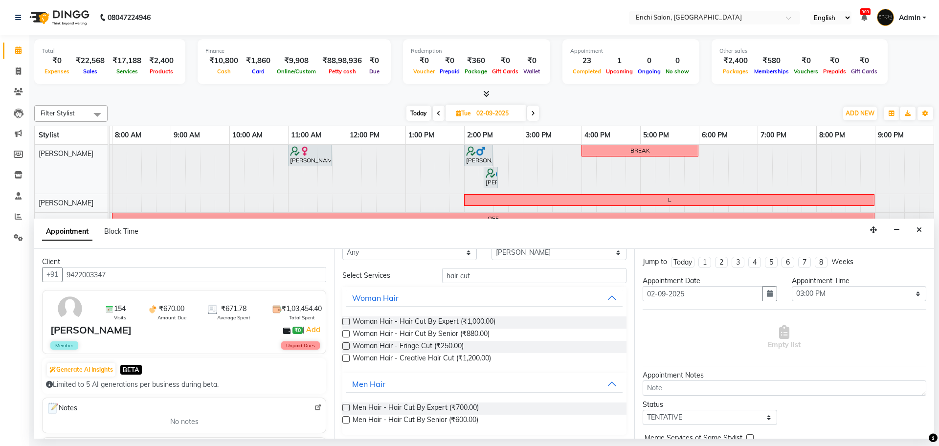
click at [347, 406] on label at bounding box center [345, 407] width 7 height 7
click at [347, 406] on input "checkbox" at bounding box center [345, 409] width 6 height 6
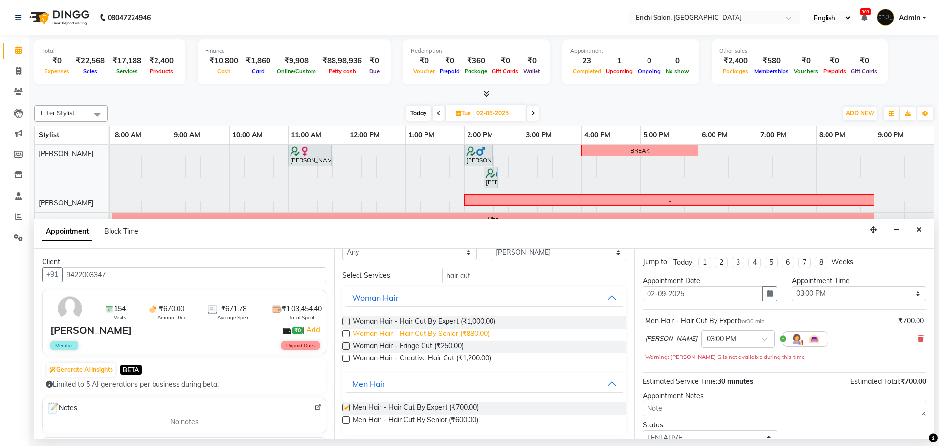
scroll to position [6, 0]
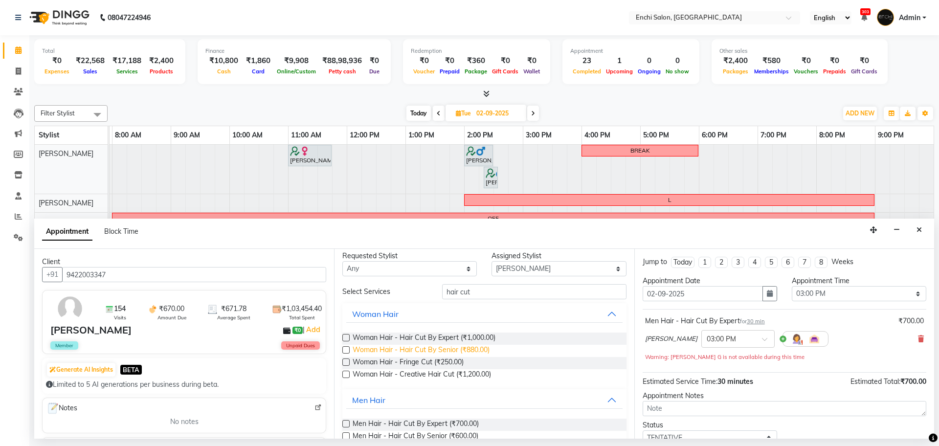
checkbox input "false"
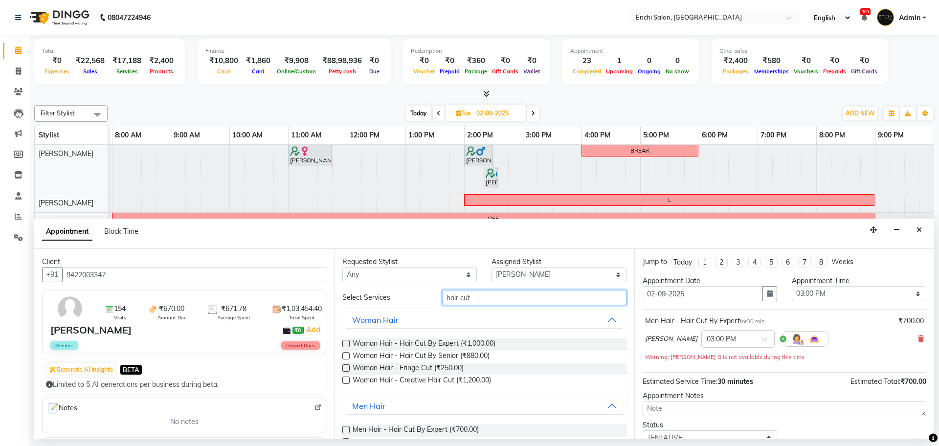
drag, startPoint x: 470, startPoint y: 297, endPoint x: 433, endPoint y: 298, distance: 36.2
click at [442, 297] on input "hair cut" at bounding box center [534, 297] width 184 height 15
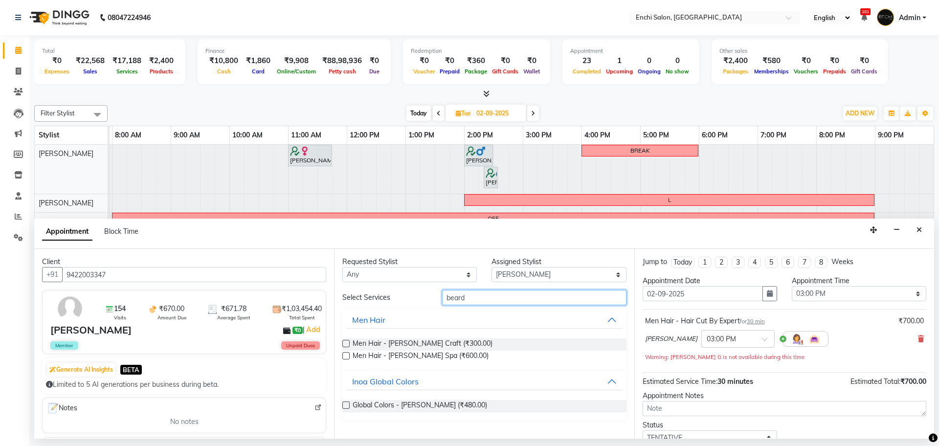
type input "beard"
drag, startPoint x: 344, startPoint y: 344, endPoint x: 355, endPoint y: 342, distance: 10.5
click at [345, 344] on label at bounding box center [345, 343] width 7 height 7
click at [345, 344] on input "checkbox" at bounding box center [345, 344] width 6 height 6
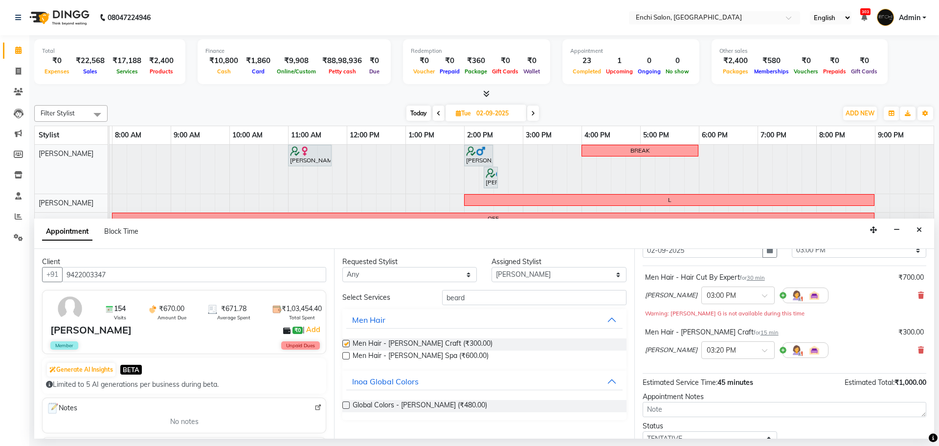
checkbox input "false"
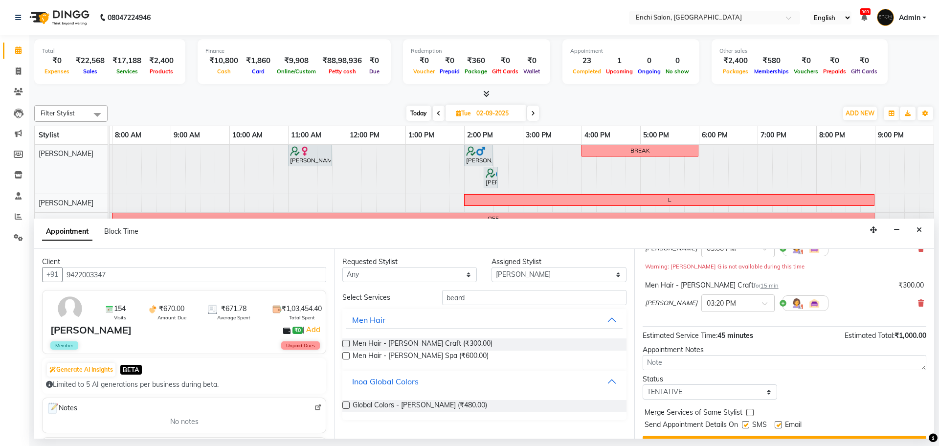
scroll to position [113, 0]
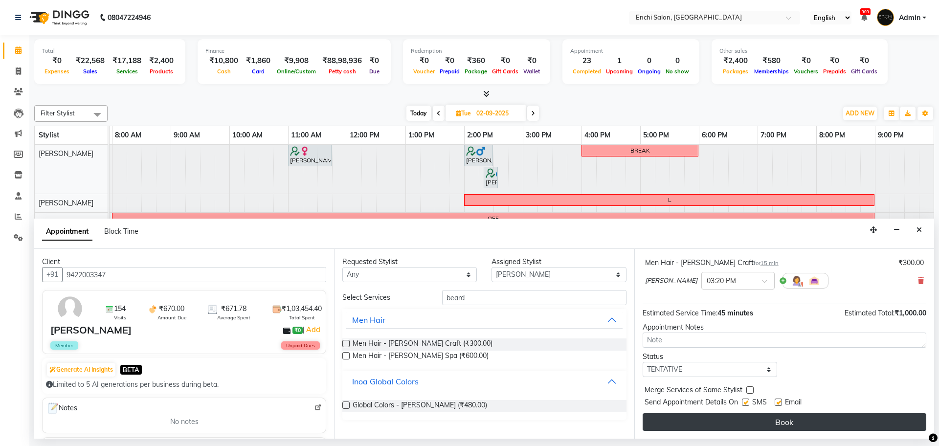
click at [754, 426] on button "Book" at bounding box center [785, 422] width 284 height 18
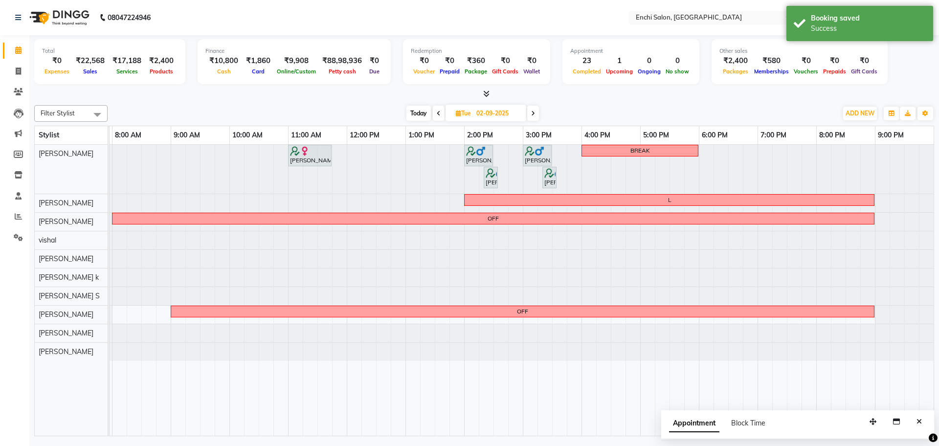
click at [415, 114] on span "Today" at bounding box center [419, 113] width 24 height 15
type input "[DATE]"
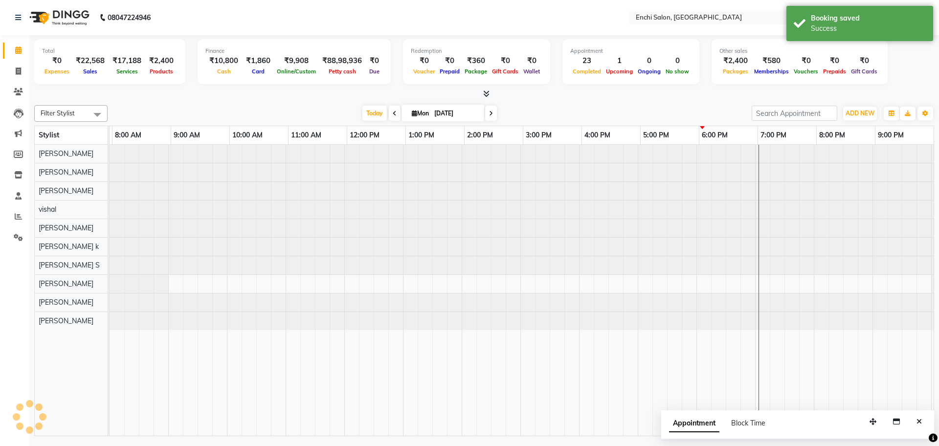
scroll to position [0, 56]
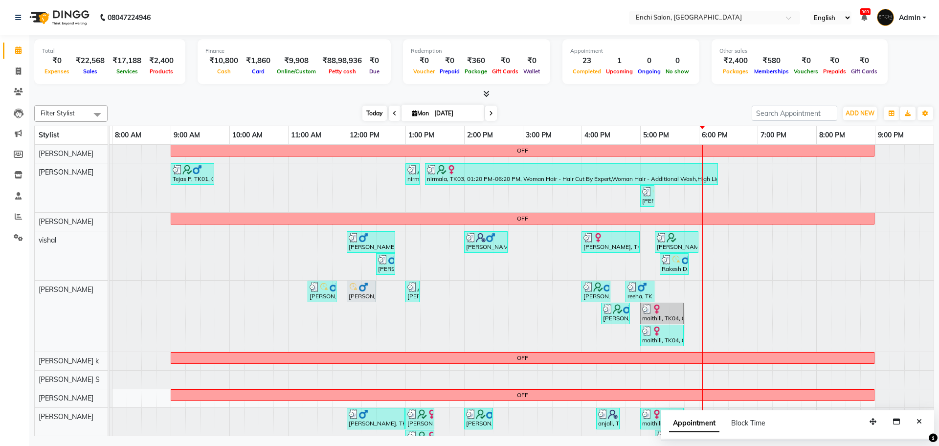
click at [379, 113] on span "Today" at bounding box center [375, 113] width 24 height 15
drag, startPoint x: 381, startPoint y: 112, endPoint x: 355, endPoint y: 110, distance: 26.5
click at [356, 111] on div "Today Mon 01-09-2025" at bounding box center [430, 113] width 635 height 15
click at [355, 110] on div "Today Mon 01-09-2025" at bounding box center [430, 113] width 635 height 15
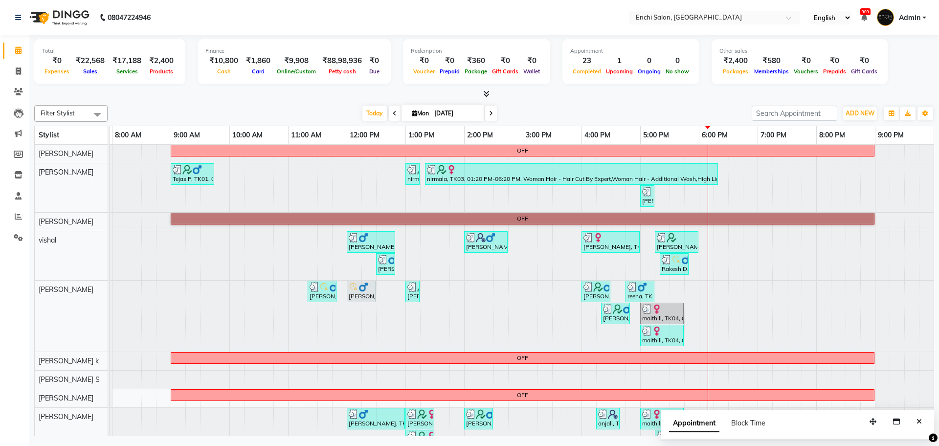
drag, startPoint x: 489, startPoint y: 226, endPoint x: 476, endPoint y: 258, distance: 34.9
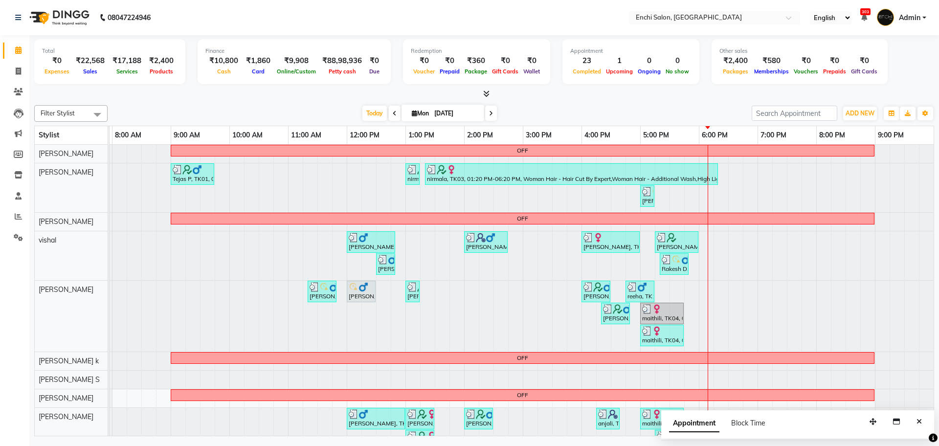
drag, startPoint x: 476, startPoint y: 258, endPoint x: 188, endPoint y: 120, distance: 319.5
click at [179, 100] on div "Total ₹0 Expenses ₹22,568 Sales ₹17,188 Services ₹2,400 Products Finance ₹10,80…" at bounding box center [484, 237] width 910 height 404
click at [220, 91] on div at bounding box center [484, 94] width 900 height 10
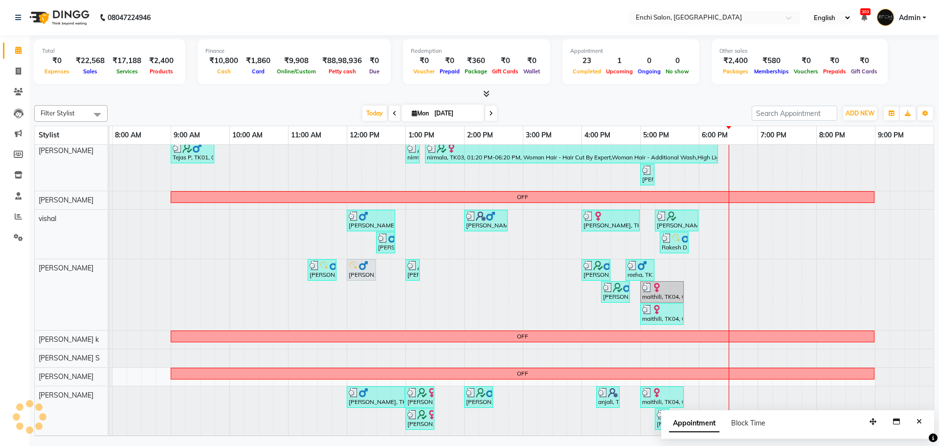
scroll to position [0, 0]
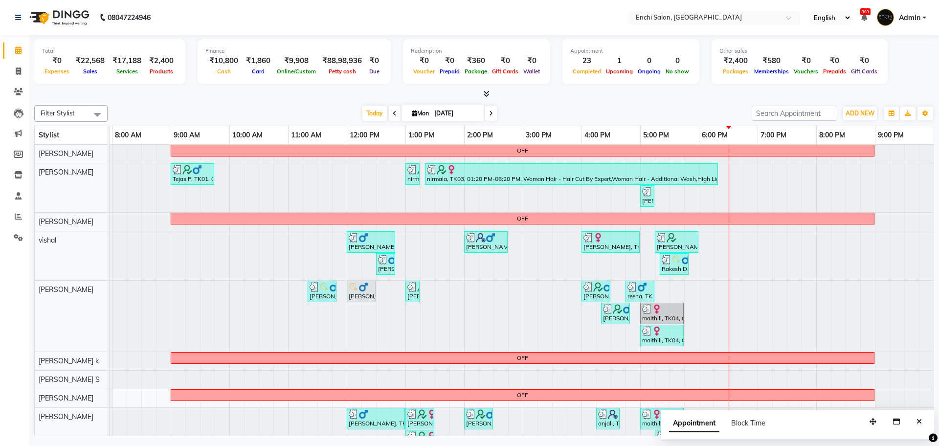
click at [907, 20] on span "Admin" at bounding box center [910, 18] width 22 height 10
click at [884, 69] on link "Sign out" at bounding box center [877, 70] width 90 height 15
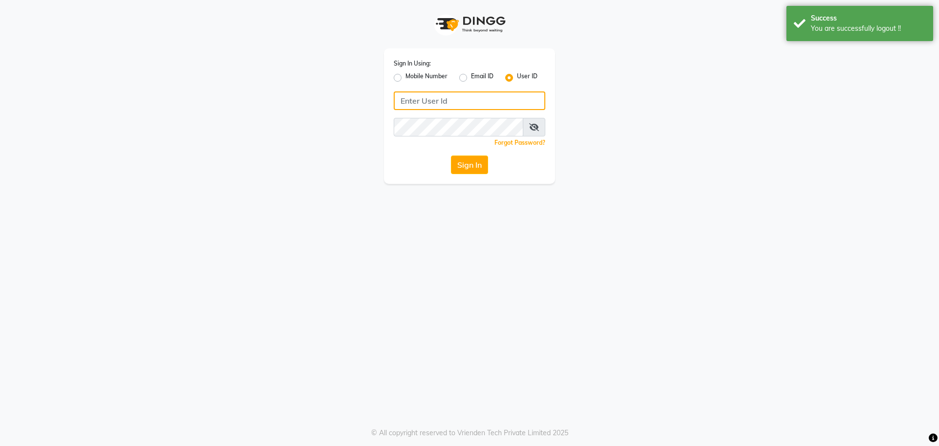
type input "9823117461"
click at [445, 104] on input "9823117461" at bounding box center [470, 100] width 152 height 19
click at [460, 160] on button "Sign In" at bounding box center [469, 165] width 37 height 19
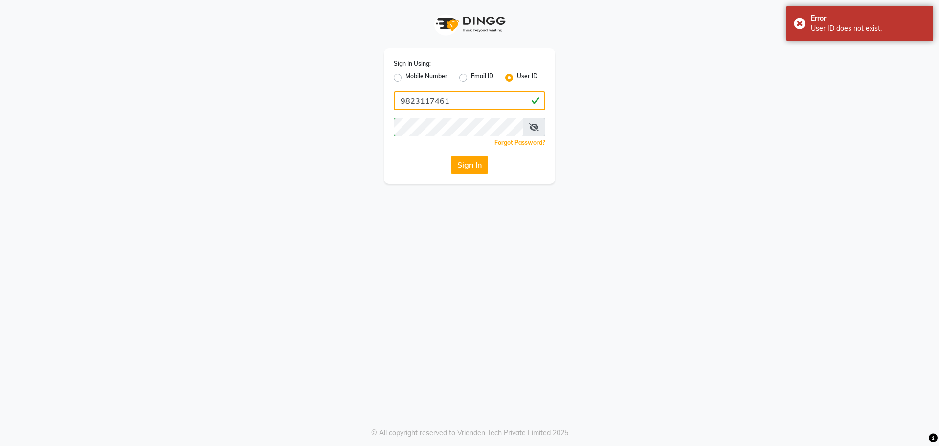
click at [453, 108] on input "9823117461" at bounding box center [470, 100] width 152 height 19
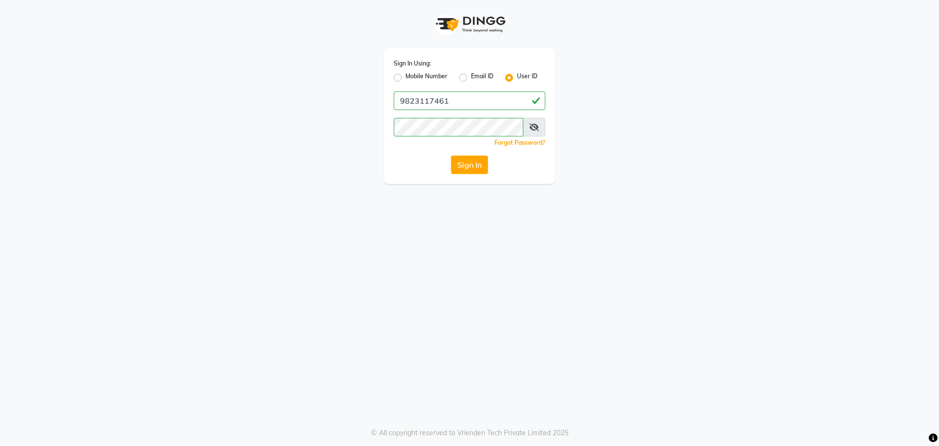
click at [406, 80] on label "Mobile Number" at bounding box center [427, 78] width 42 height 12
click at [406, 78] on input "Mobile Number" at bounding box center [409, 75] width 6 height 6
radio input "true"
radio input "false"
click at [435, 100] on input "Username" at bounding box center [486, 100] width 119 height 19
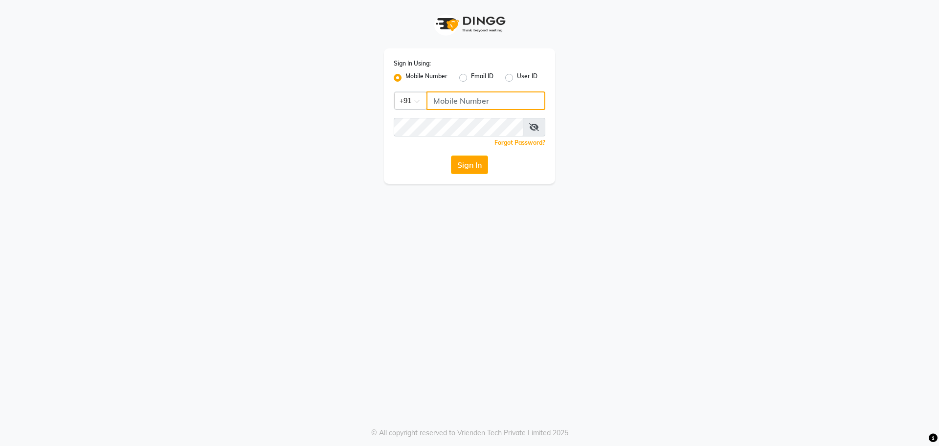
type input "9823117461"
click at [469, 165] on button "Sign In" at bounding box center [469, 165] width 37 height 19
